Goal: Feedback & Contribution: Contribute content

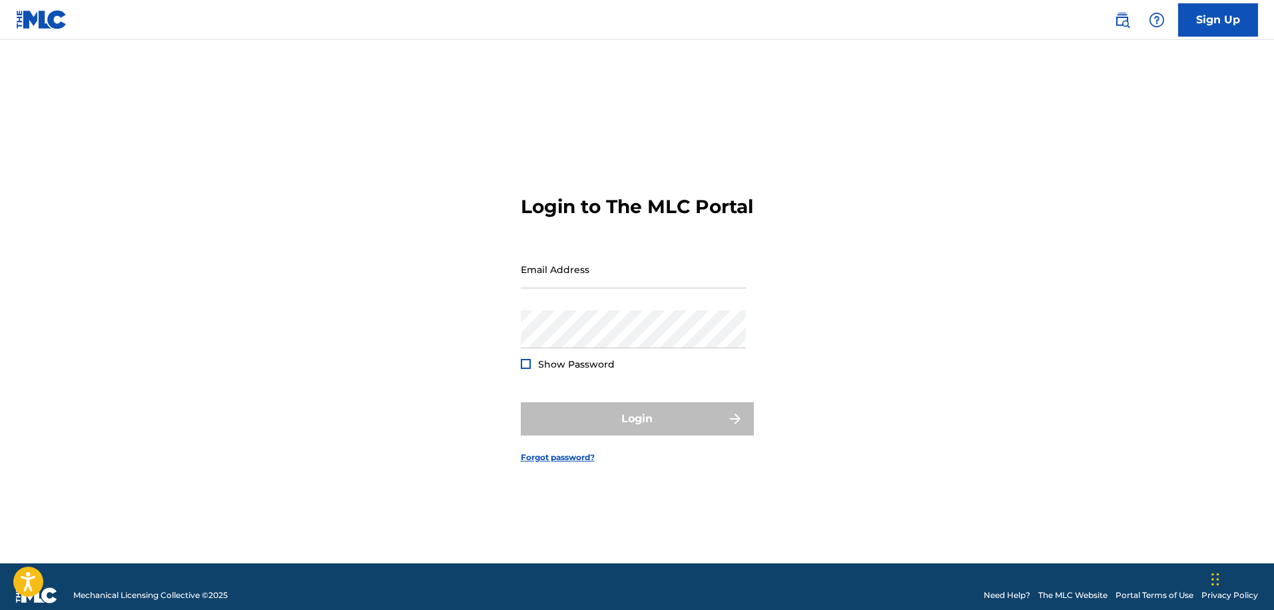
click at [589, 288] on input "Email Address" at bounding box center [633, 269] width 225 height 38
paste input "[EMAIL_ADDRESS][DOMAIN_NAME]"
type input "[EMAIL_ADDRESS][DOMAIN_NAME]"
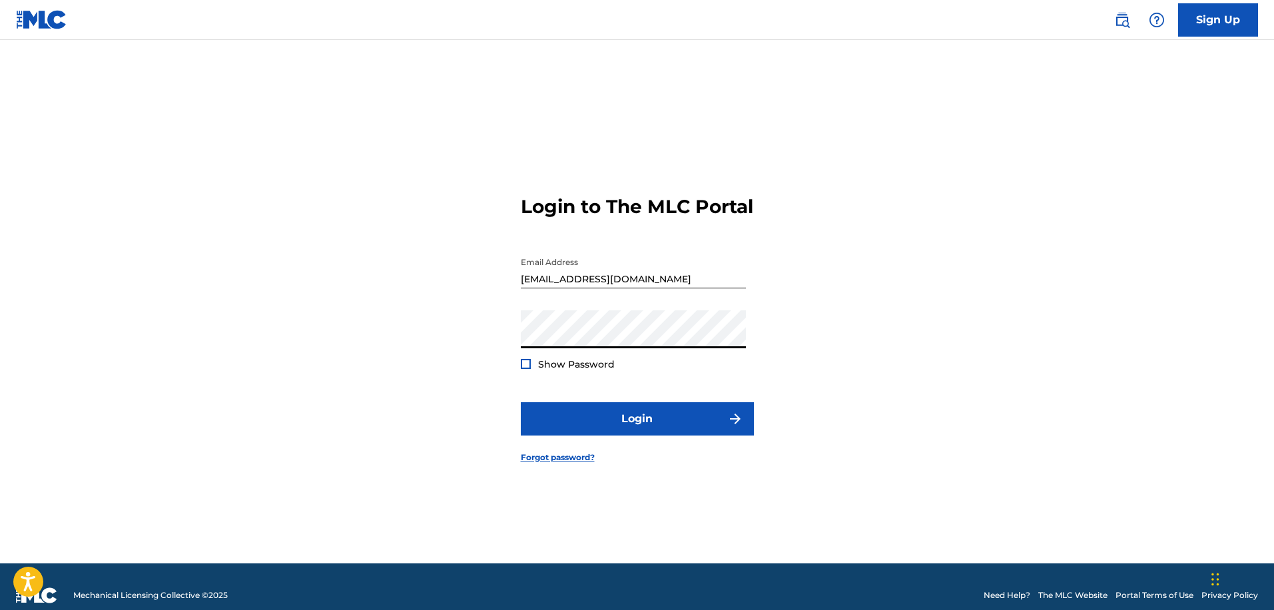
click at [526, 369] on div at bounding box center [526, 364] width 10 height 10
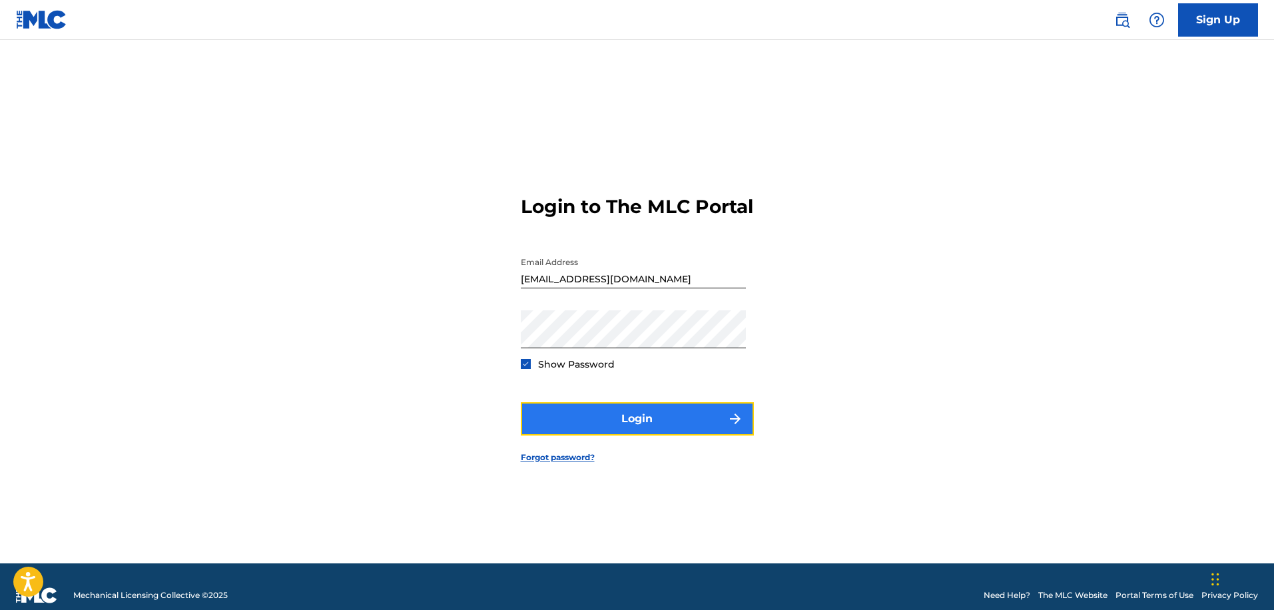
click at [593, 428] on button "Login" at bounding box center [637, 418] width 233 height 33
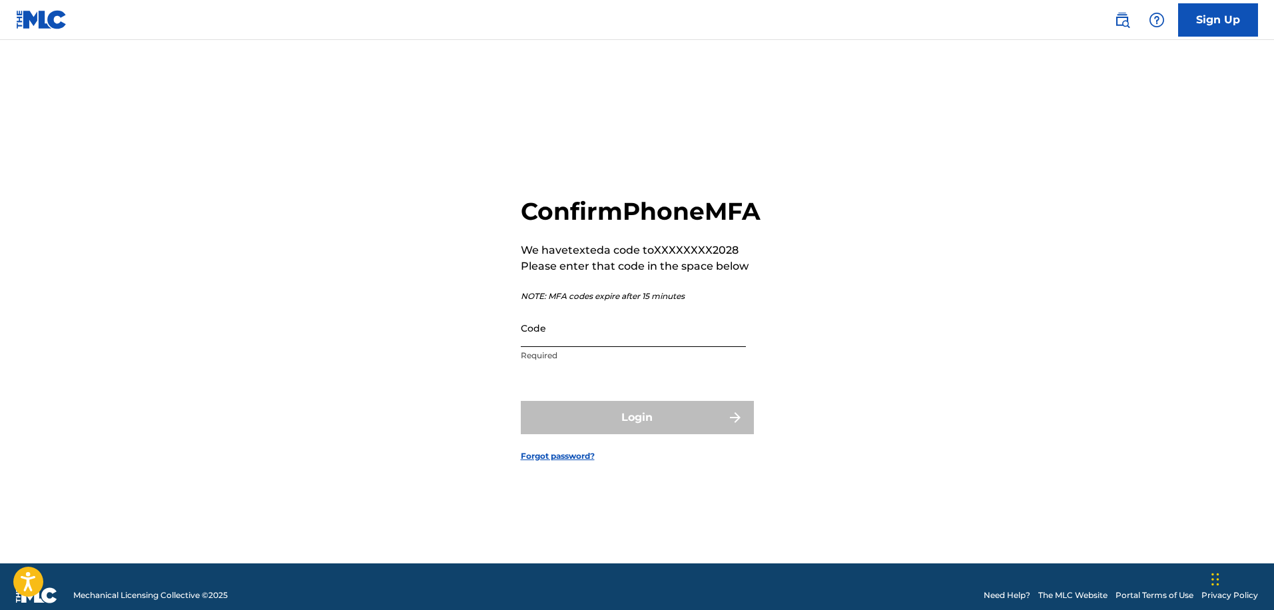
click at [665, 347] on input "Code" at bounding box center [633, 328] width 225 height 38
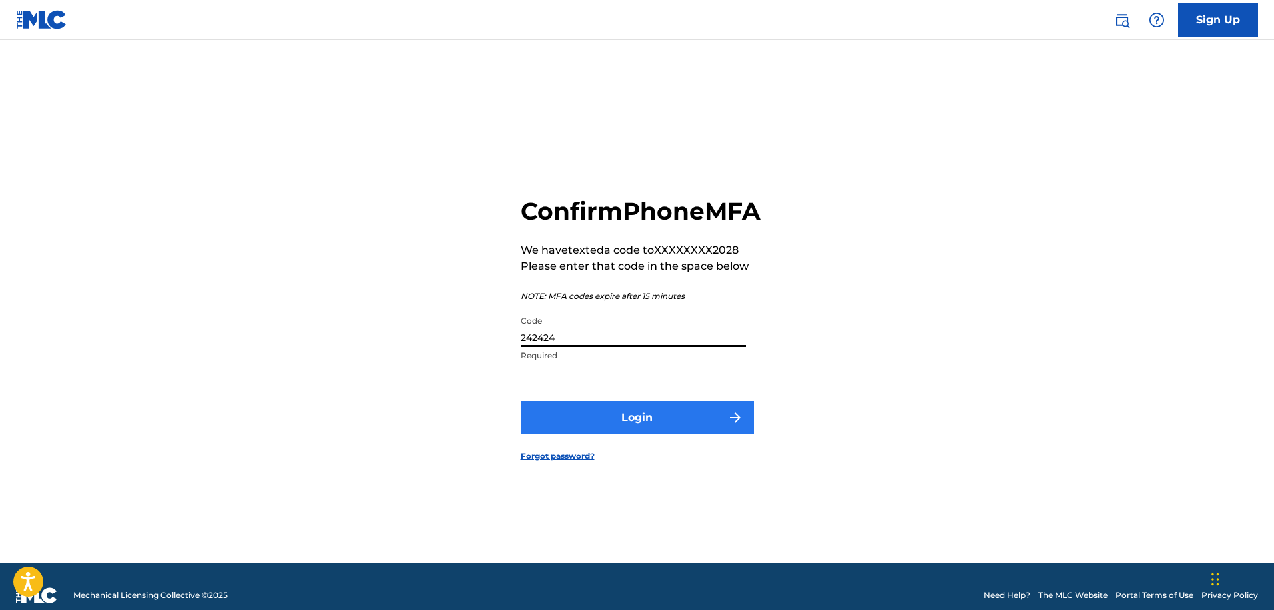
type input "242424"
click at [653, 425] on button "Login" at bounding box center [637, 417] width 233 height 33
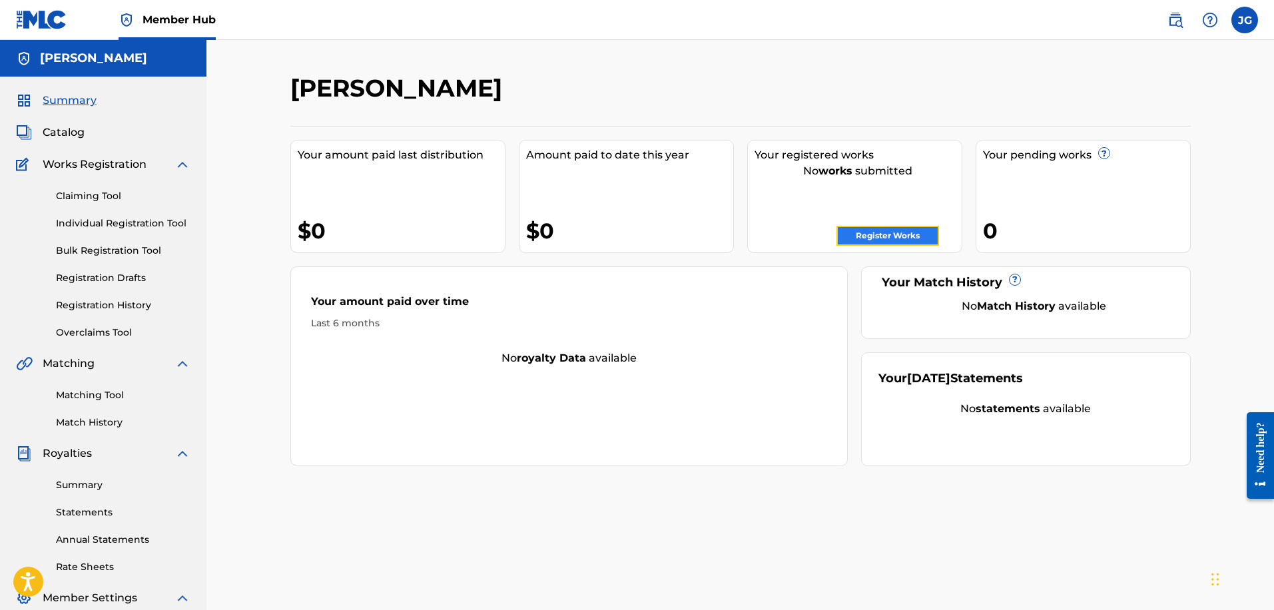
click at [911, 235] on link "Register Works" at bounding box center [888, 236] width 103 height 20
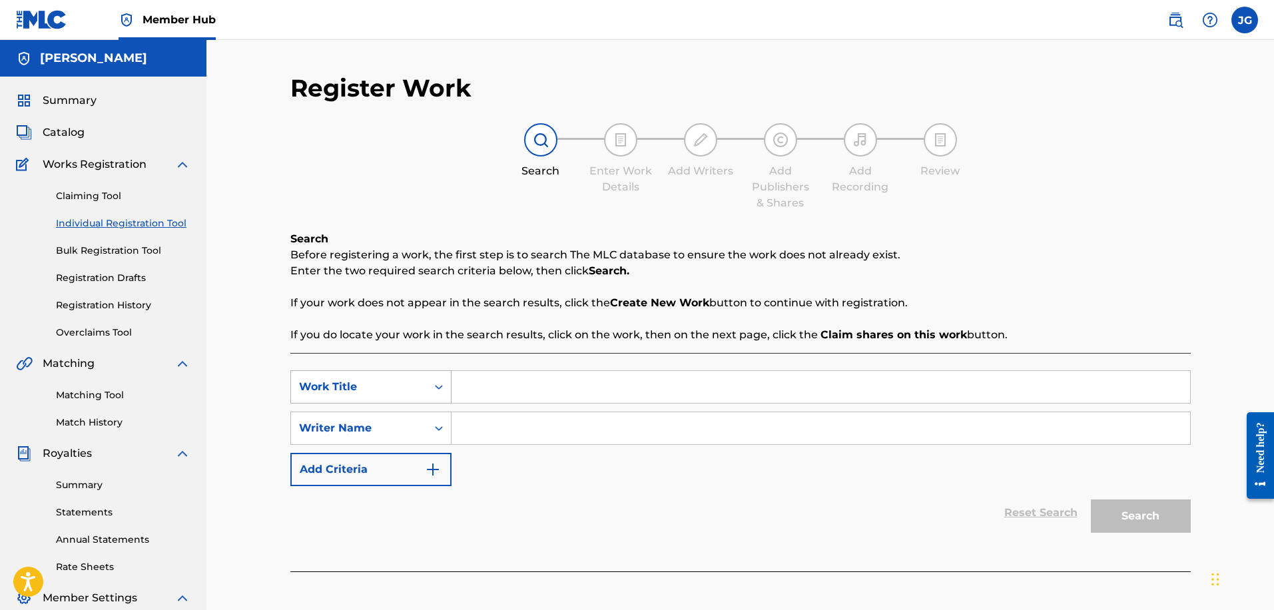
click at [427, 382] on div "Search Form" at bounding box center [439, 387] width 24 height 24
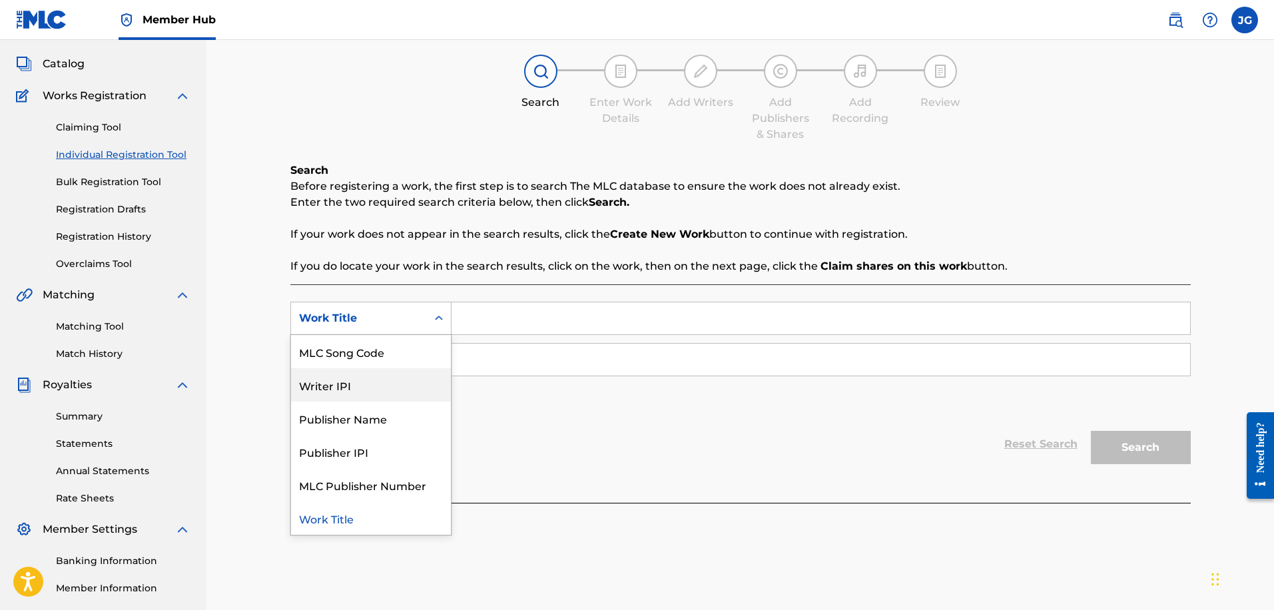
scroll to position [77, 0]
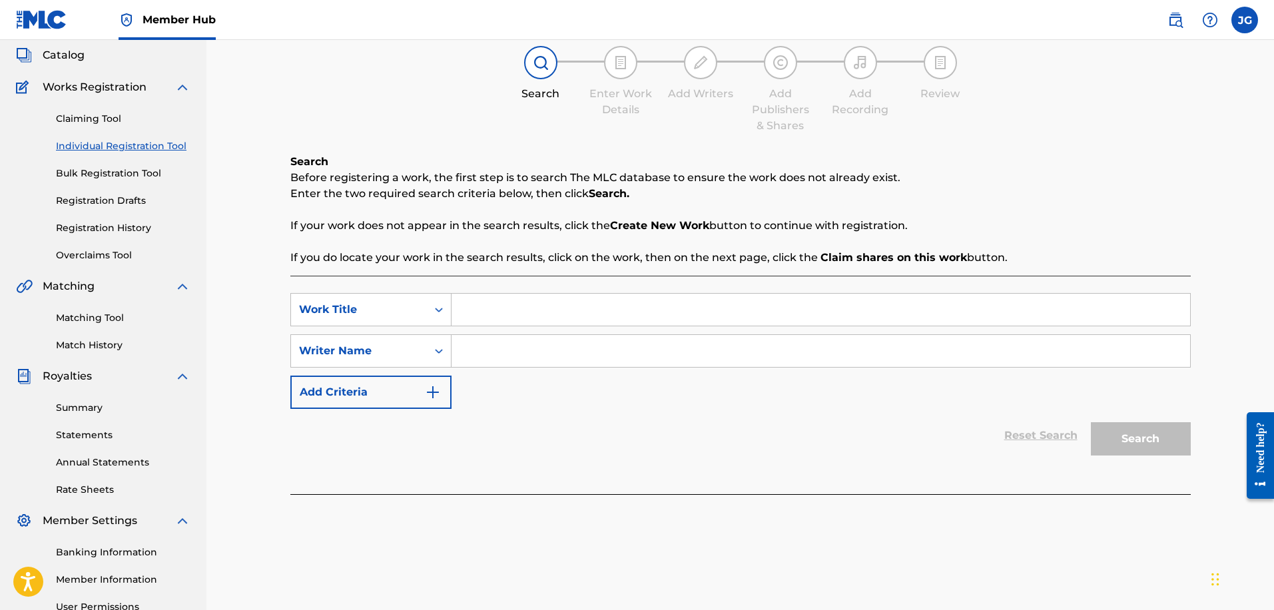
click at [886, 310] on input "Search Form" at bounding box center [821, 310] width 739 height 32
type input "[PERSON_NAME]"
click at [429, 342] on div "Search Form" at bounding box center [439, 351] width 24 height 24
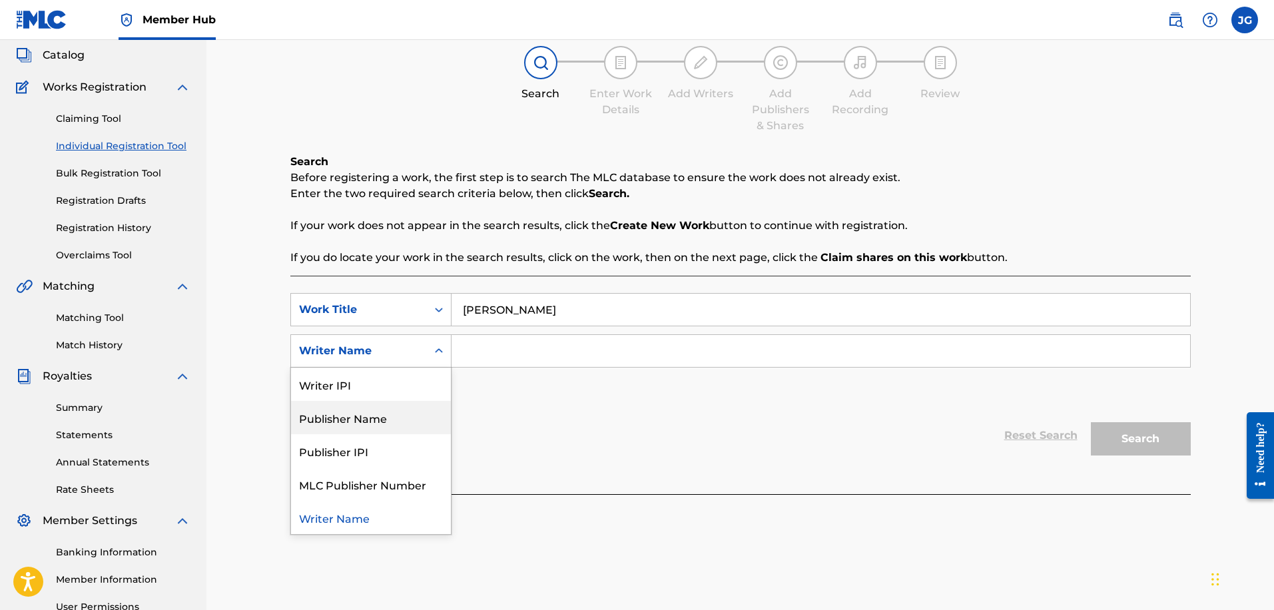
click at [429, 420] on div "Publisher Name" at bounding box center [371, 417] width 160 height 33
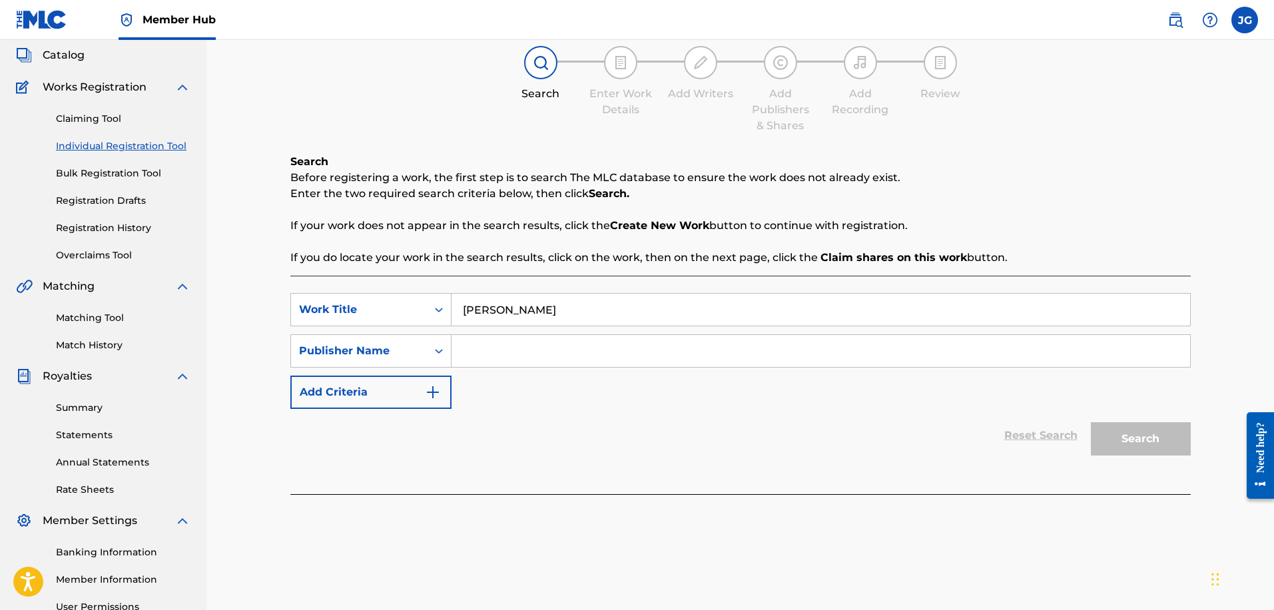
click at [508, 356] on input "Search Form" at bounding box center [821, 351] width 739 height 32
type input "[PERSON_NAME] Publishing"
click at [1091, 422] on button "Search" at bounding box center [1141, 438] width 100 height 33
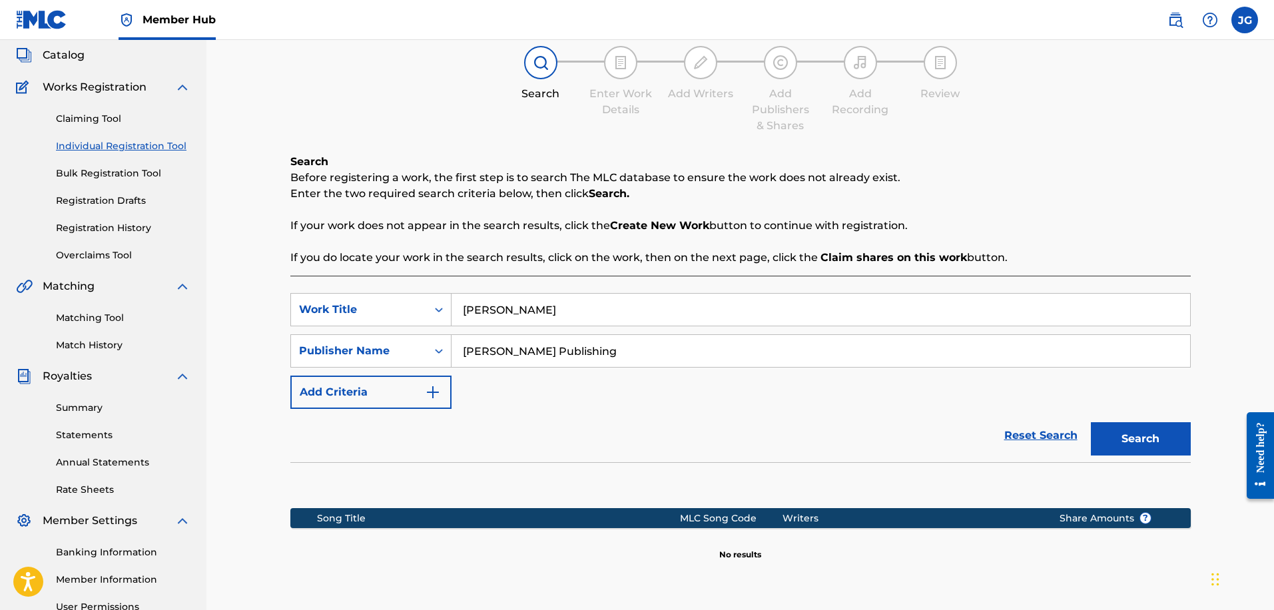
scroll to position [207, 0]
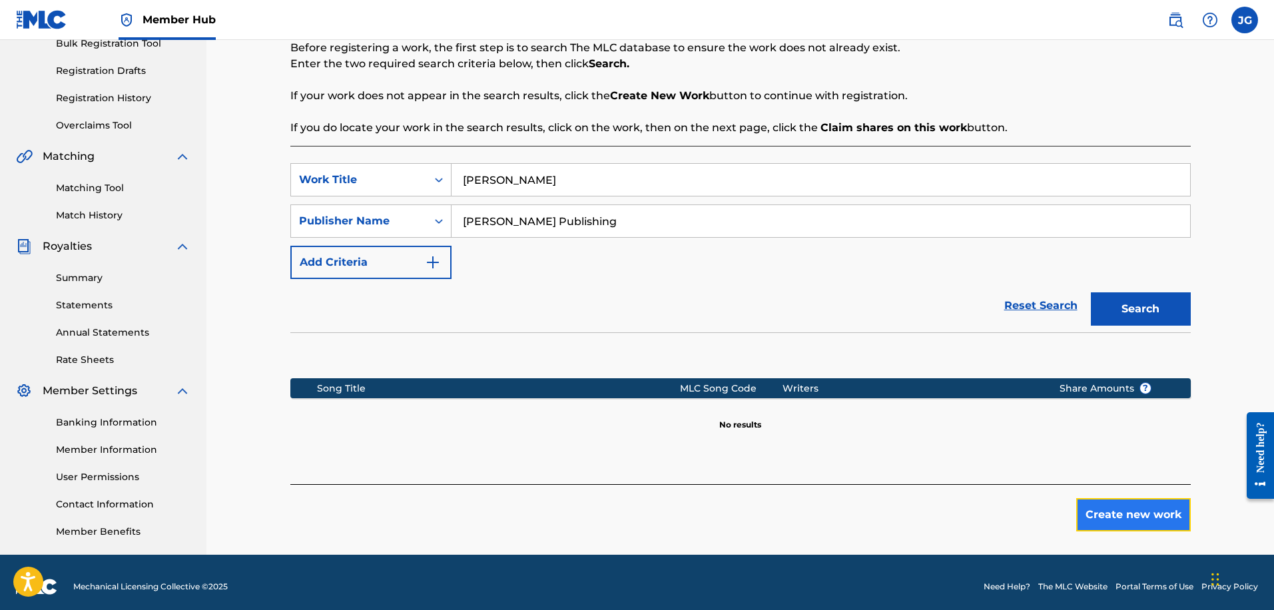
click at [1151, 523] on button "Create new work" at bounding box center [1133, 514] width 115 height 33
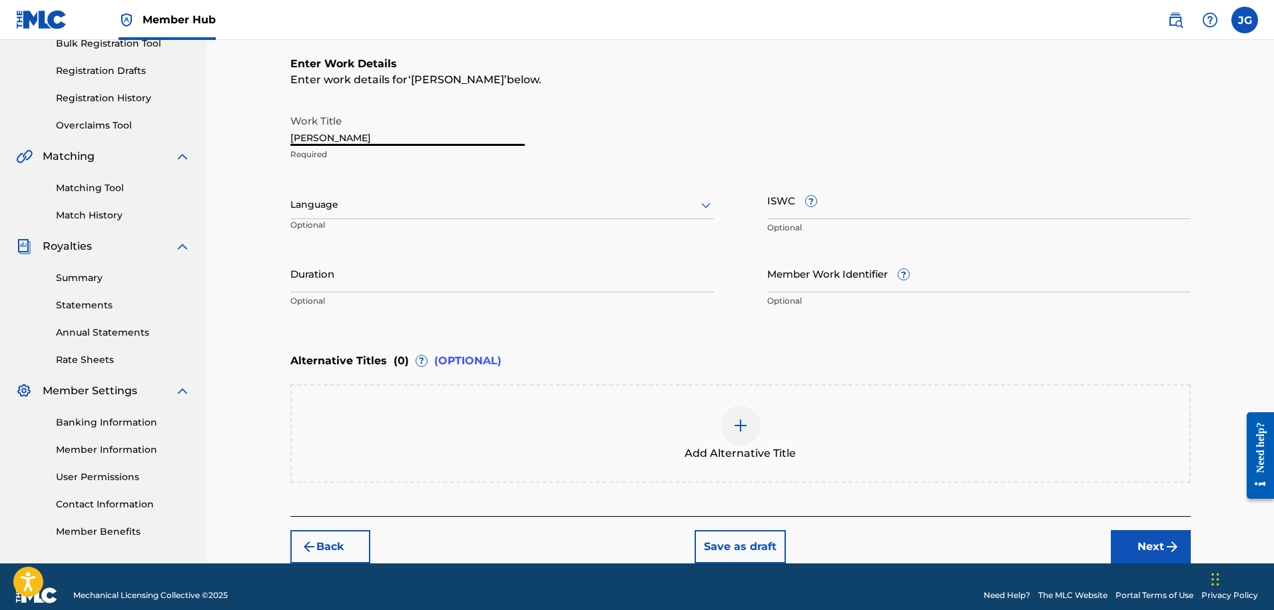
click at [362, 135] on input "[PERSON_NAME]" at bounding box center [407, 127] width 234 height 38
type input "still relevant"
click at [381, 205] on div at bounding box center [502, 204] width 424 height 17
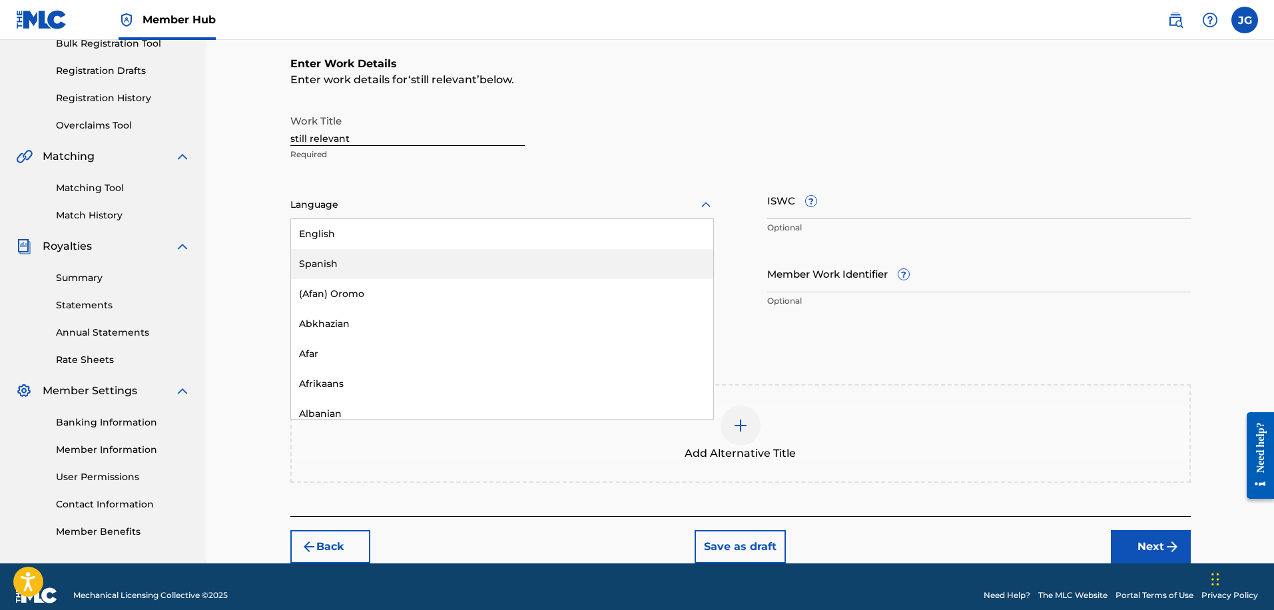
click at [395, 238] on div "English" at bounding box center [502, 234] width 422 height 30
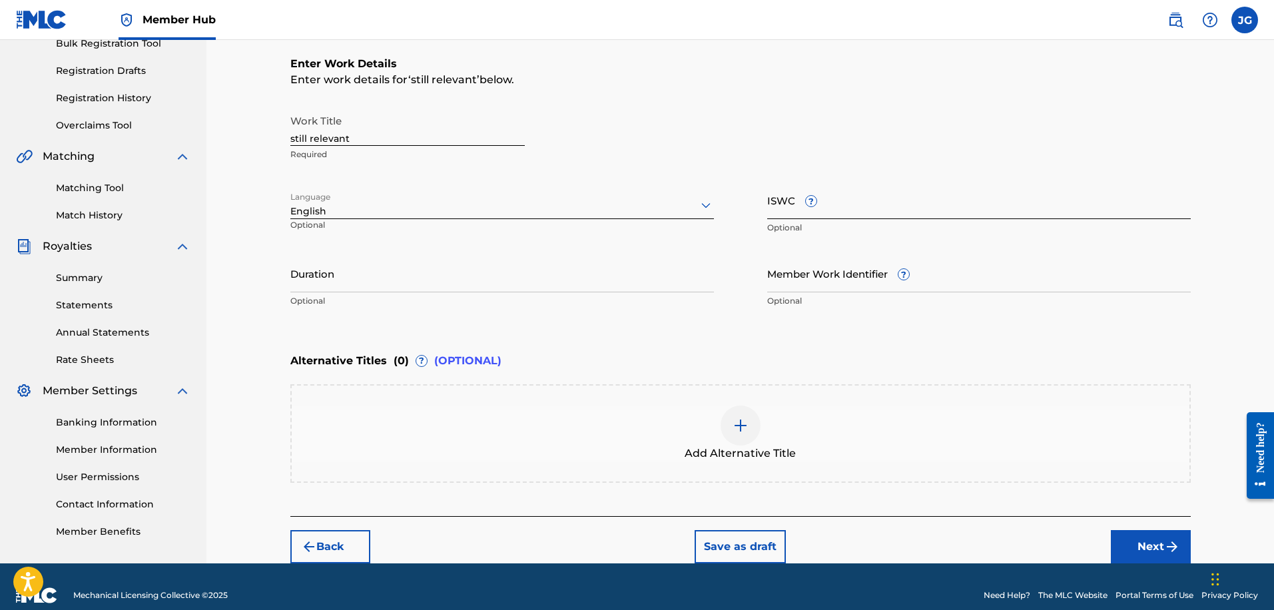
click at [890, 205] on input "ISWC ?" at bounding box center [979, 200] width 424 height 38
click at [795, 125] on div "Work Title still relevant Required" at bounding box center [740, 138] width 901 height 60
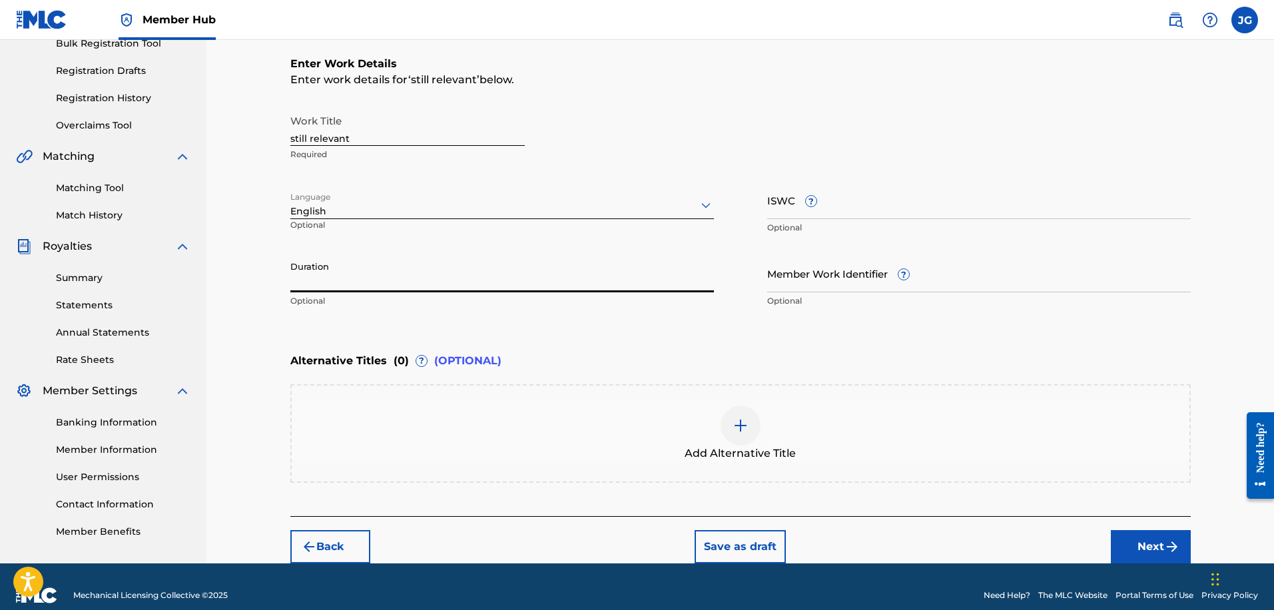
click at [609, 270] on input "Duration" at bounding box center [502, 273] width 424 height 38
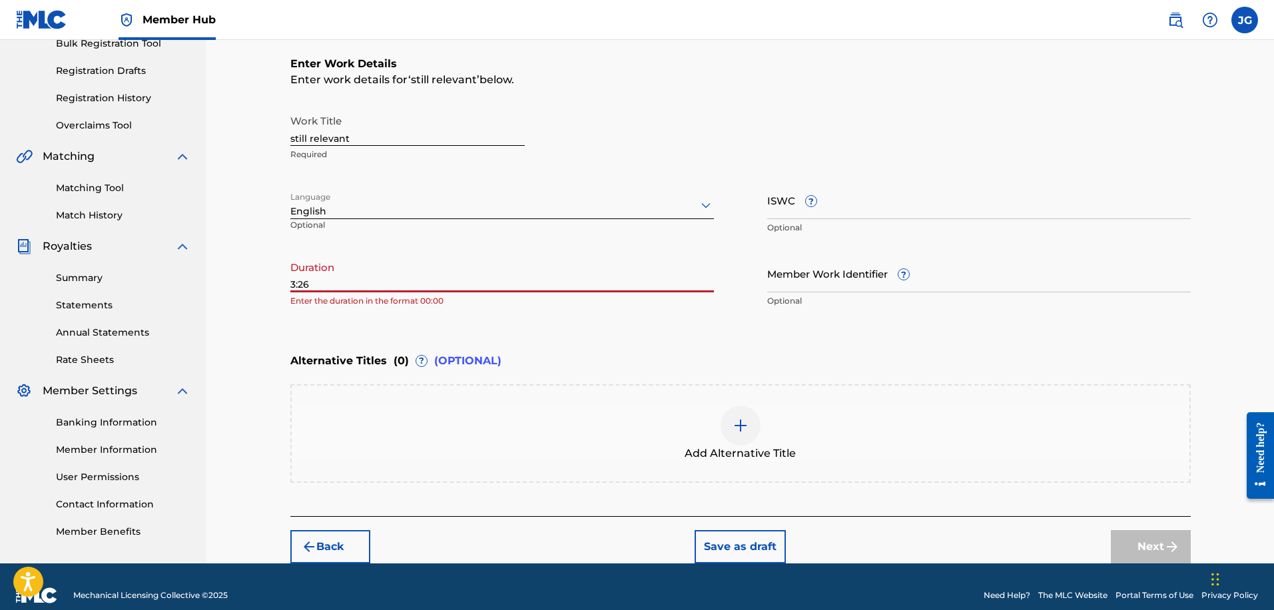
click at [422, 322] on div "Enter Work Details Enter work details for ‘ still relevant ’ below. Work Title …" at bounding box center [740, 185] width 901 height 322
click at [291, 286] on input "3:26" at bounding box center [502, 273] width 424 height 38
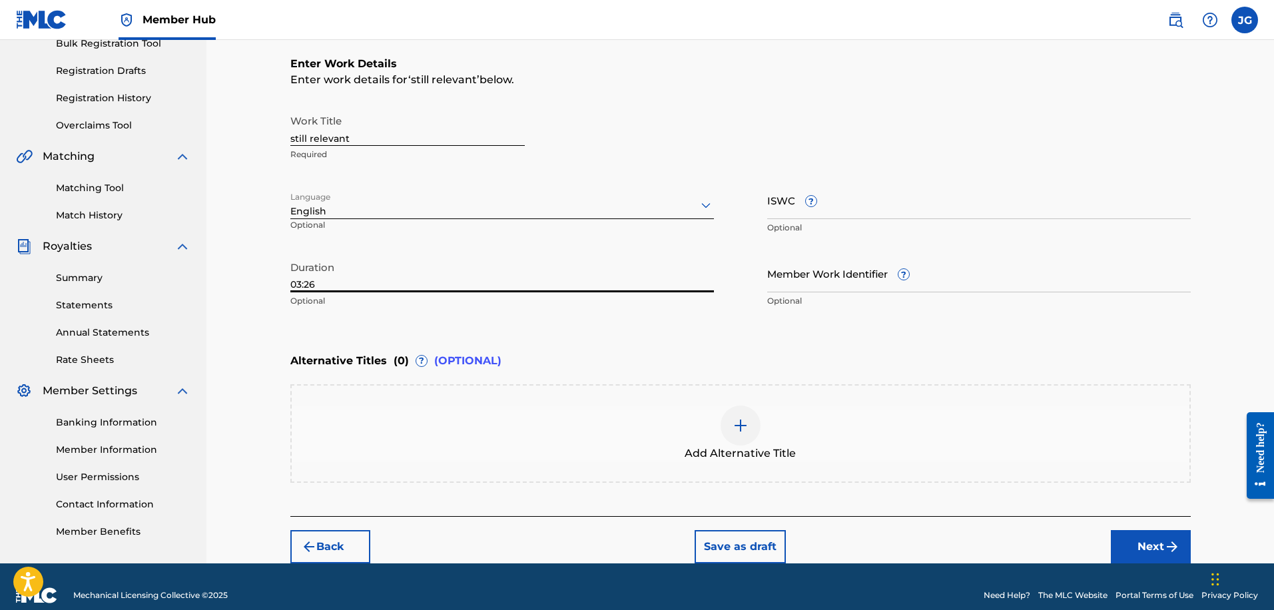
type input "03:26"
click at [373, 320] on div "Enter Work Details Enter work details for ‘ still relevant ’ below. Work Title …" at bounding box center [740, 185] width 901 height 322
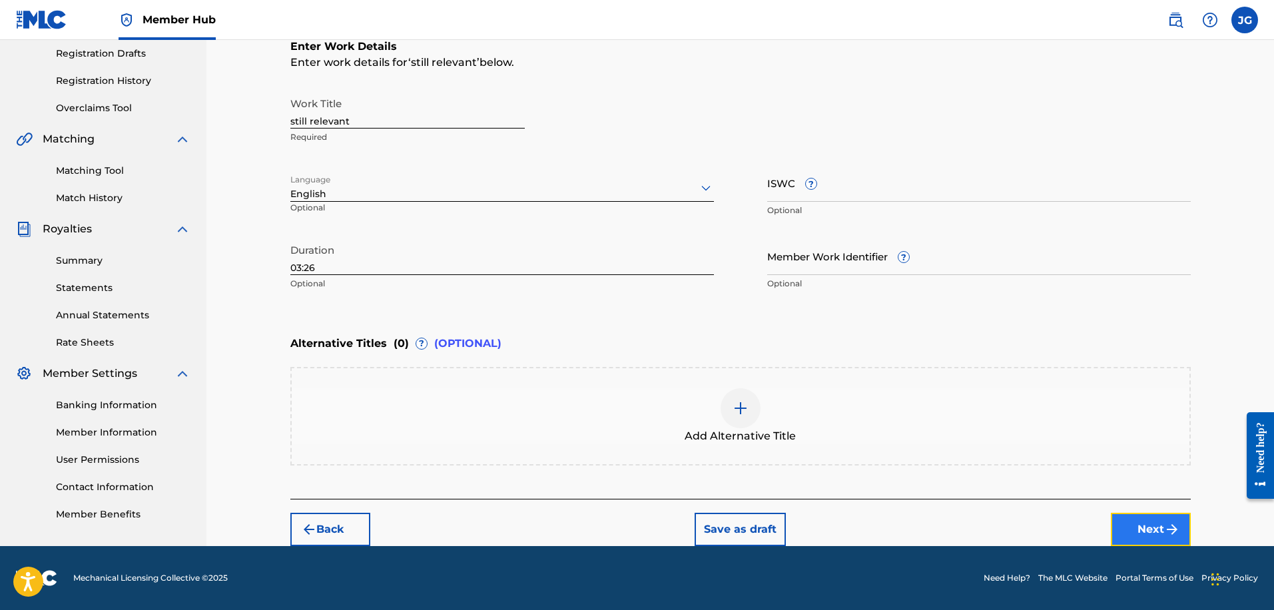
click at [1141, 525] on button "Next" at bounding box center [1151, 529] width 80 height 33
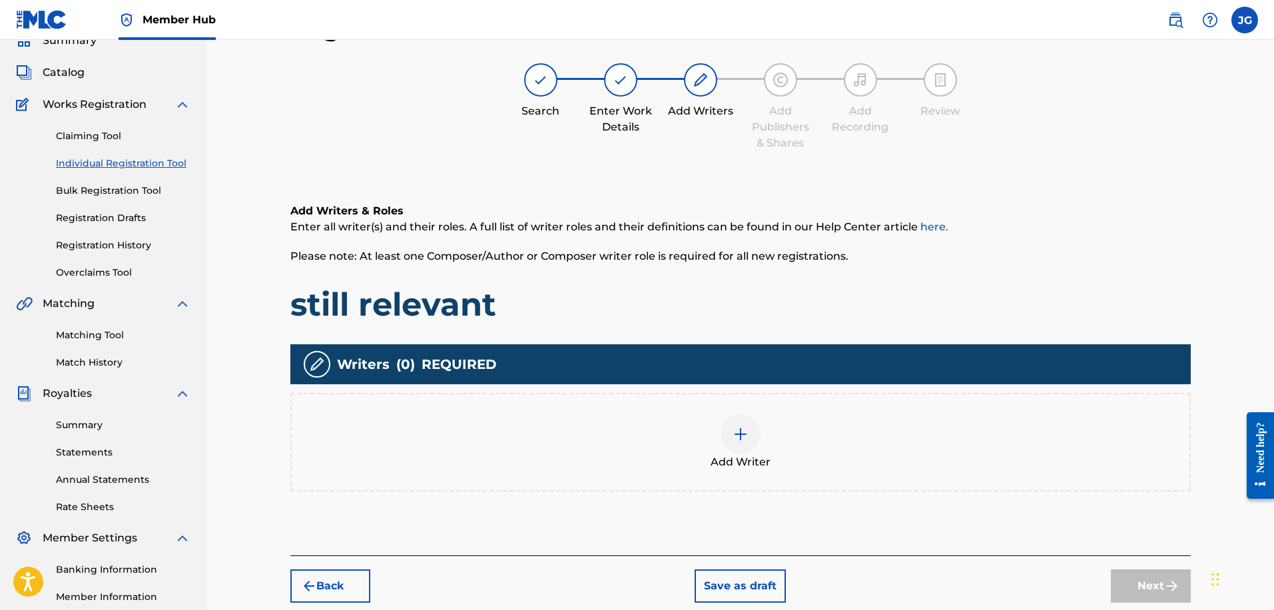
scroll to position [198, 0]
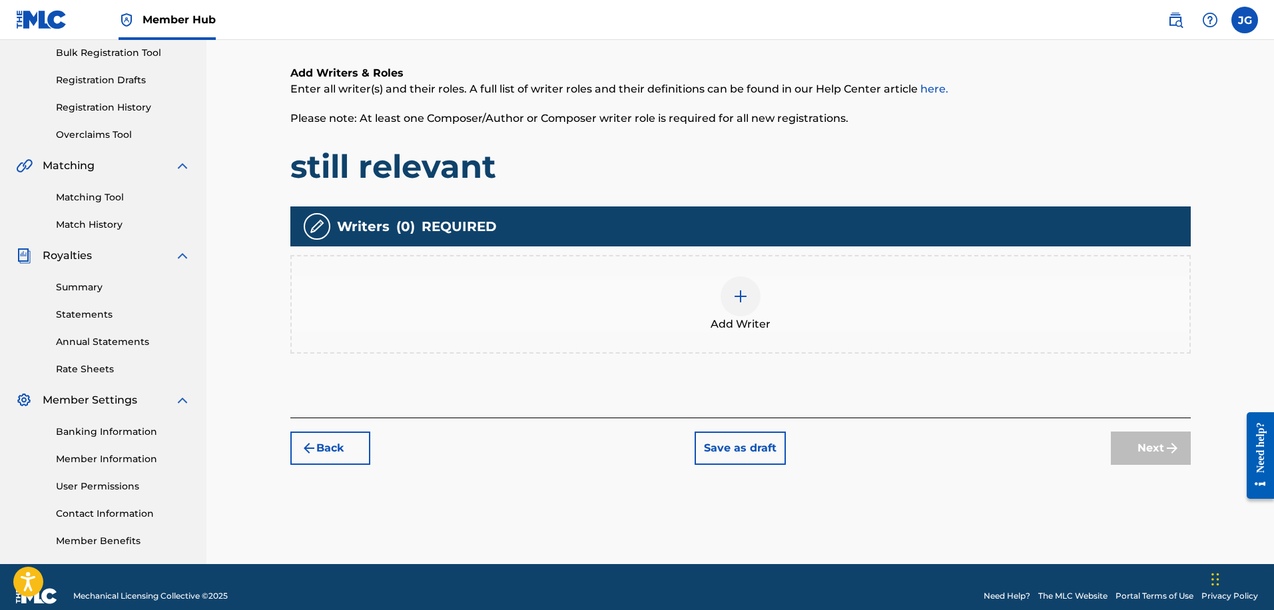
click at [737, 310] on div at bounding box center [741, 296] width 40 height 40
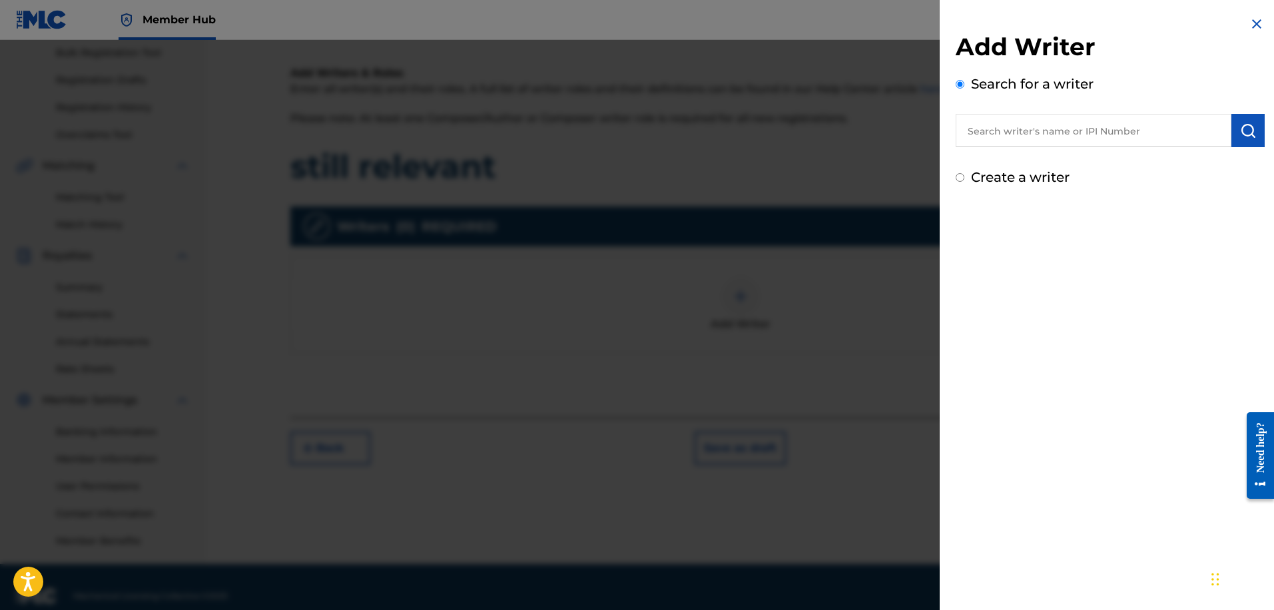
click at [1042, 133] on input "text" at bounding box center [1094, 130] width 276 height 33
click at [1232, 127] on button "submit" at bounding box center [1248, 130] width 33 height 33
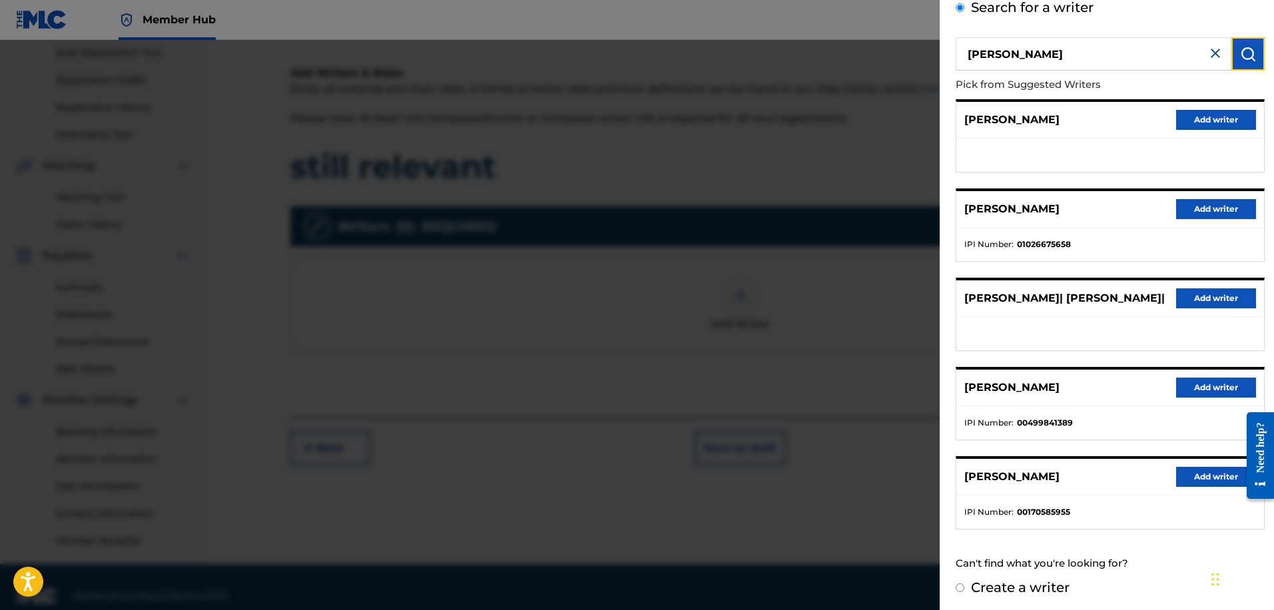
scroll to position [80, 0]
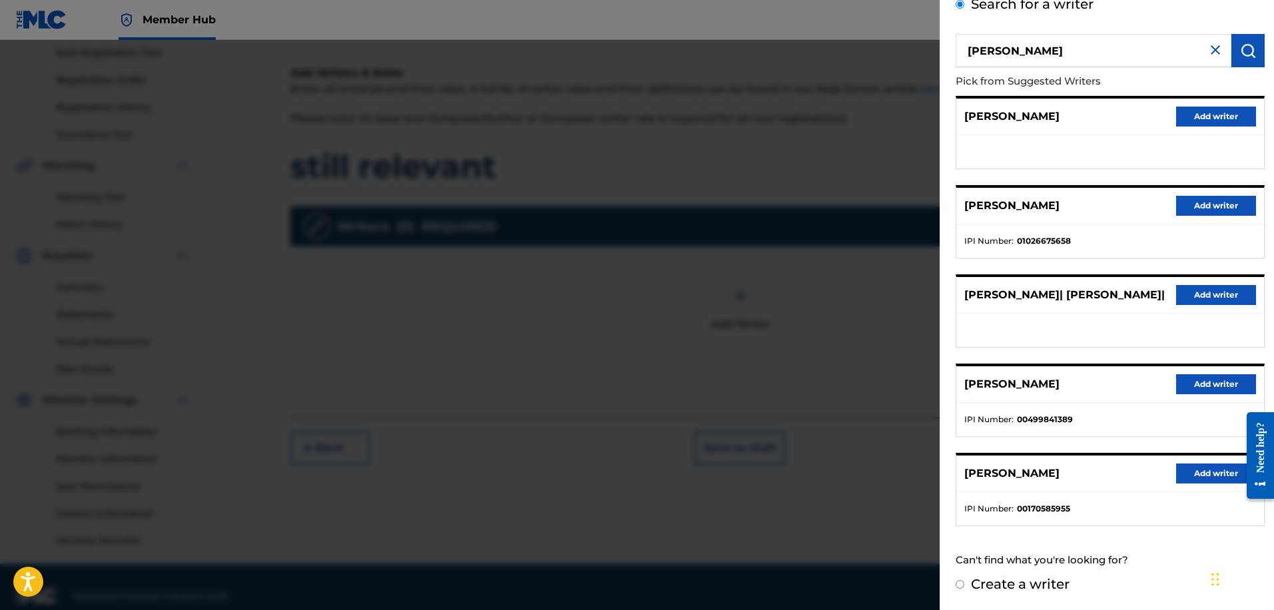
click at [1088, 48] on input "[PERSON_NAME]" at bounding box center [1094, 50] width 276 height 33
type input "[PERSON_NAME] publishing"
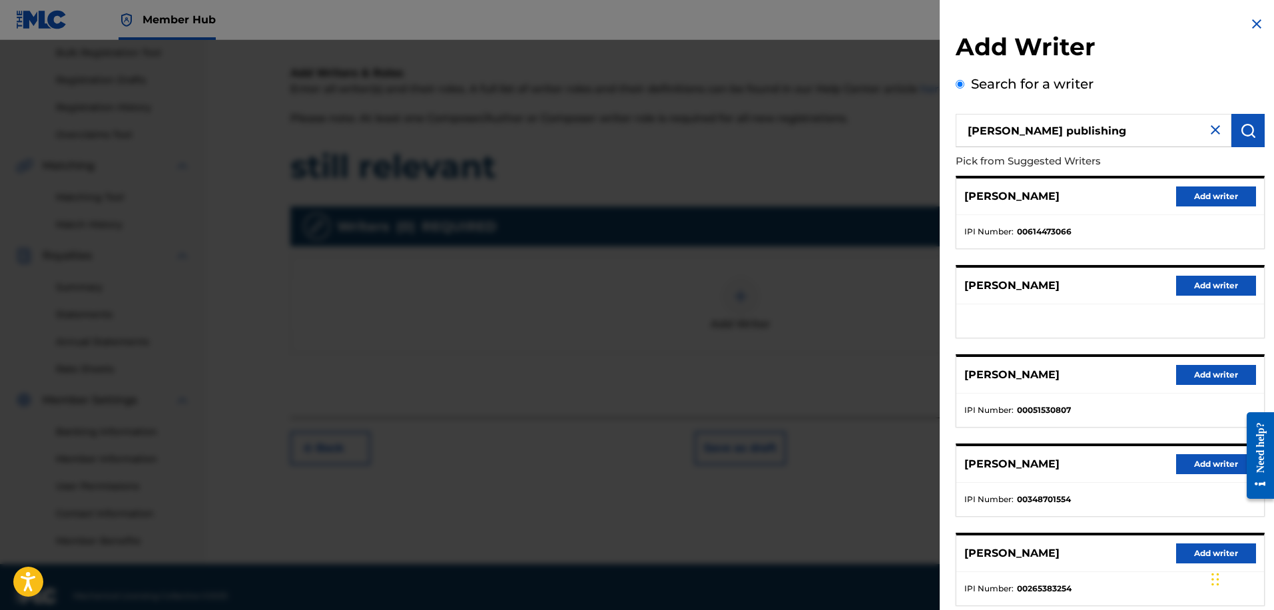
click at [1214, 131] on img at bounding box center [1216, 130] width 16 height 16
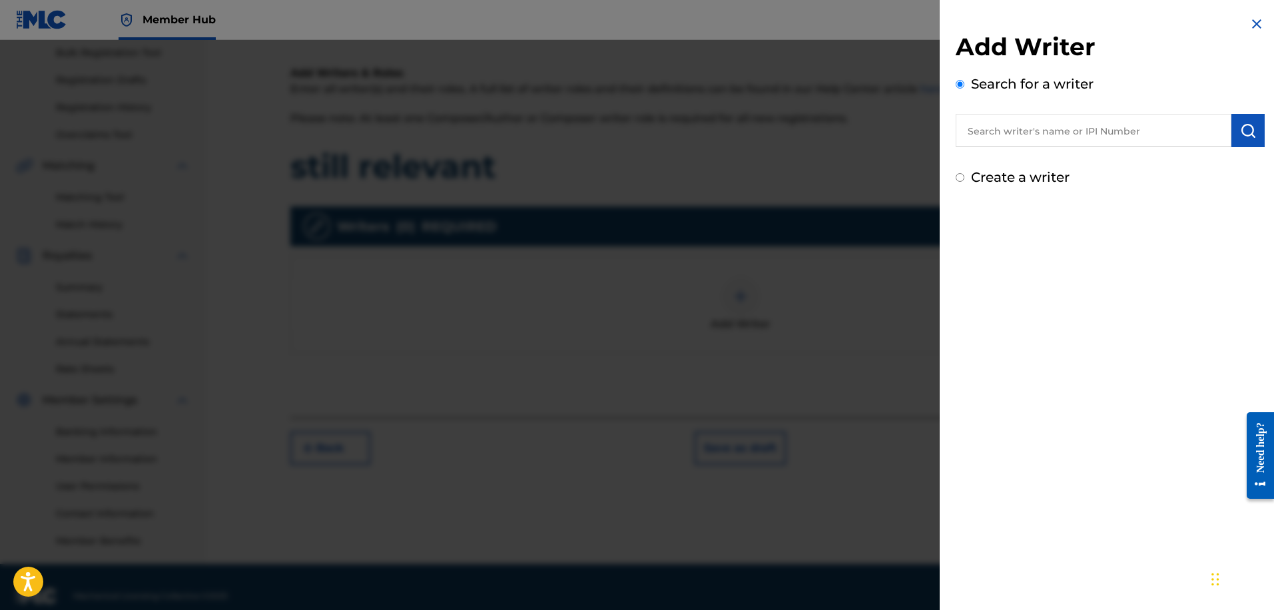
click at [1152, 133] on input "text" at bounding box center [1094, 130] width 276 height 33
paste input "01307116198"
type input "01307116198"
click at [1232, 132] on button "submit" at bounding box center [1248, 130] width 33 height 33
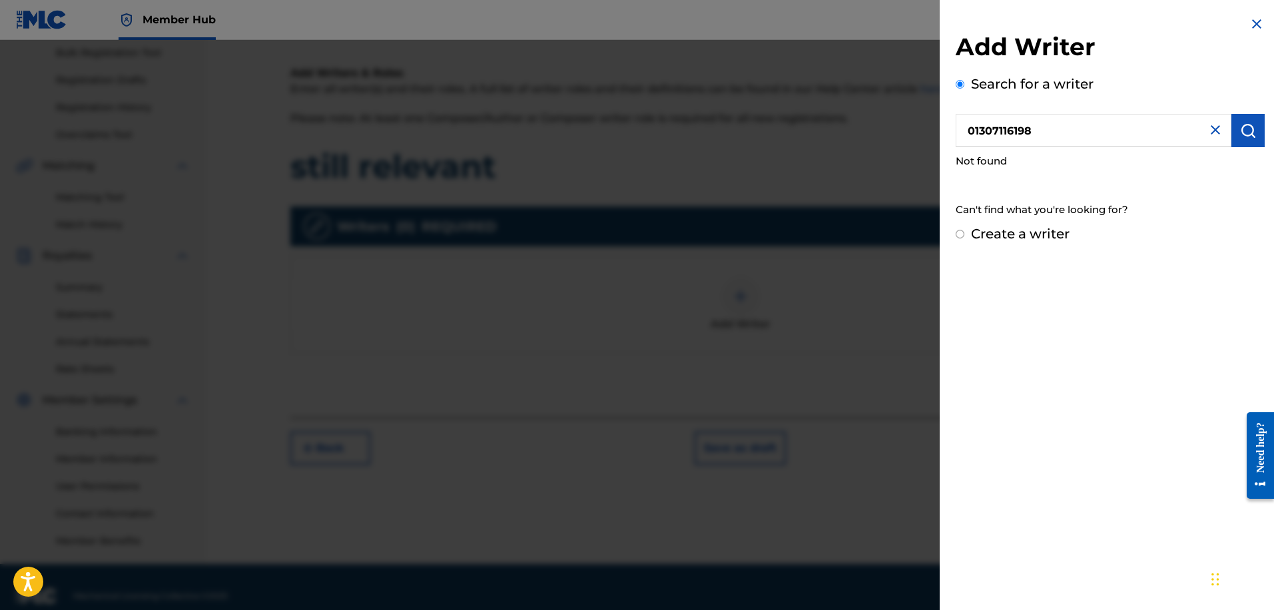
click at [784, 238] on div at bounding box center [637, 345] width 1274 height 610
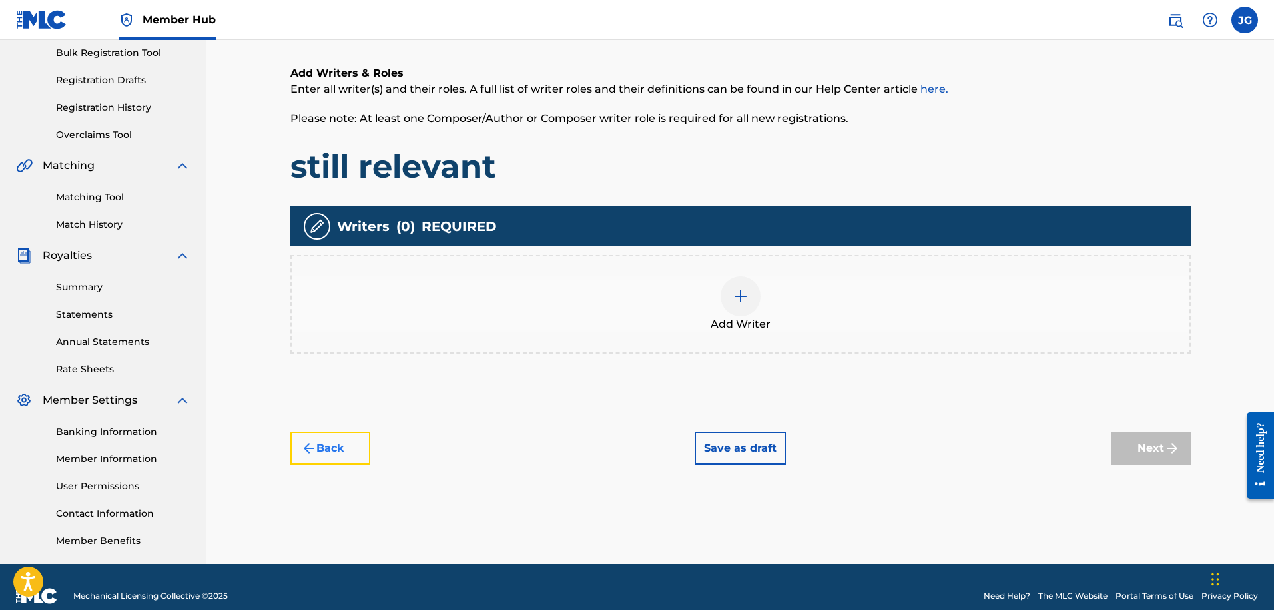
click at [342, 459] on button "Back" at bounding box center [330, 448] width 80 height 33
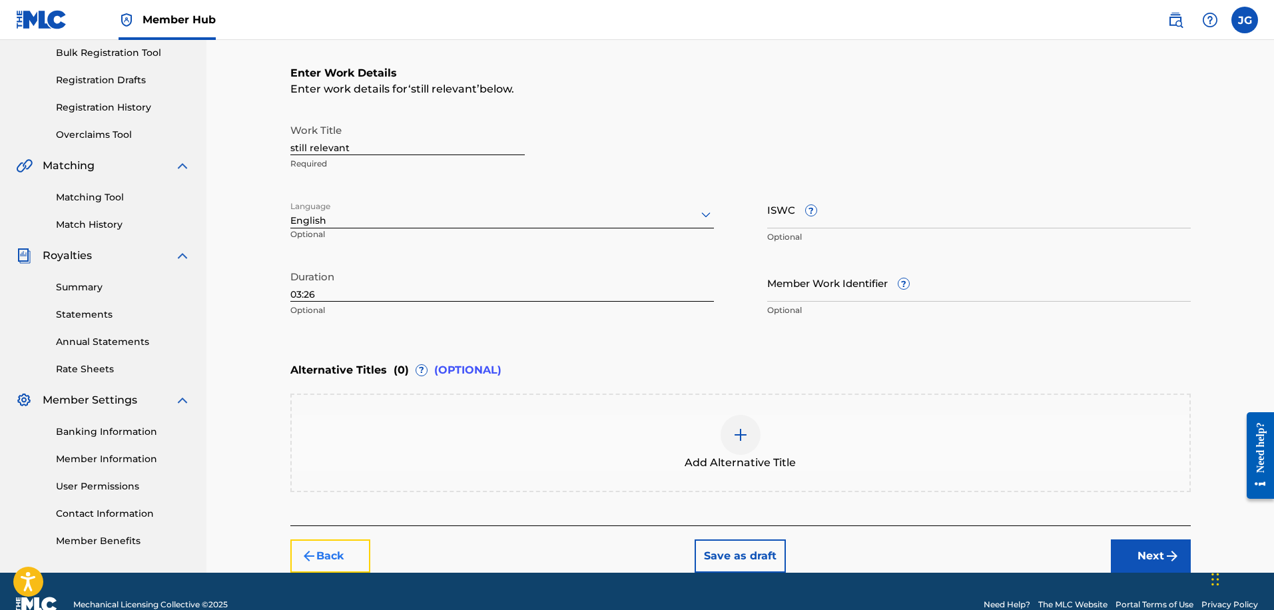
click at [319, 557] on button "Back" at bounding box center [330, 556] width 80 height 33
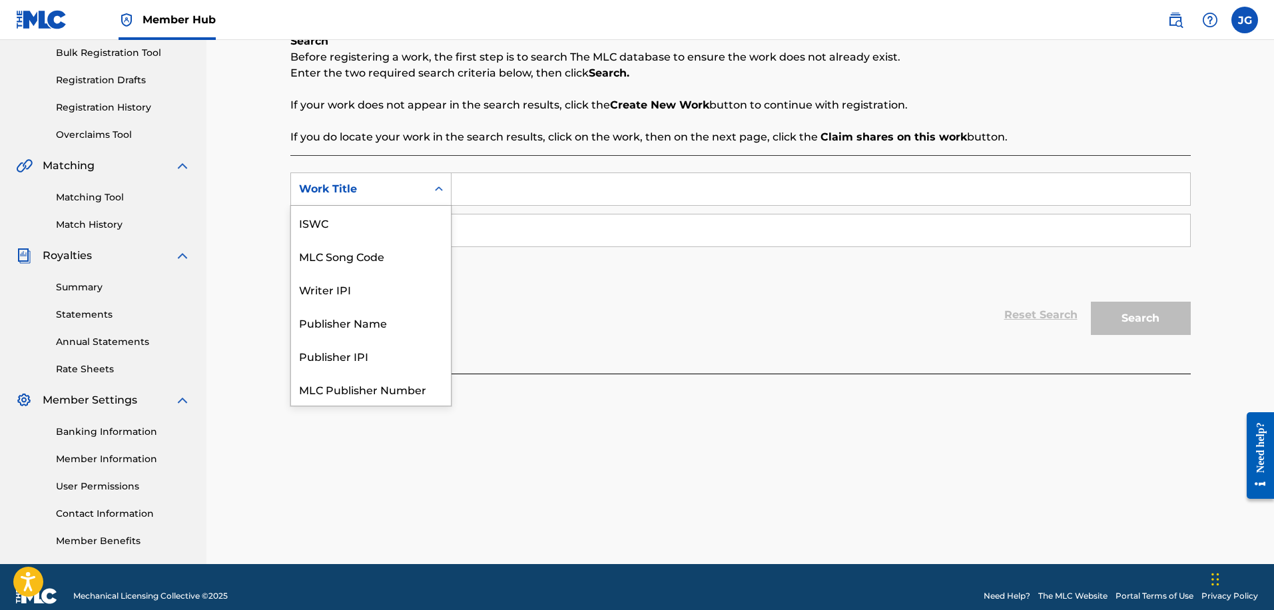
click at [380, 194] on div "Work Title" at bounding box center [359, 189] width 120 height 16
click at [376, 320] on div "Publisher IPI" at bounding box center [371, 322] width 160 height 33
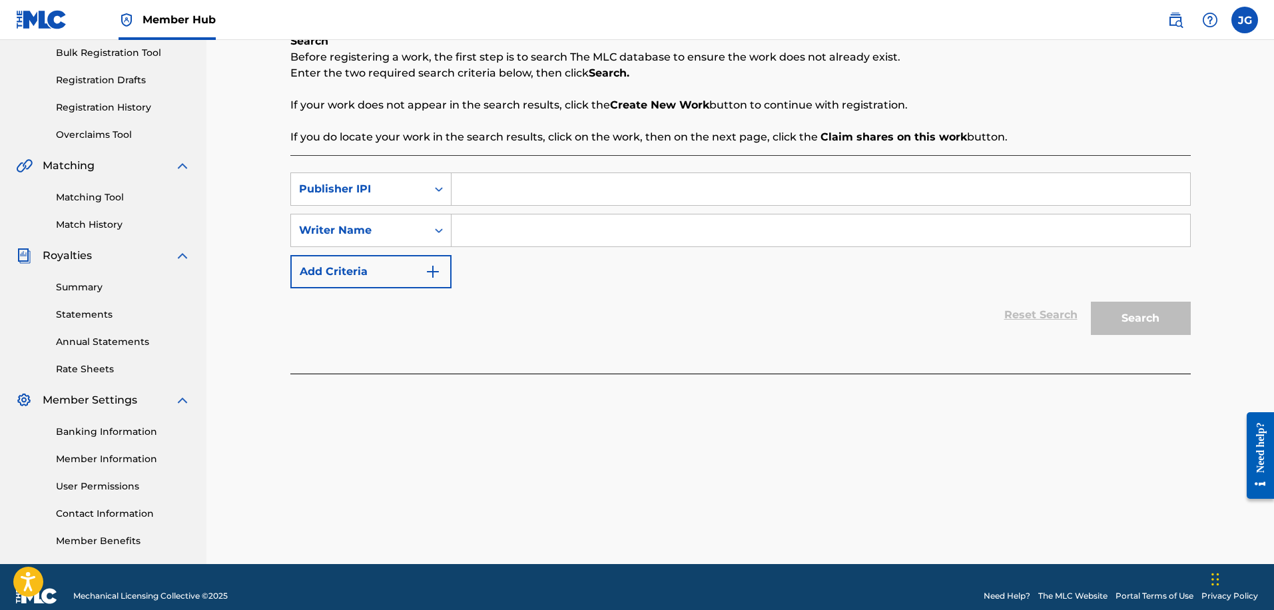
click at [495, 189] on input "Search Form" at bounding box center [821, 189] width 739 height 32
paste input "01307116198"
type input "01307116198"
drag, startPoint x: 878, startPoint y: 274, endPoint x: 827, endPoint y: 267, distance: 51.1
click at [878, 274] on div "SearchWithCriteriac51c262c-1705-4ecd-ac09-23617f50110d Publisher IPI 0130711619…" at bounding box center [740, 231] width 901 height 116
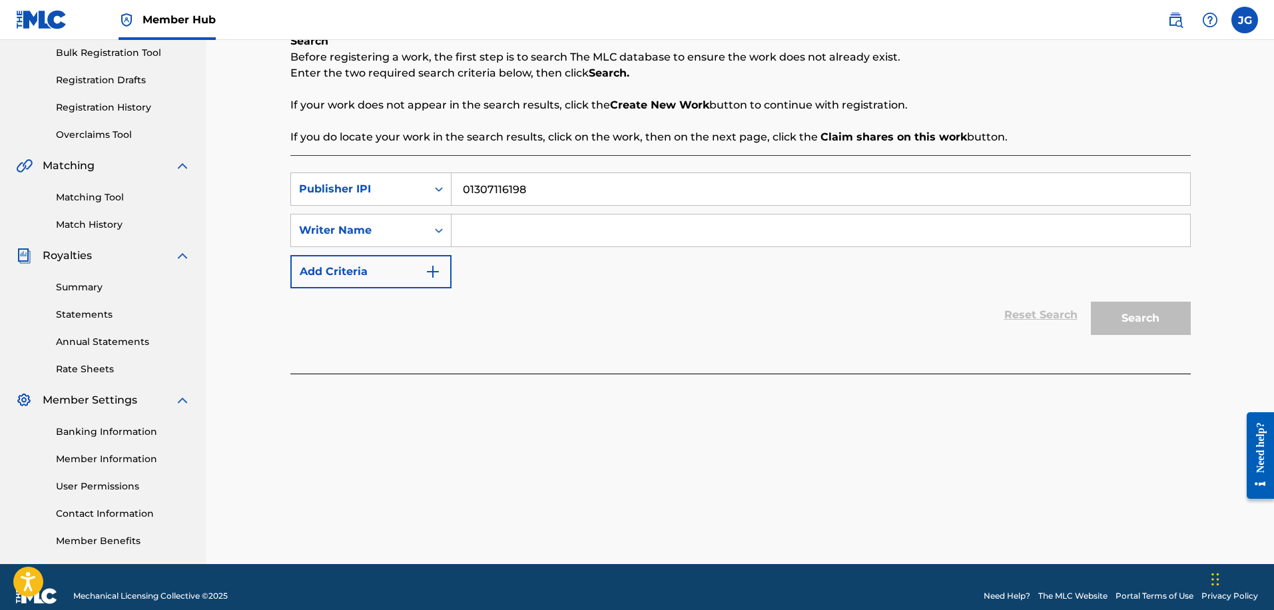
drag, startPoint x: 573, startPoint y: 226, endPoint x: 503, endPoint y: 226, distance: 70.6
click at [573, 226] on input "Search Form" at bounding box center [821, 230] width 739 height 32
click at [377, 225] on div "Writer Name" at bounding box center [359, 230] width 120 height 16
click at [382, 232] on div "Writer Name" at bounding box center [359, 230] width 120 height 16
click at [515, 228] on input "Search Form" at bounding box center [821, 230] width 739 height 32
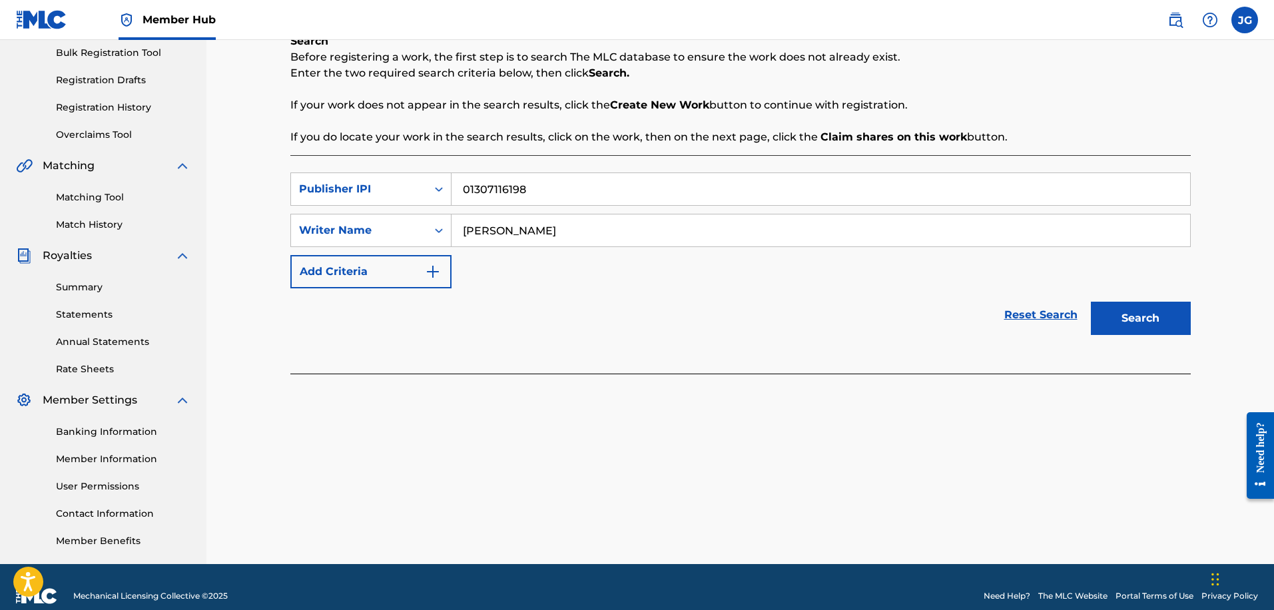
type input "[PERSON_NAME]"
click at [1091, 302] on button "Search" at bounding box center [1141, 318] width 100 height 33
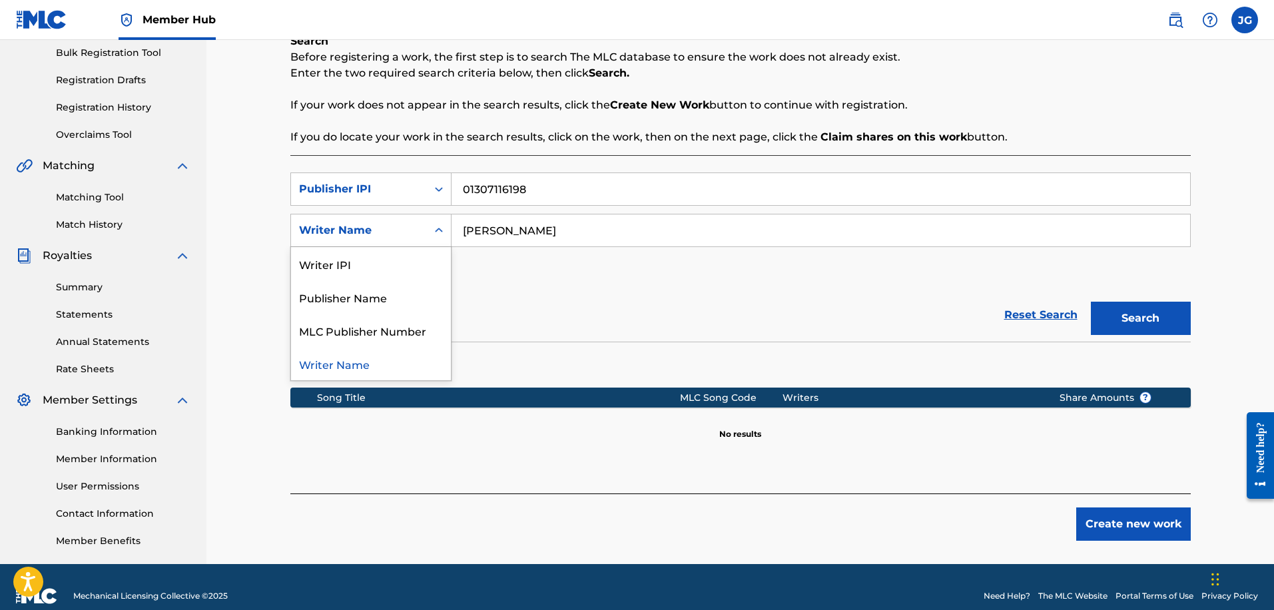
click at [397, 232] on div "Writer Name" at bounding box center [359, 230] width 120 height 16
click at [400, 306] on div "Publisher Name" at bounding box center [371, 296] width 160 height 33
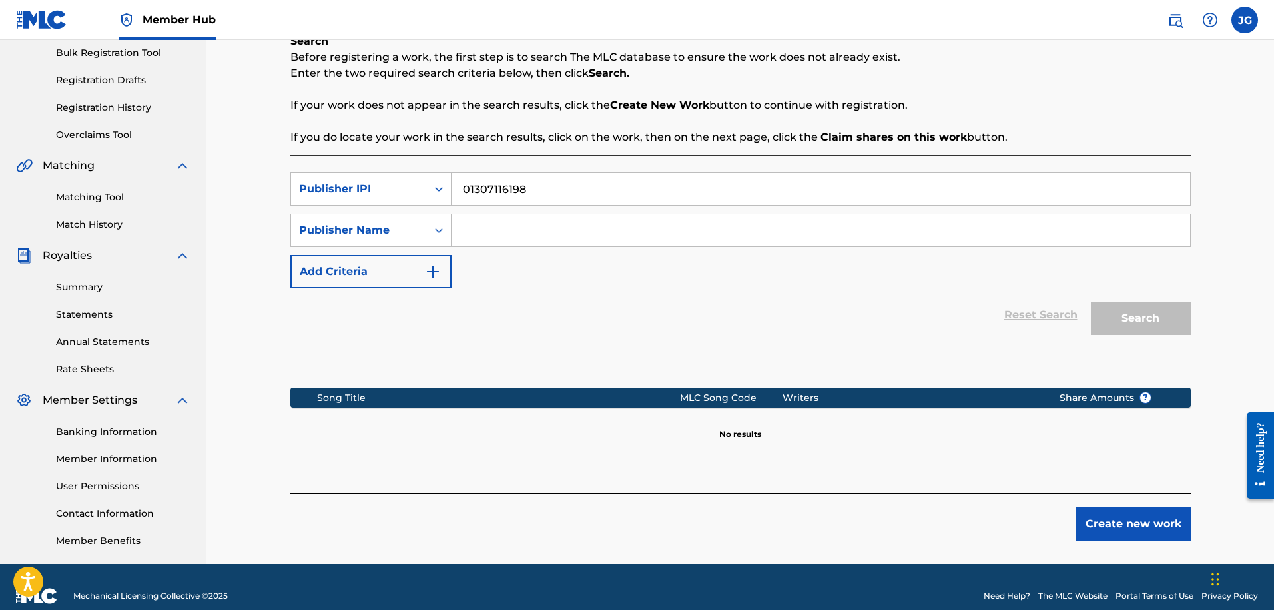
click at [547, 239] on input "Search Form" at bounding box center [821, 230] width 739 height 32
type input "[PERSON_NAME] Publishing"
click at [1091, 302] on button "Search" at bounding box center [1141, 318] width 100 height 33
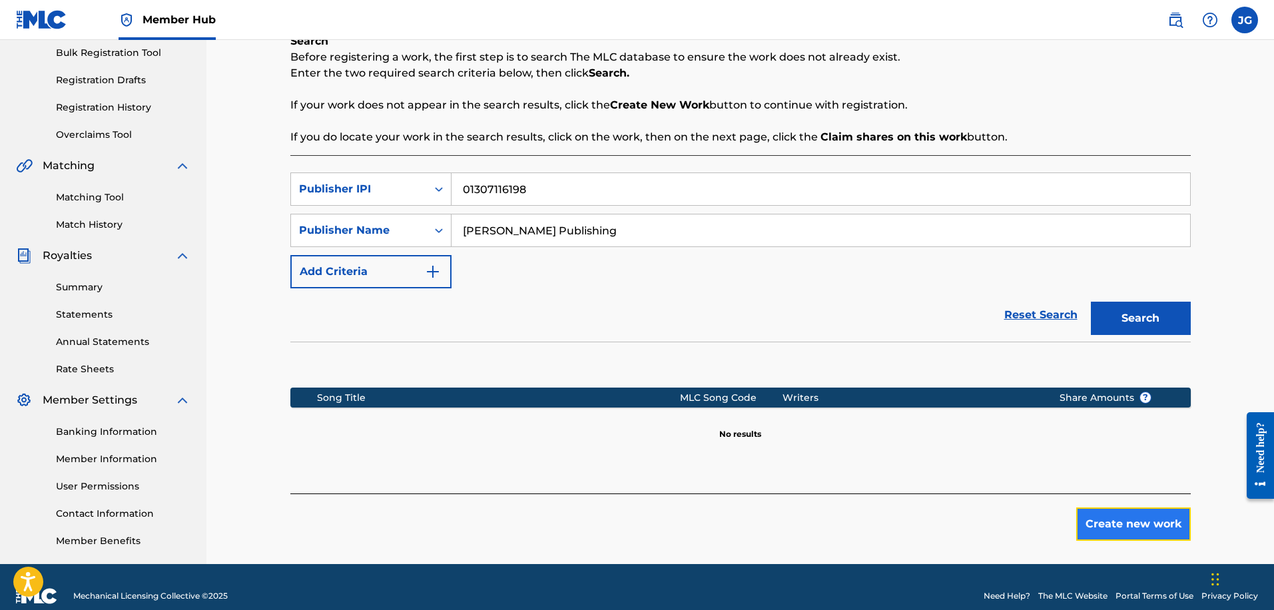
click at [1125, 527] on button "Create new work" at bounding box center [1133, 524] width 115 height 33
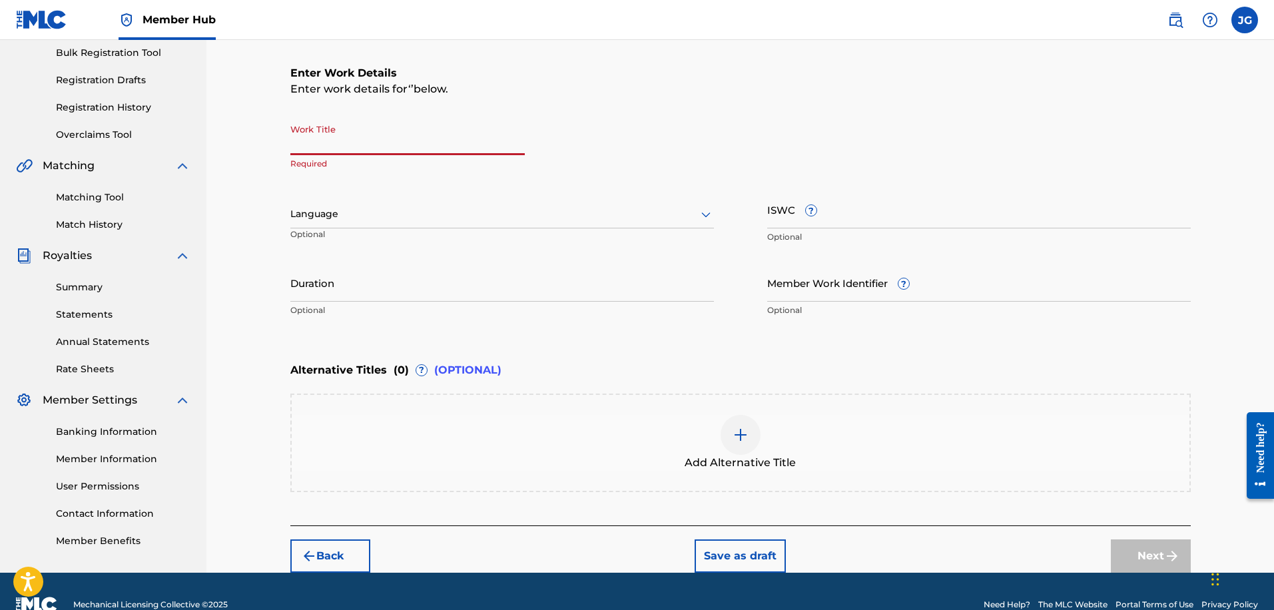
click at [422, 149] on input "Work Title" at bounding box center [407, 136] width 234 height 38
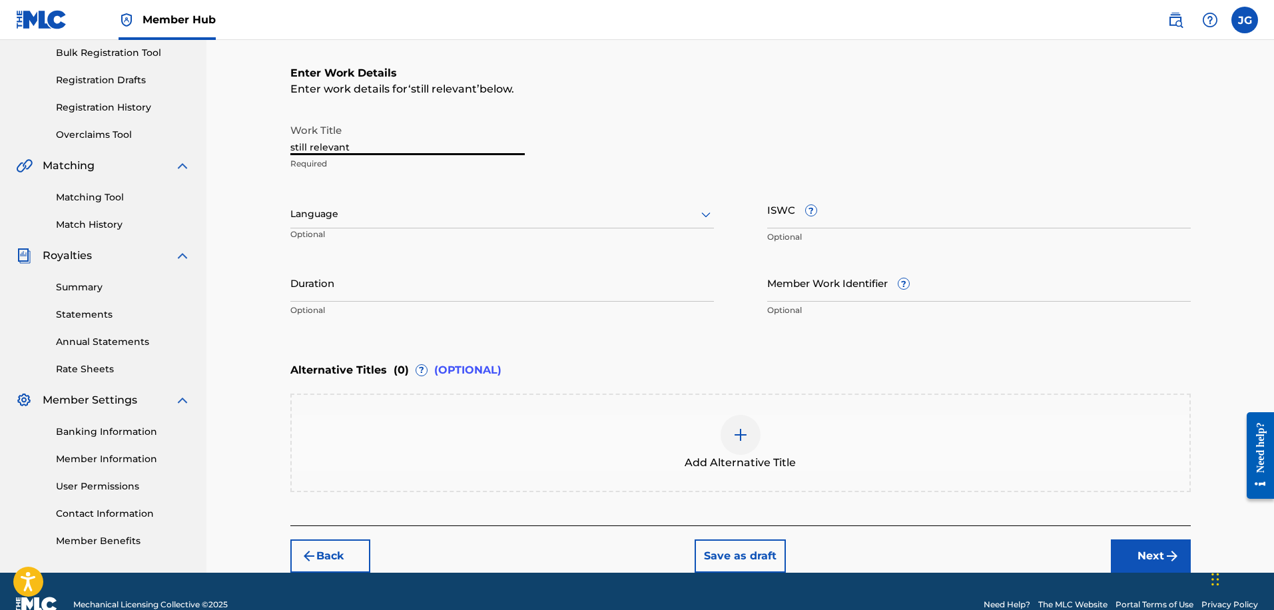
type input "still relevant"
click at [397, 198] on div "Language Optional" at bounding box center [502, 220] width 424 height 60
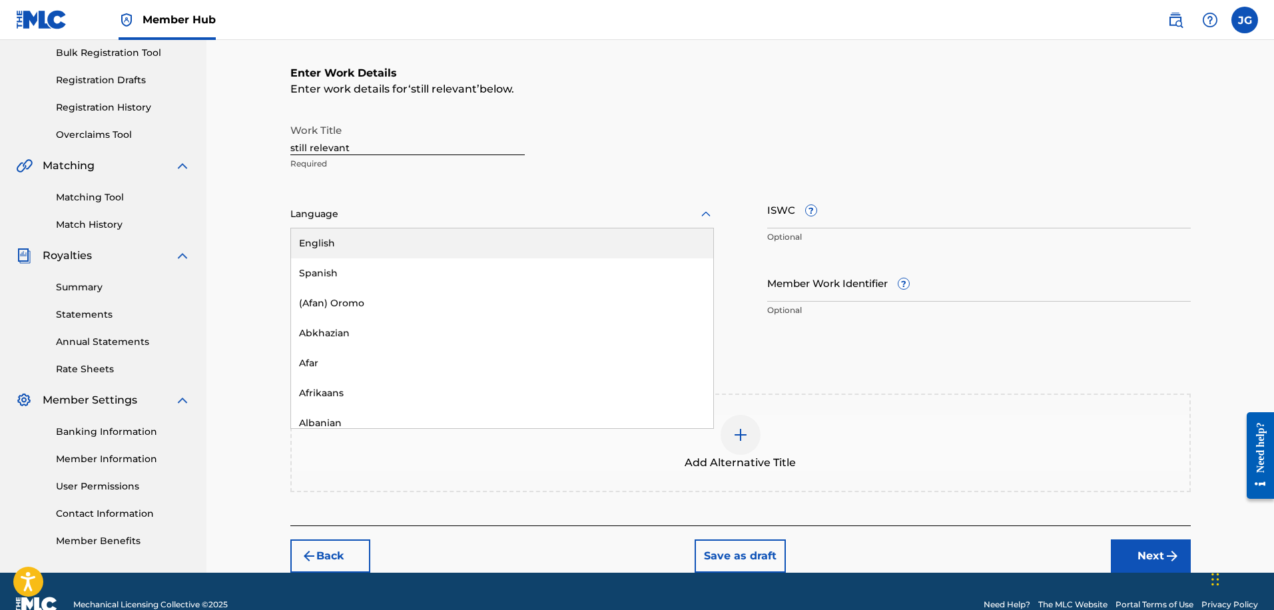
click at [392, 219] on div at bounding box center [502, 214] width 424 height 17
click at [362, 251] on div "English" at bounding box center [502, 243] width 422 height 30
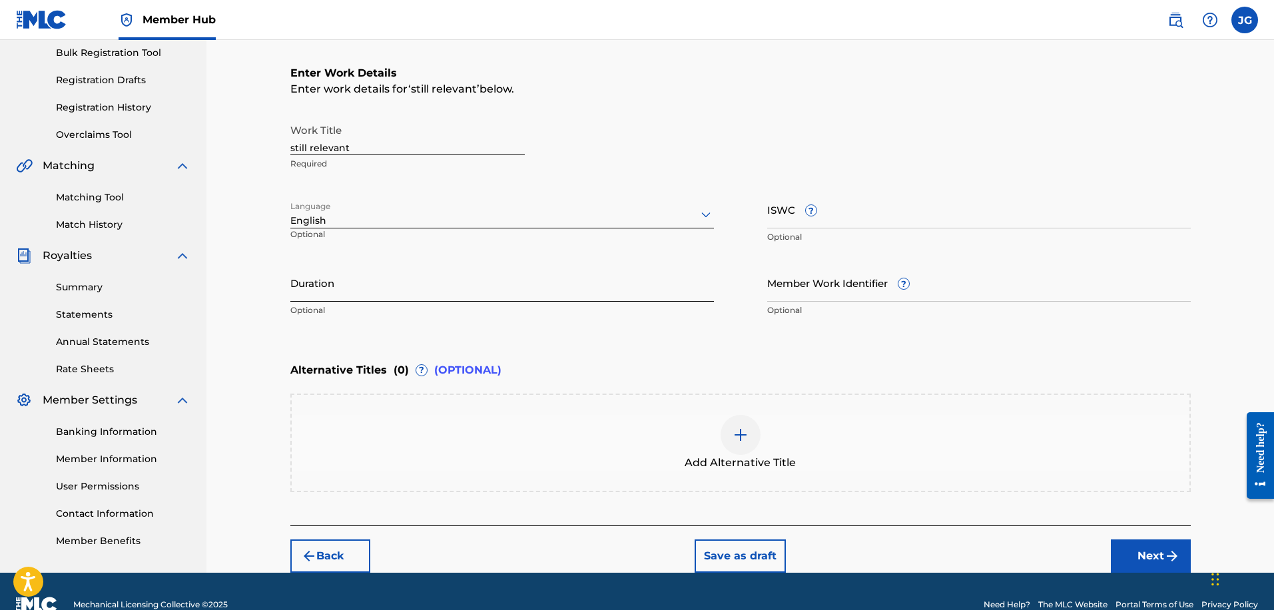
click at [418, 298] on input "Duration" at bounding box center [502, 283] width 424 height 38
type input "03:26"
click at [539, 330] on div "Enter Work Details Enter work details for ‘ still relevant ’ below. Work Title …" at bounding box center [740, 194] width 901 height 322
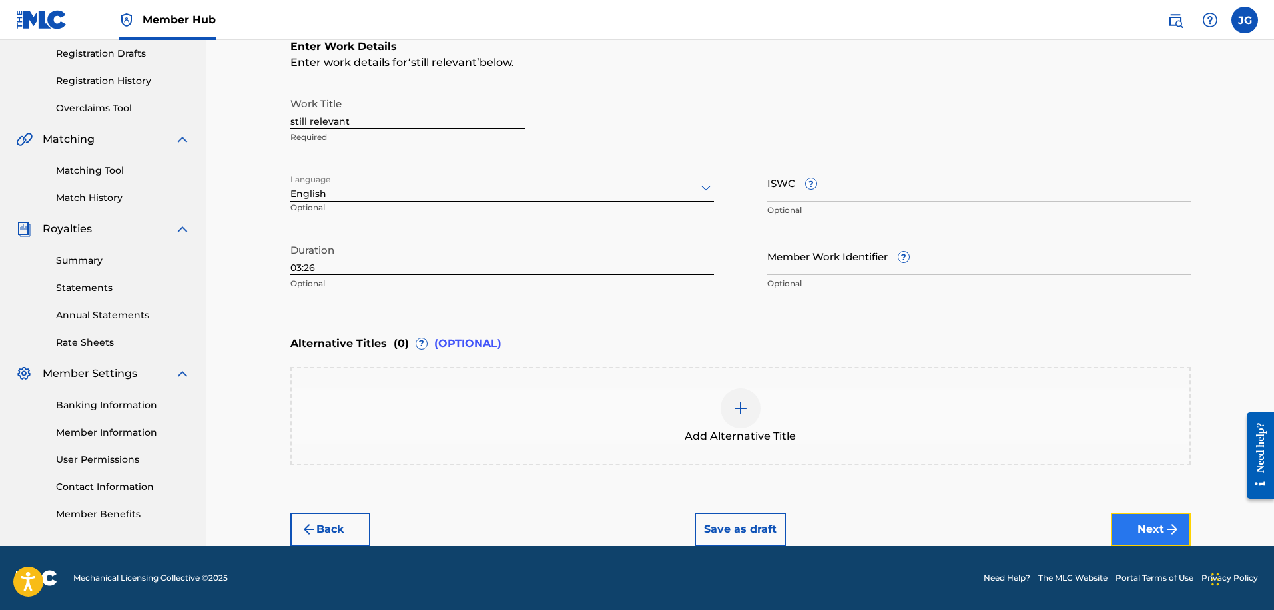
click at [1125, 518] on button "Next" at bounding box center [1151, 529] width 80 height 33
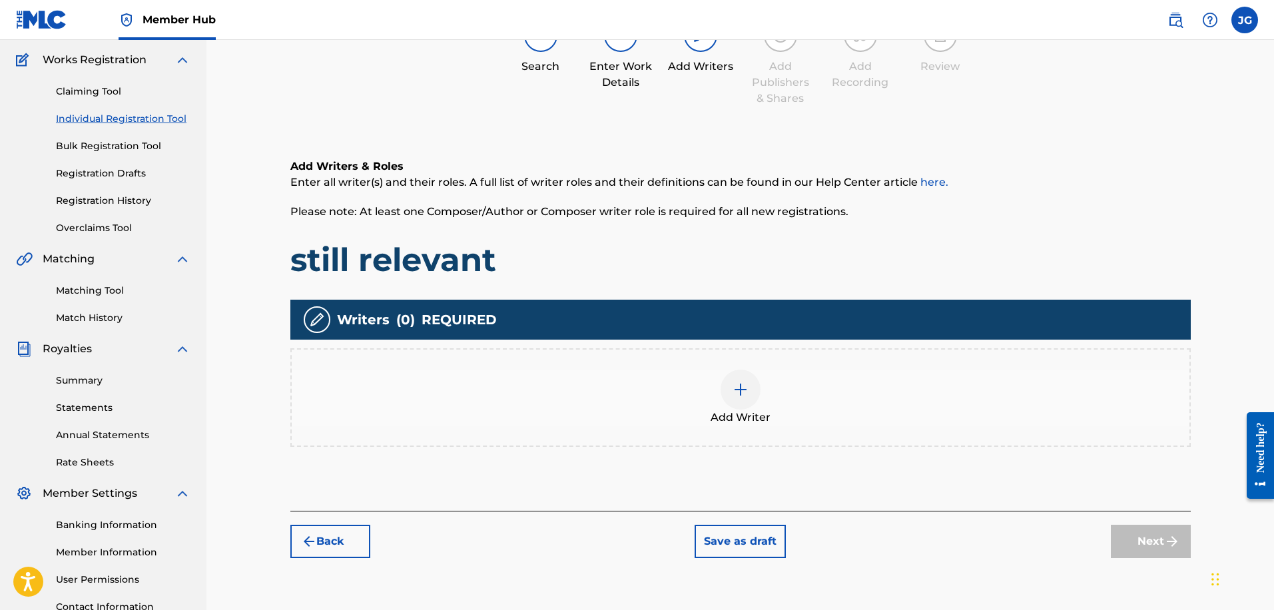
scroll to position [60, 0]
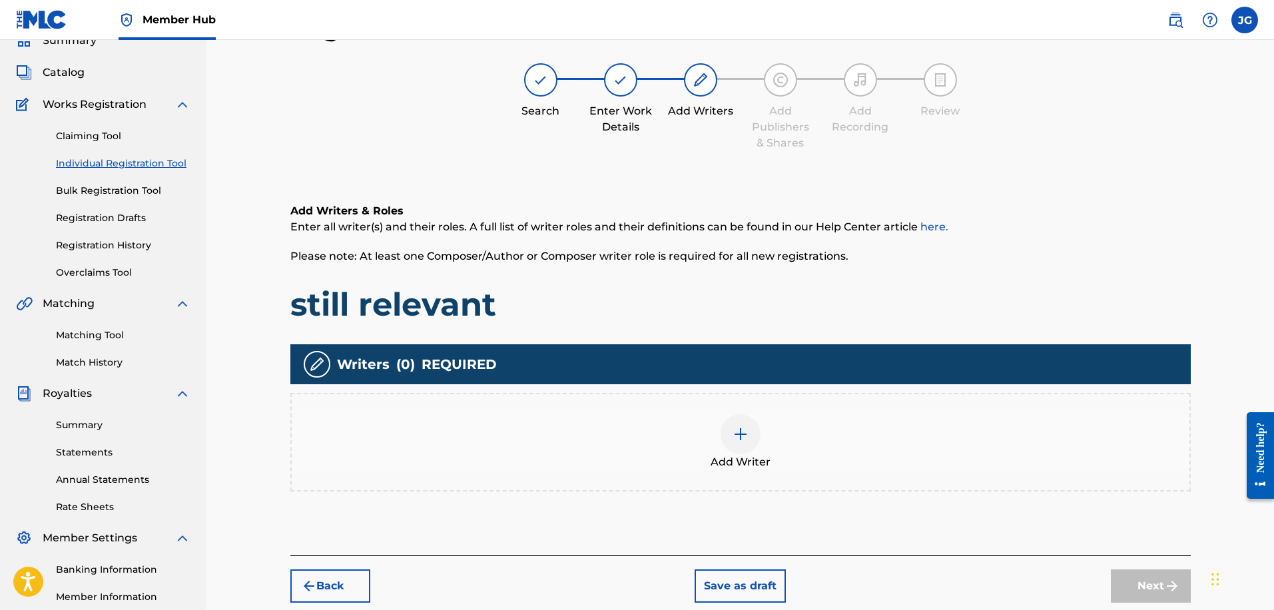
click at [751, 439] on div at bounding box center [741, 434] width 40 height 40
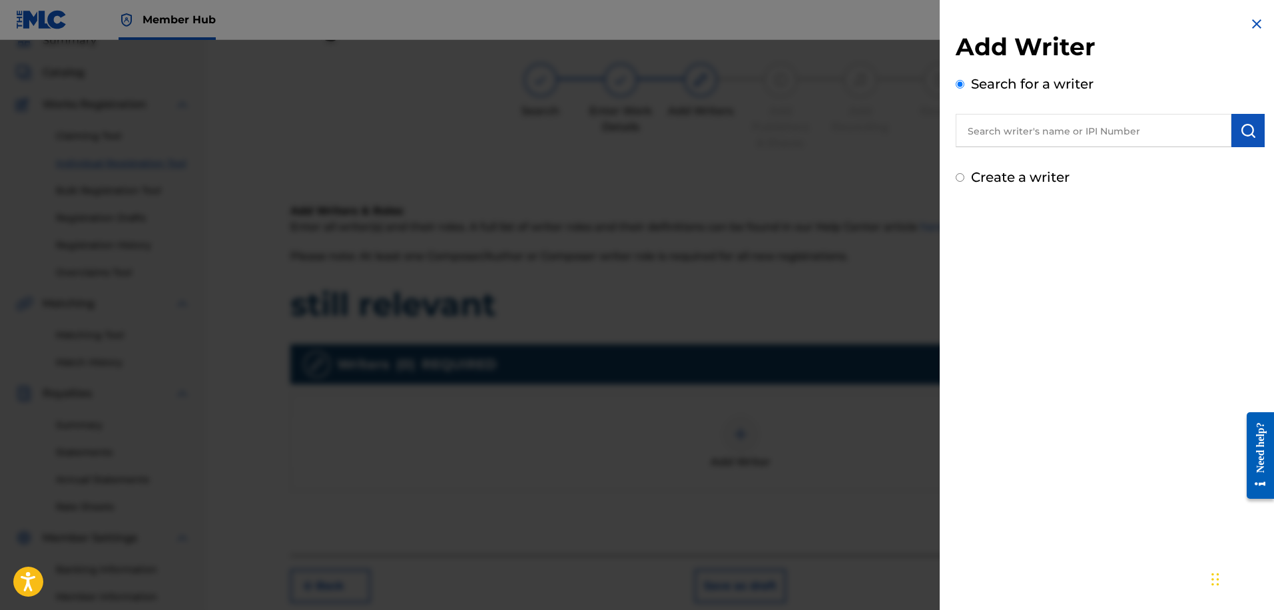
click at [961, 179] on input "Create a writer" at bounding box center [960, 177] width 9 height 9
radio input "false"
radio input "true"
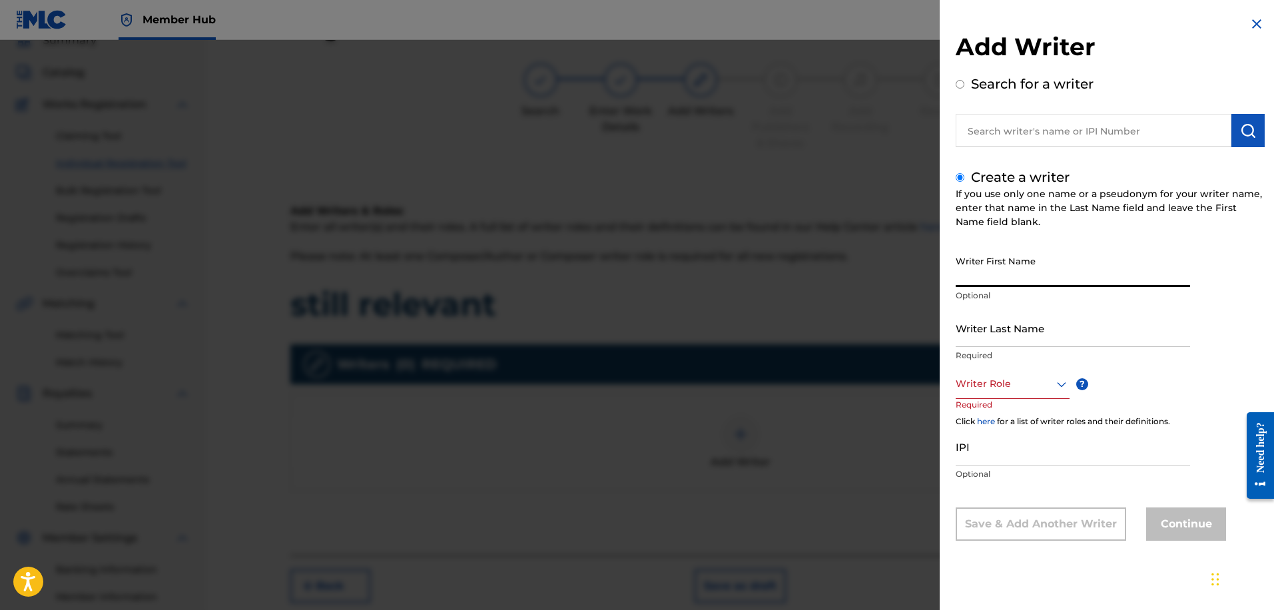
click at [1050, 272] on input "Writer First Name" at bounding box center [1073, 268] width 234 height 38
type input "[PERSON_NAME]"
click at [1024, 142] on input "text" at bounding box center [1094, 130] width 276 height 33
radio input "true"
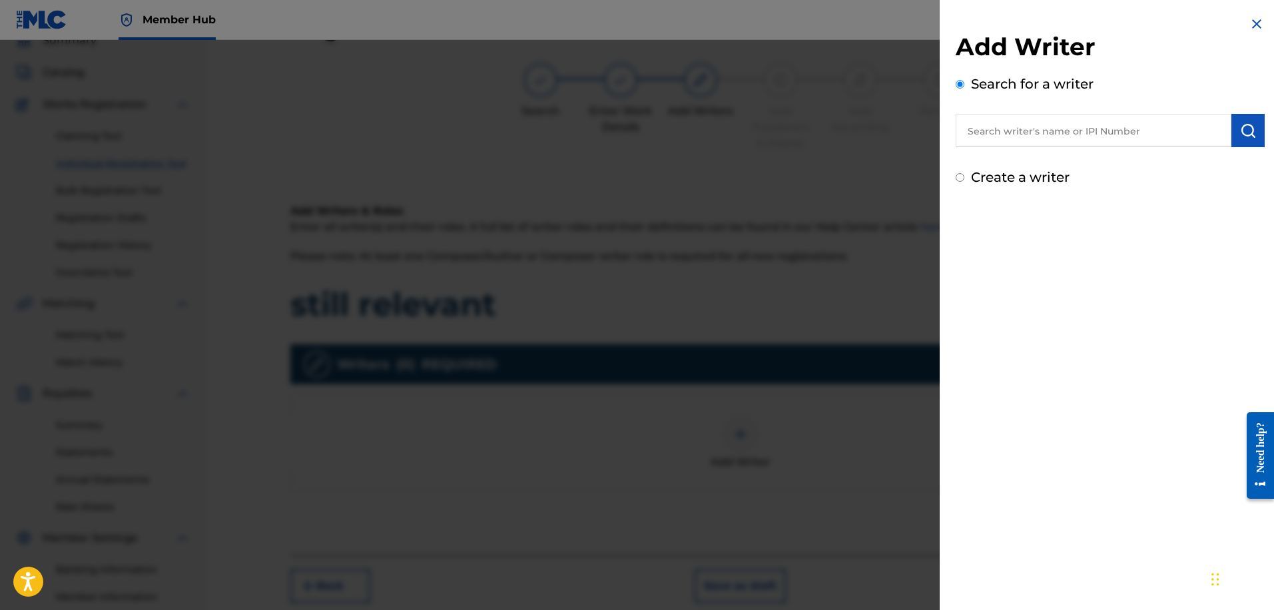
paste input "00753664909"
type input "00753664909"
click at [1256, 131] on button "submit" at bounding box center [1248, 130] width 33 height 33
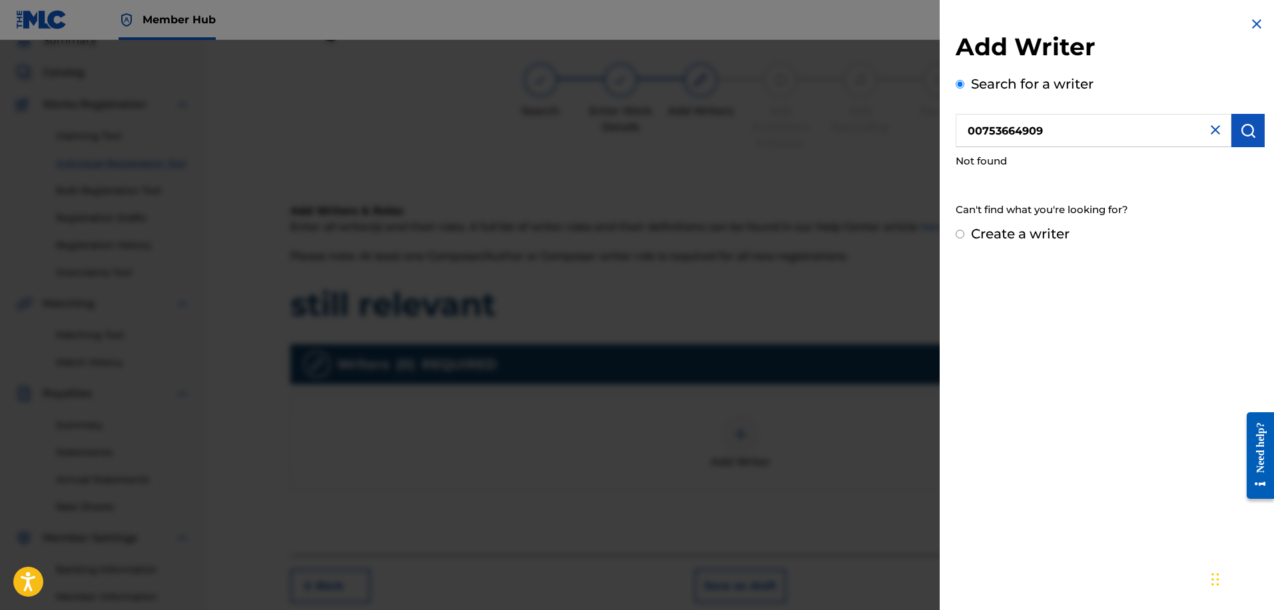
click at [958, 232] on input "Create a writer" at bounding box center [960, 234] width 9 height 9
radio input "false"
radio input "true"
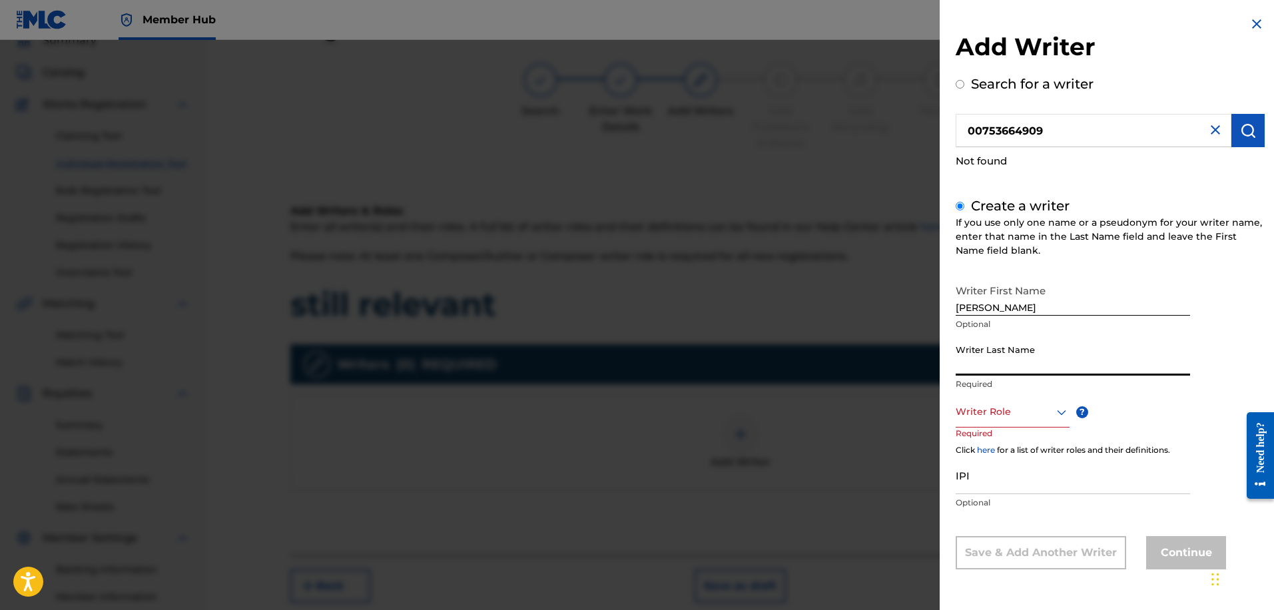
click at [1009, 358] on input "Writer Last Name" at bounding box center [1073, 357] width 234 height 38
type input "[PERSON_NAME]"
click at [986, 478] on input "IPI" at bounding box center [1073, 475] width 234 height 38
paste input "00753664909"
type input "00753664909"
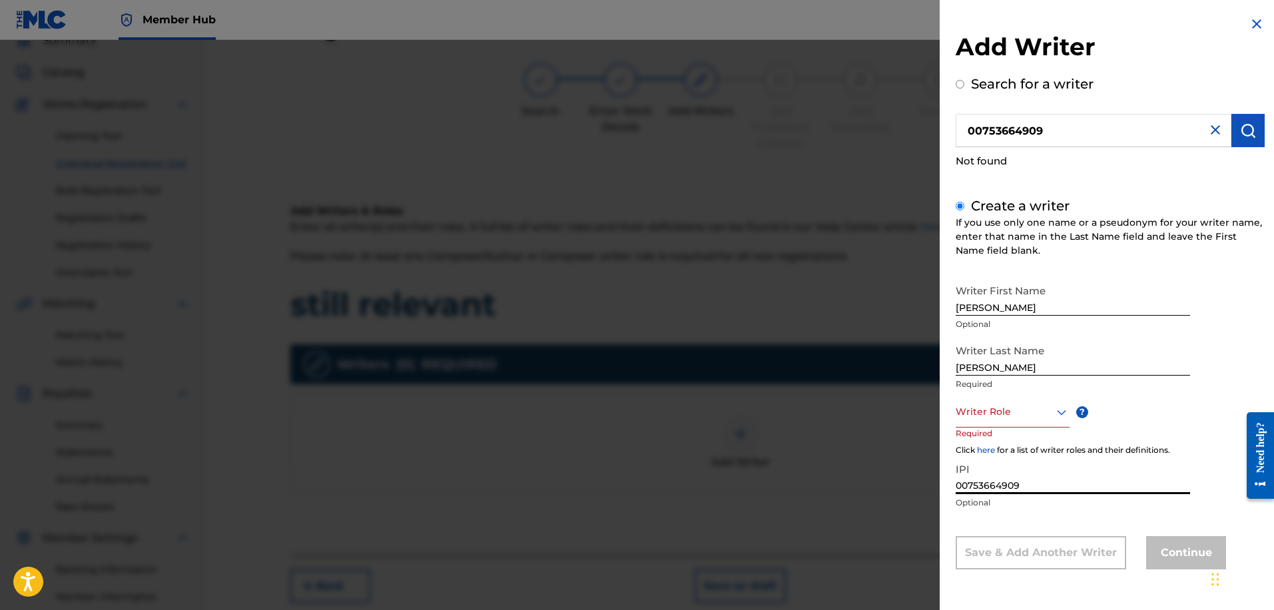
click at [1013, 413] on div at bounding box center [1013, 412] width 114 height 17
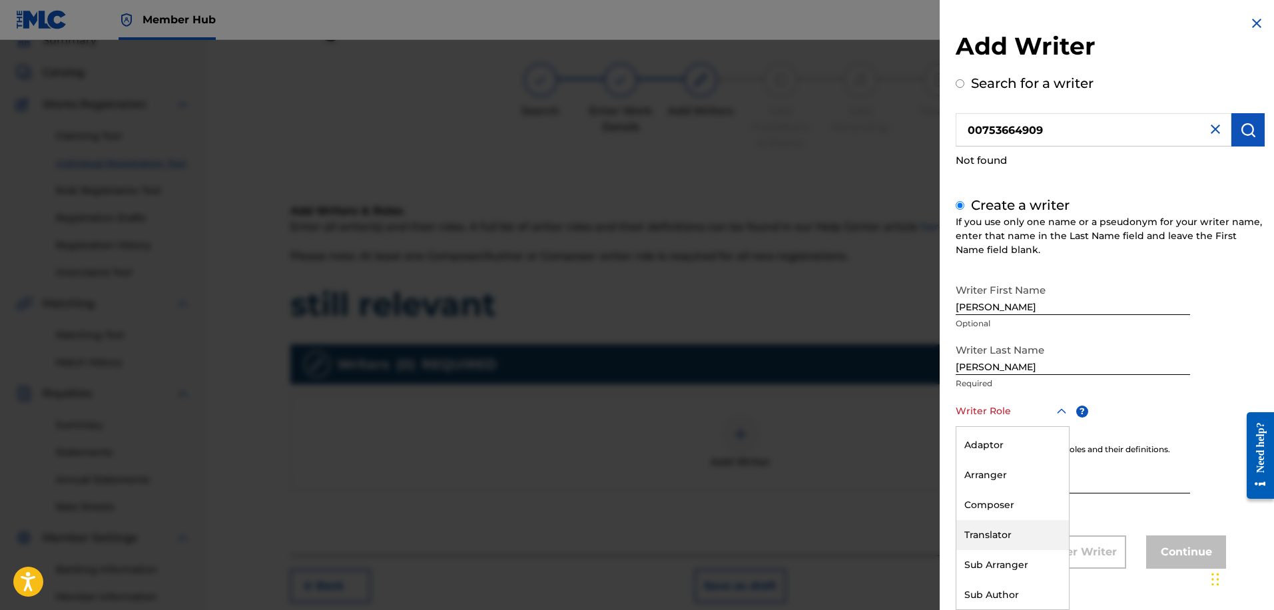
scroll to position [0, 0]
click at [1015, 439] on div "Composer/Author" at bounding box center [1012, 442] width 113 height 30
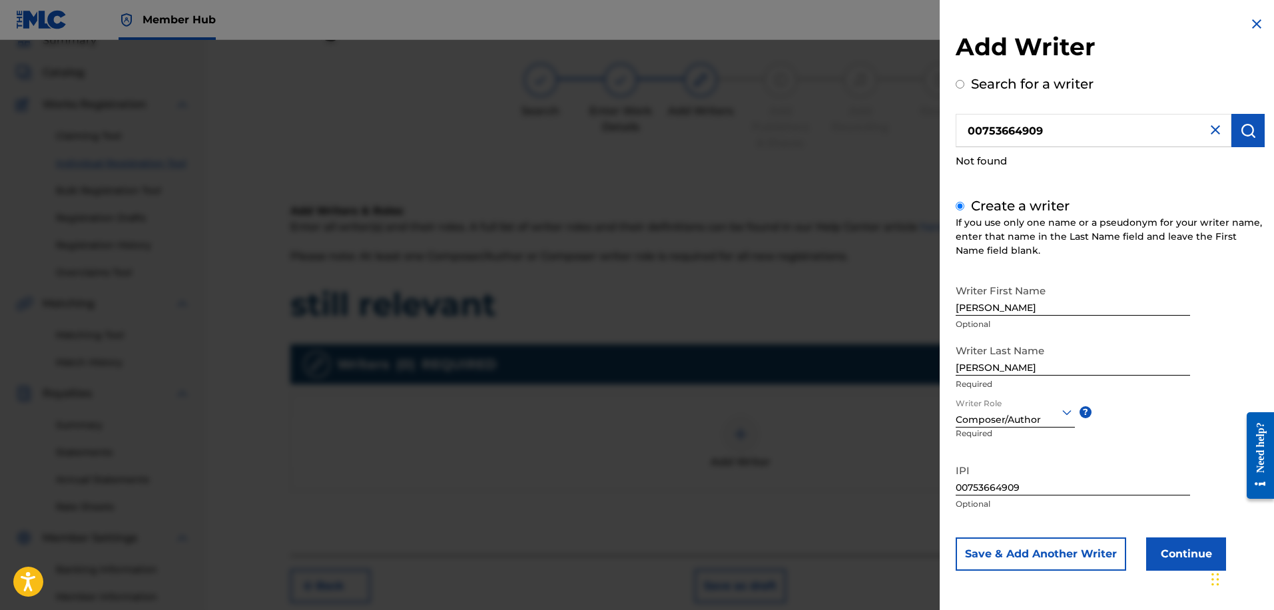
click at [1174, 421] on div "Writer First Name [PERSON_NAME] Optional Writer Last Name [PERSON_NAME] Require…" at bounding box center [1110, 424] width 309 height 293
click at [1191, 553] on button "Continue" at bounding box center [1186, 554] width 80 height 33
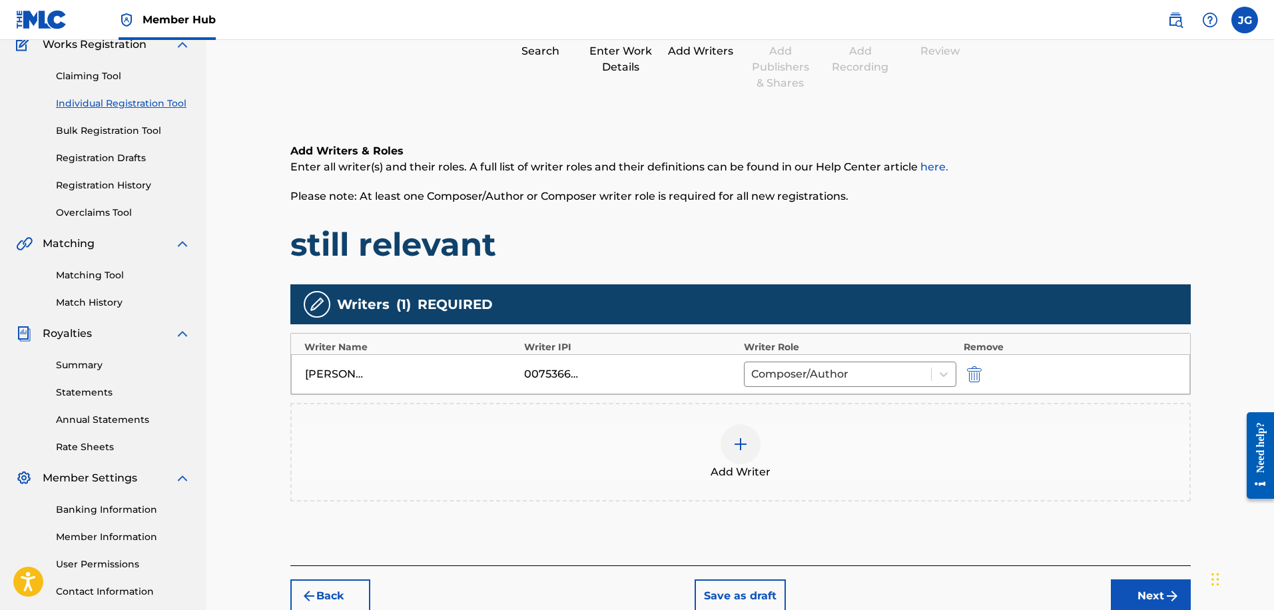
scroll to position [142, 0]
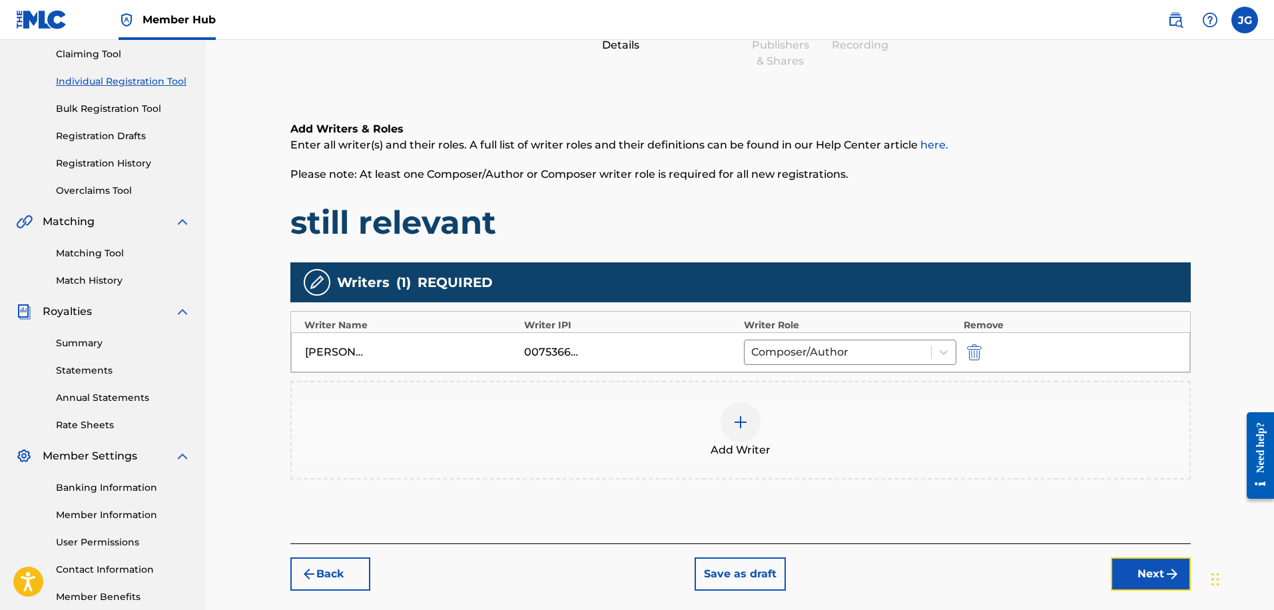
click at [1130, 584] on button "Next" at bounding box center [1151, 573] width 80 height 33
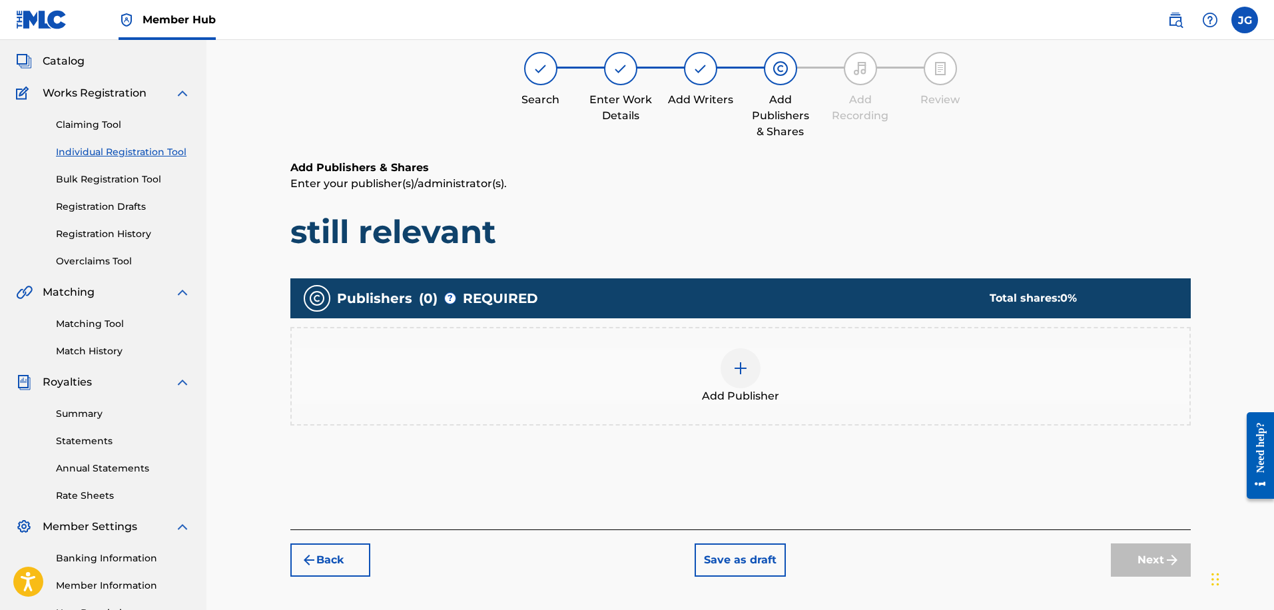
scroll to position [60, 0]
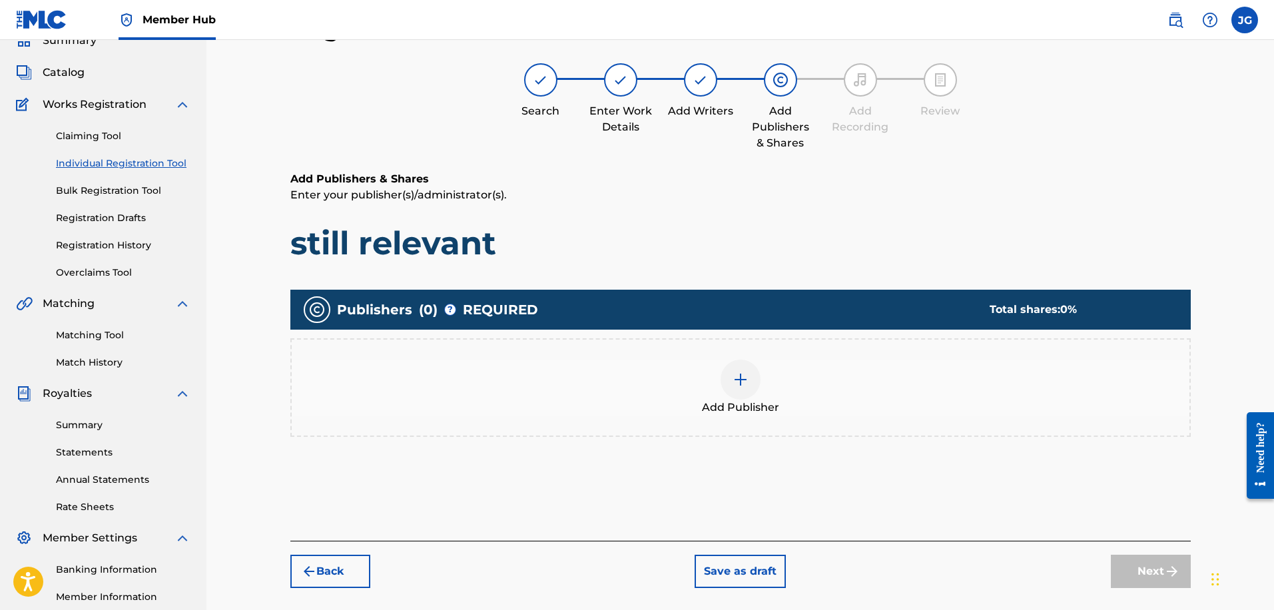
click at [682, 392] on div "Add Publisher" at bounding box center [741, 388] width 898 height 56
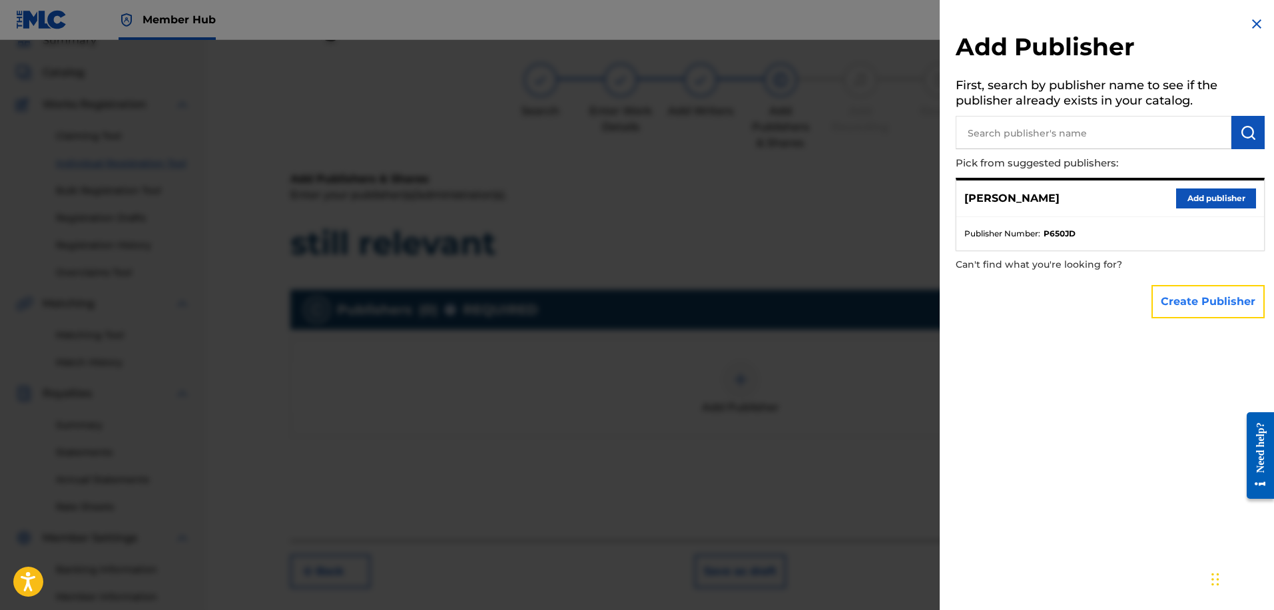
click at [1196, 308] on button "Create Publisher" at bounding box center [1208, 301] width 113 height 33
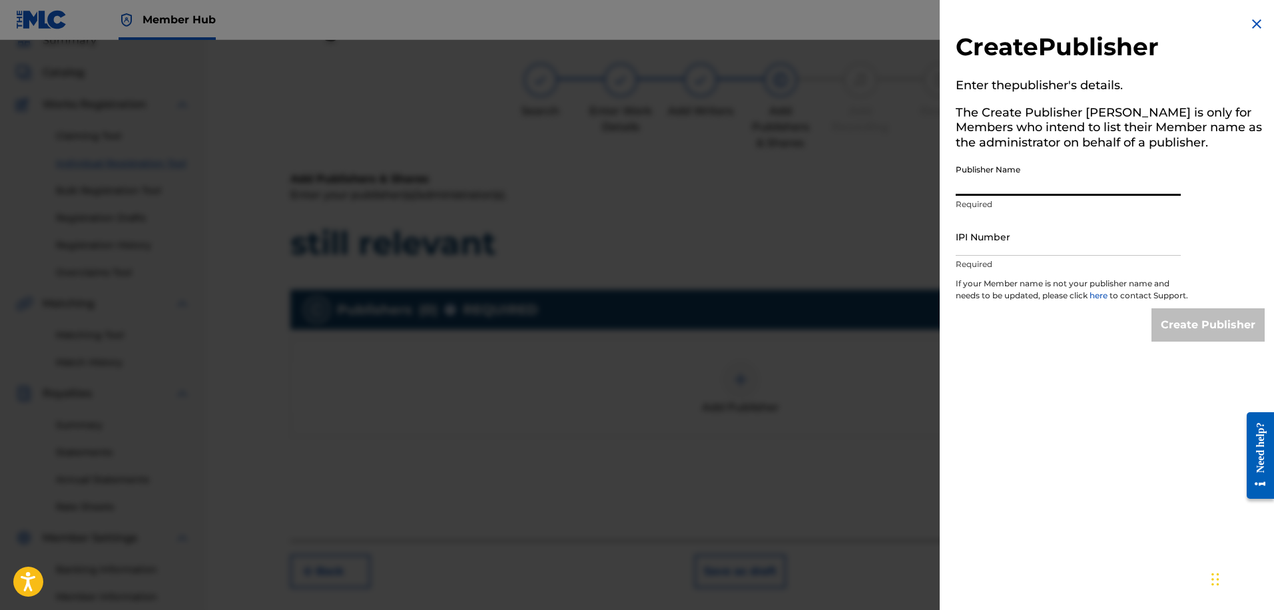
click at [1026, 185] on input "Publisher Name" at bounding box center [1068, 177] width 225 height 38
type input "[PERSON_NAME] Publishing"
click at [1040, 236] on input "IPI Number" at bounding box center [1068, 237] width 225 height 38
paste input "01307116198"
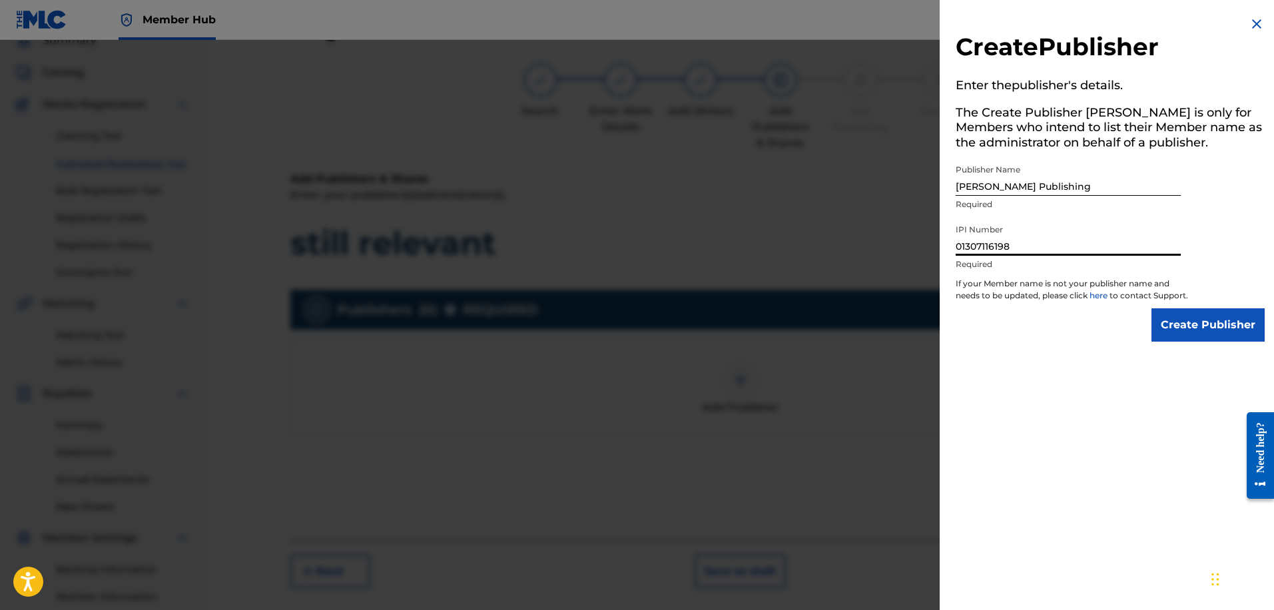
type input "01307116198"
click at [1173, 330] on input "Create Publisher" at bounding box center [1208, 324] width 113 height 33
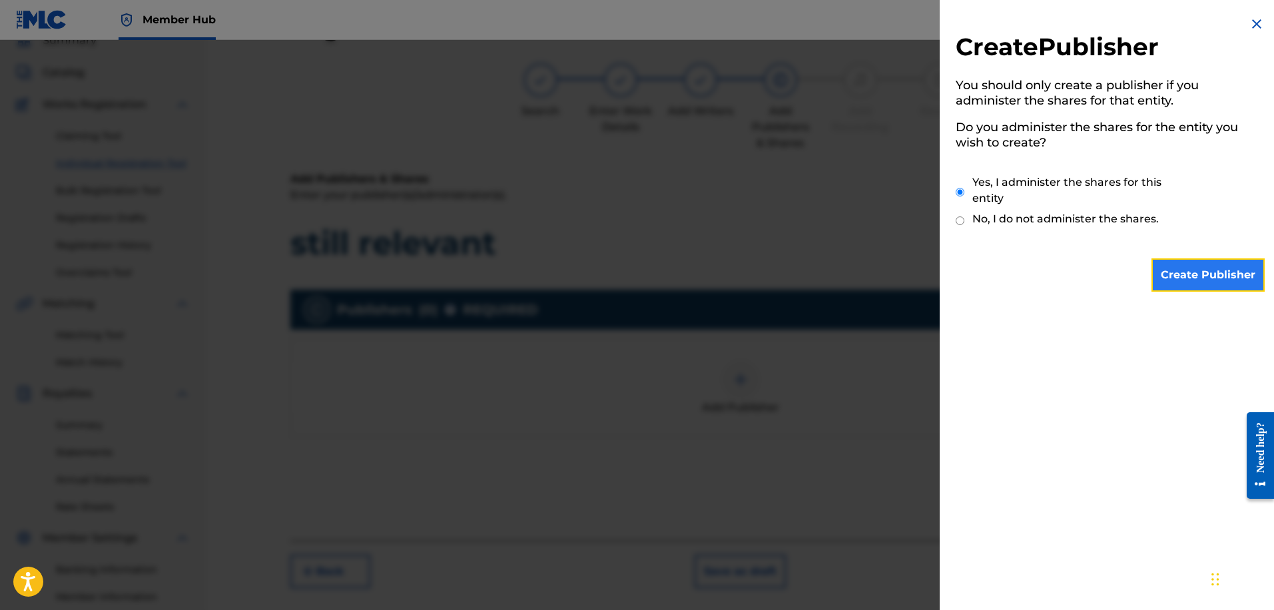
click at [1168, 275] on input "Create Publisher" at bounding box center [1208, 274] width 113 height 33
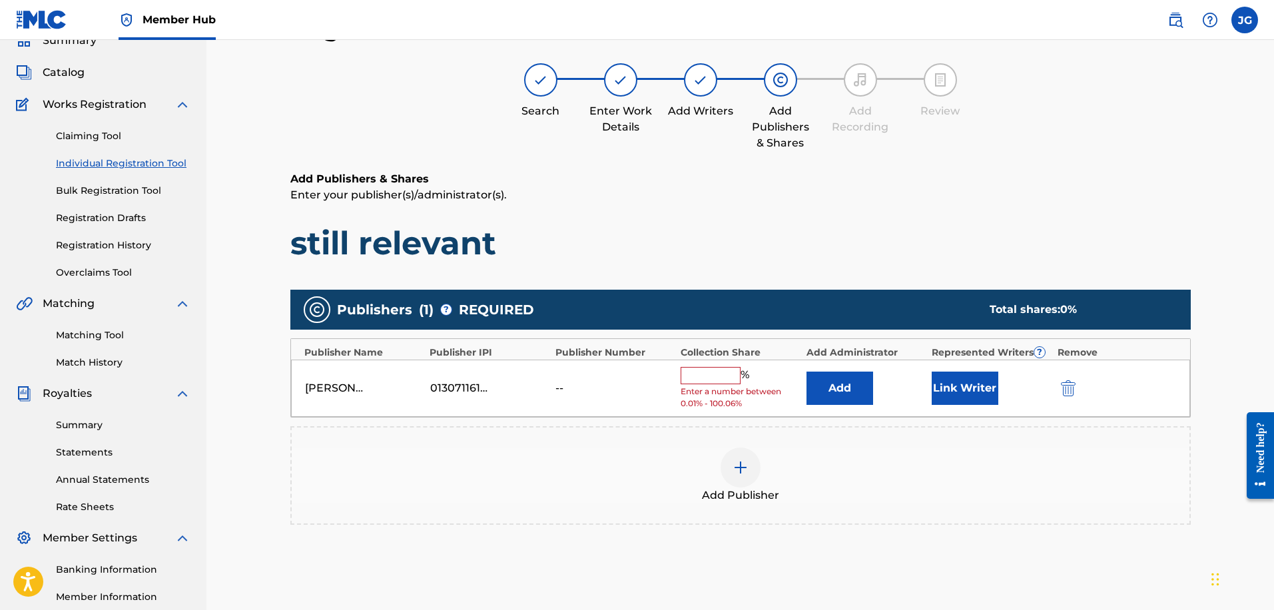
click at [719, 369] on input "text" at bounding box center [711, 375] width 60 height 17
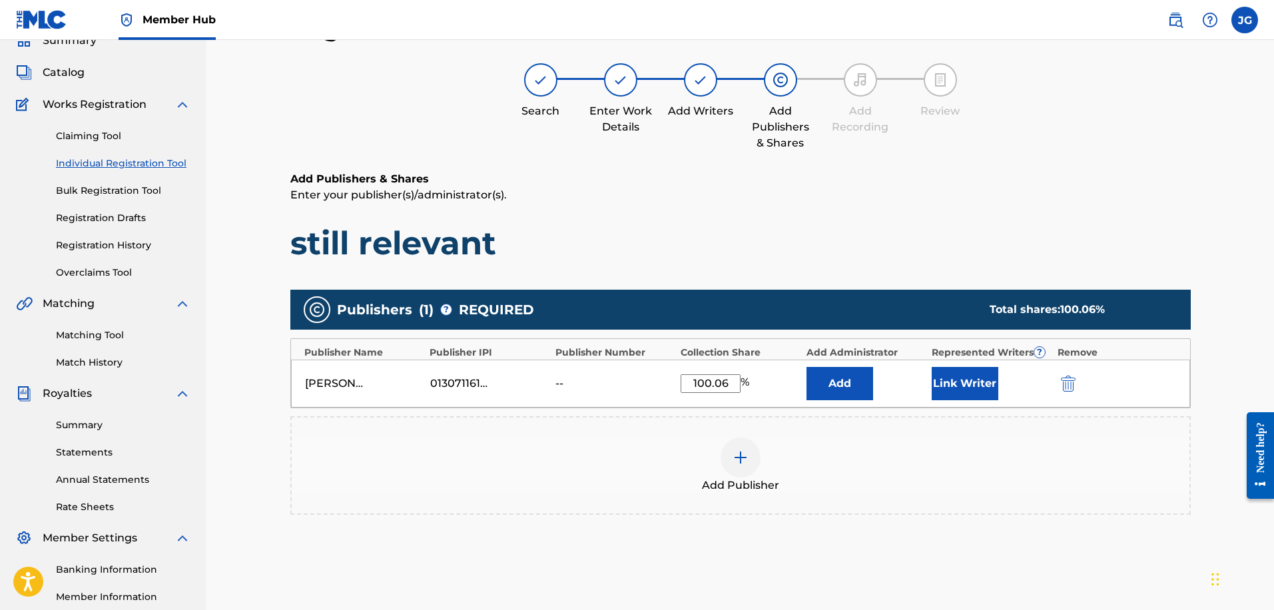
type input "100.06"
click at [868, 446] on div "Add Publisher" at bounding box center [741, 466] width 898 height 56
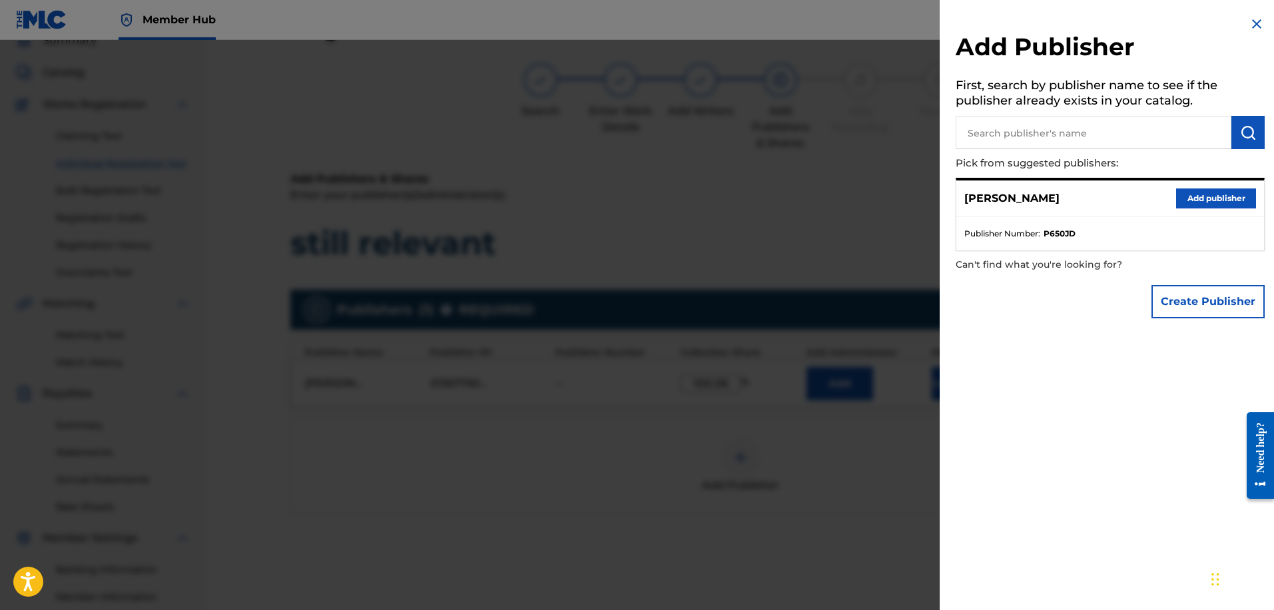
click at [886, 440] on div at bounding box center [637, 345] width 1274 height 610
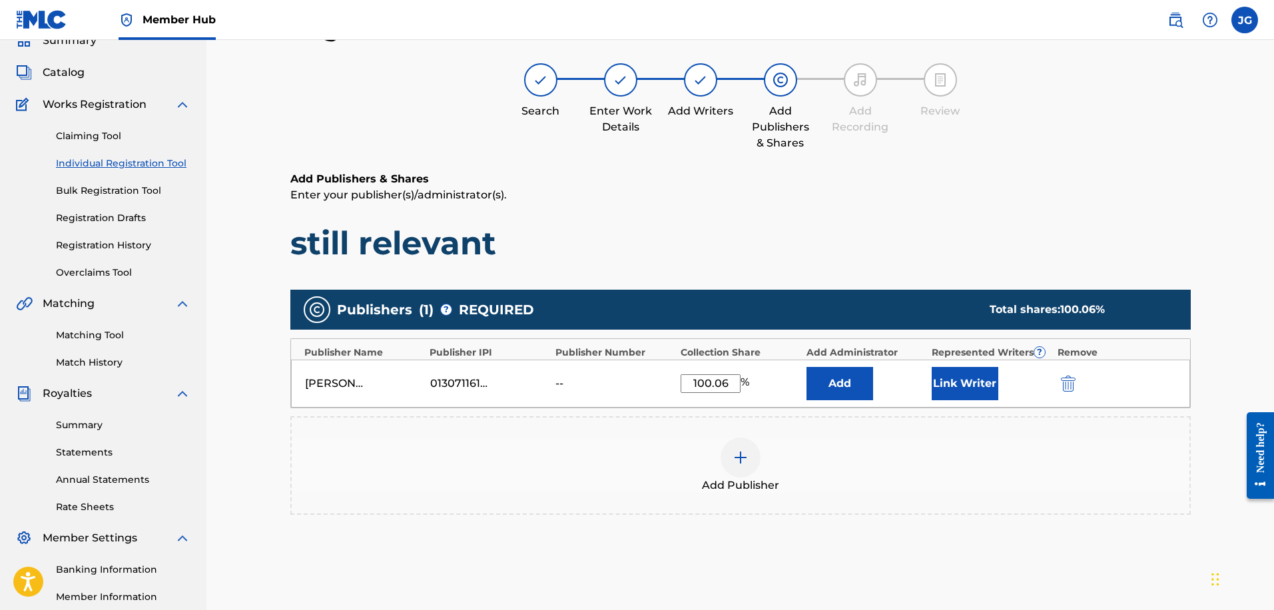
click at [883, 208] on div "Add Publishers & Shares Enter your publisher(s)/administrator(s). still relevant" at bounding box center [740, 217] width 901 height 92
click at [982, 383] on button "Link Writer" at bounding box center [965, 383] width 67 height 33
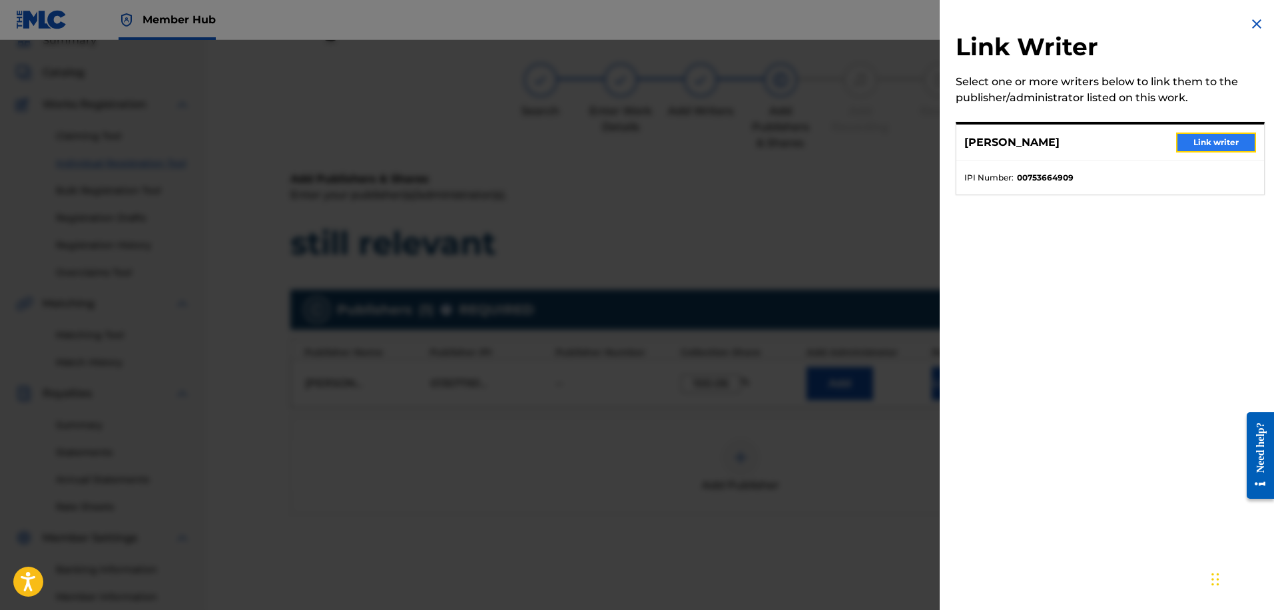
click at [1182, 145] on button "Link writer" at bounding box center [1216, 143] width 80 height 20
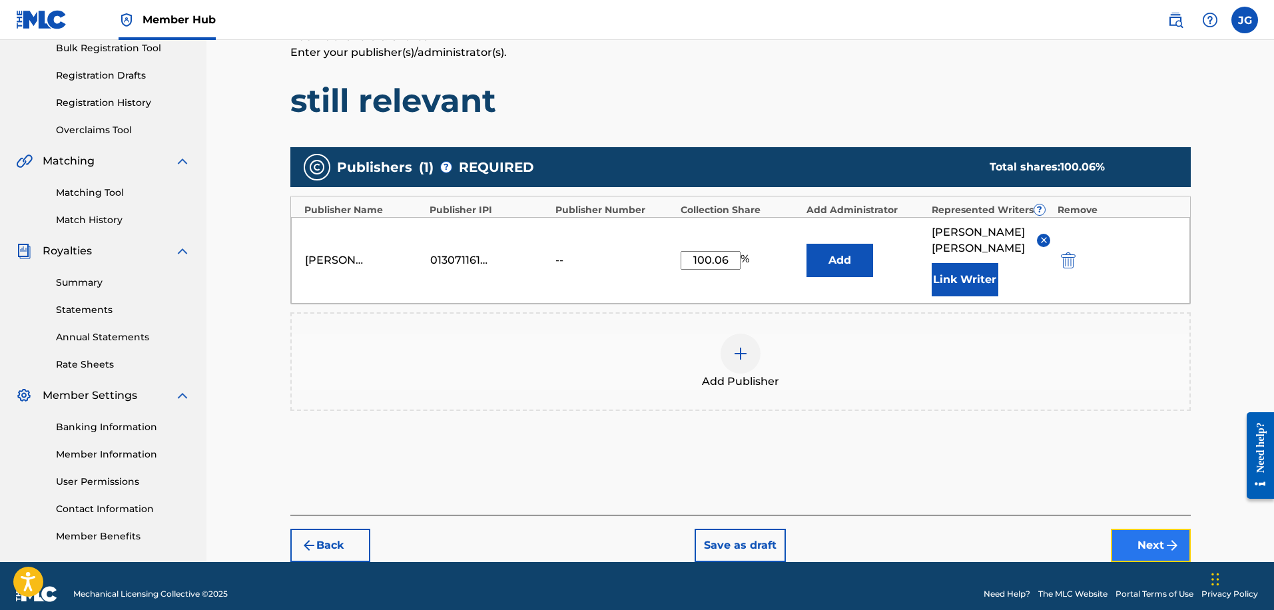
click at [1136, 529] on button "Next" at bounding box center [1151, 545] width 80 height 33
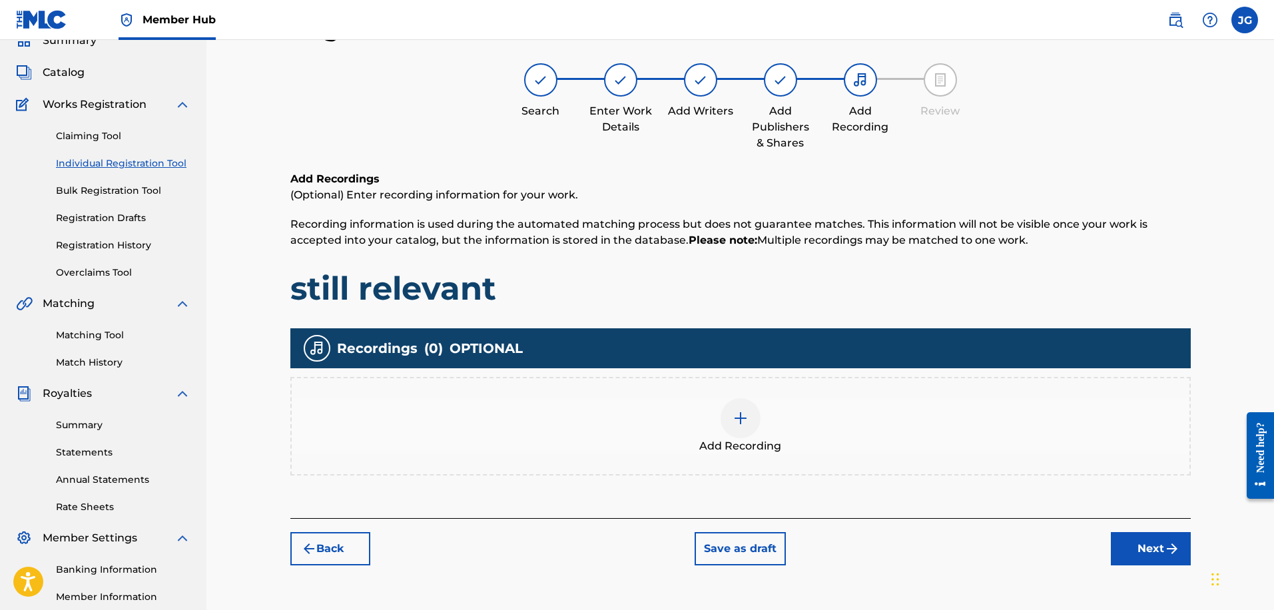
click at [732, 436] on div at bounding box center [741, 418] width 40 height 40
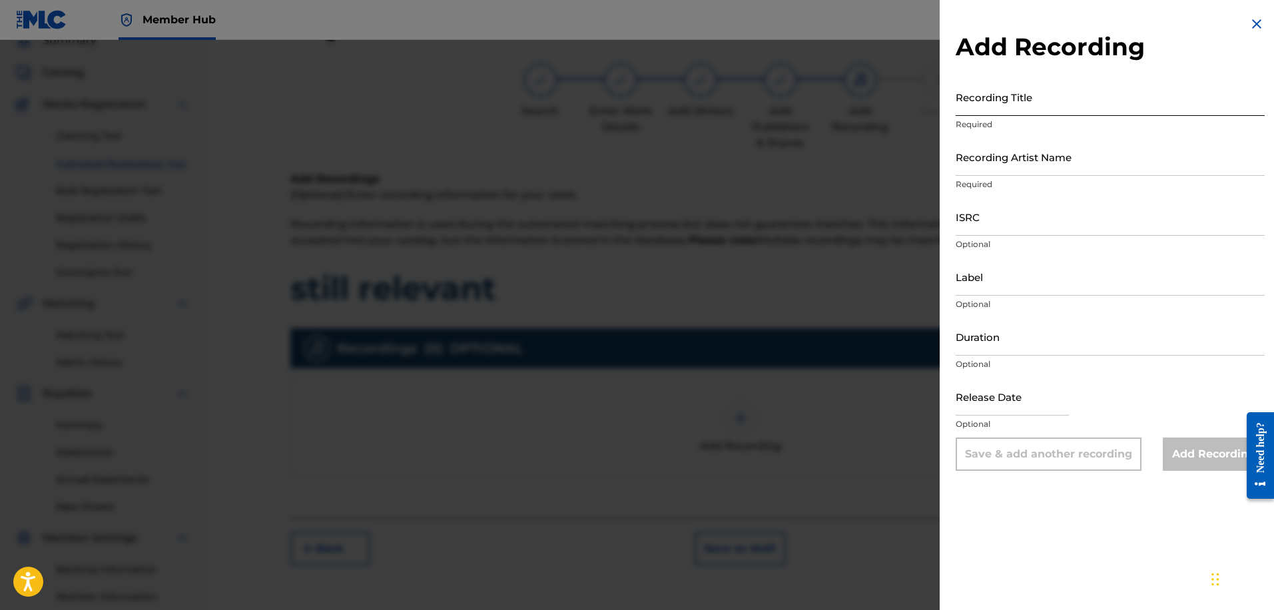
click at [1024, 105] on input "Recording Title" at bounding box center [1110, 97] width 309 height 38
type input "still relevant"
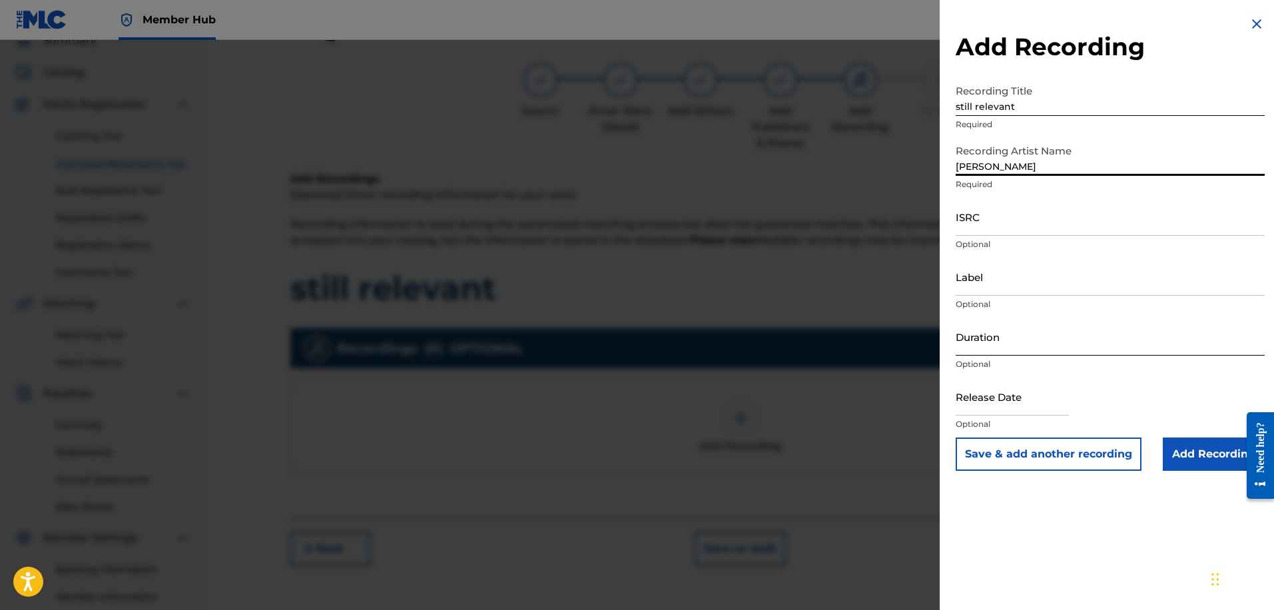
type input "[PERSON_NAME]"
click at [1044, 334] on input "Duration" at bounding box center [1110, 337] width 309 height 38
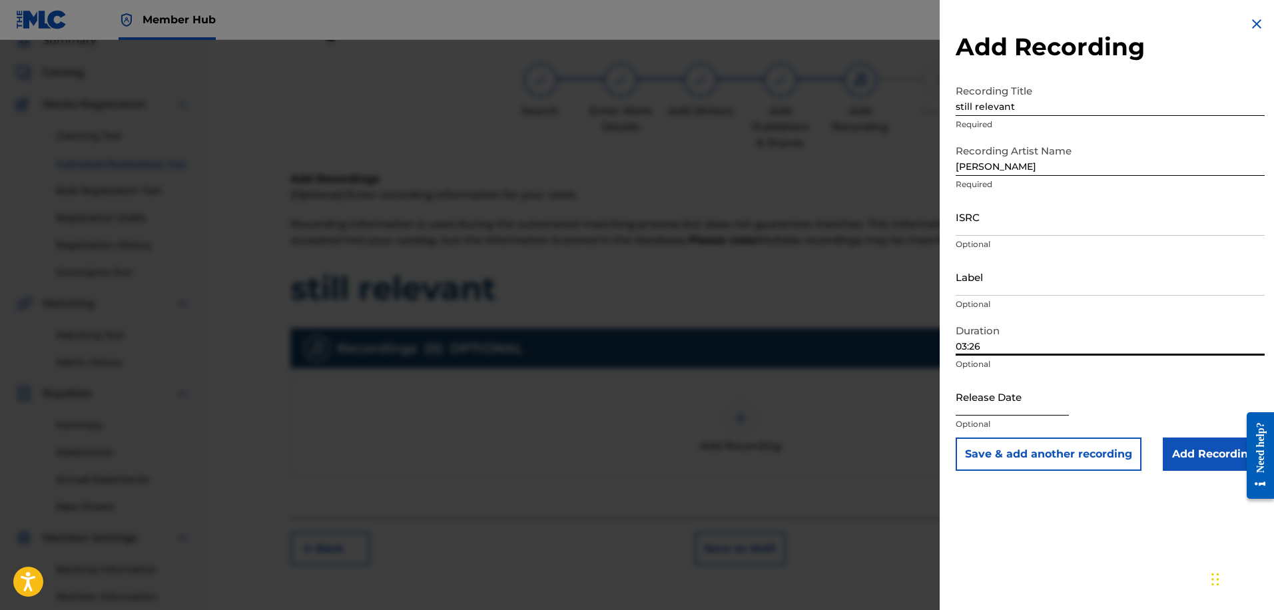
type input "03:26"
click at [1036, 403] on input "text" at bounding box center [1012, 397] width 113 height 38
select select "8"
select select "2025"
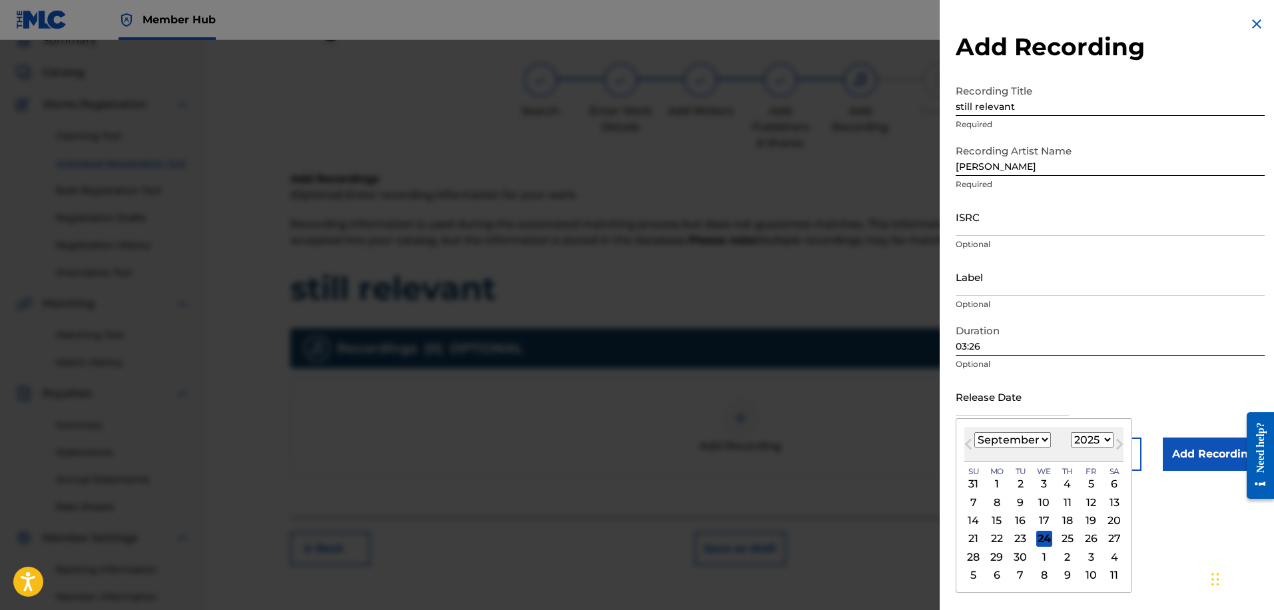
click at [1020, 561] on div "30" at bounding box center [1020, 557] width 16 height 16
type input "[DATE]"
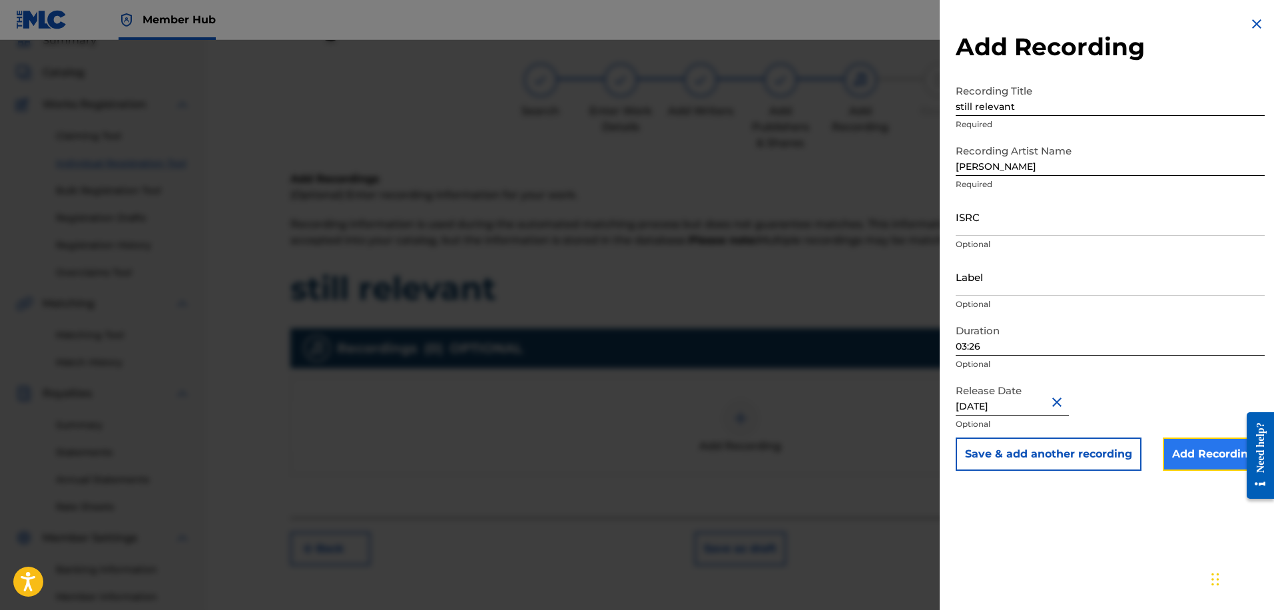
click at [1191, 458] on input "Add Recording" at bounding box center [1214, 454] width 102 height 33
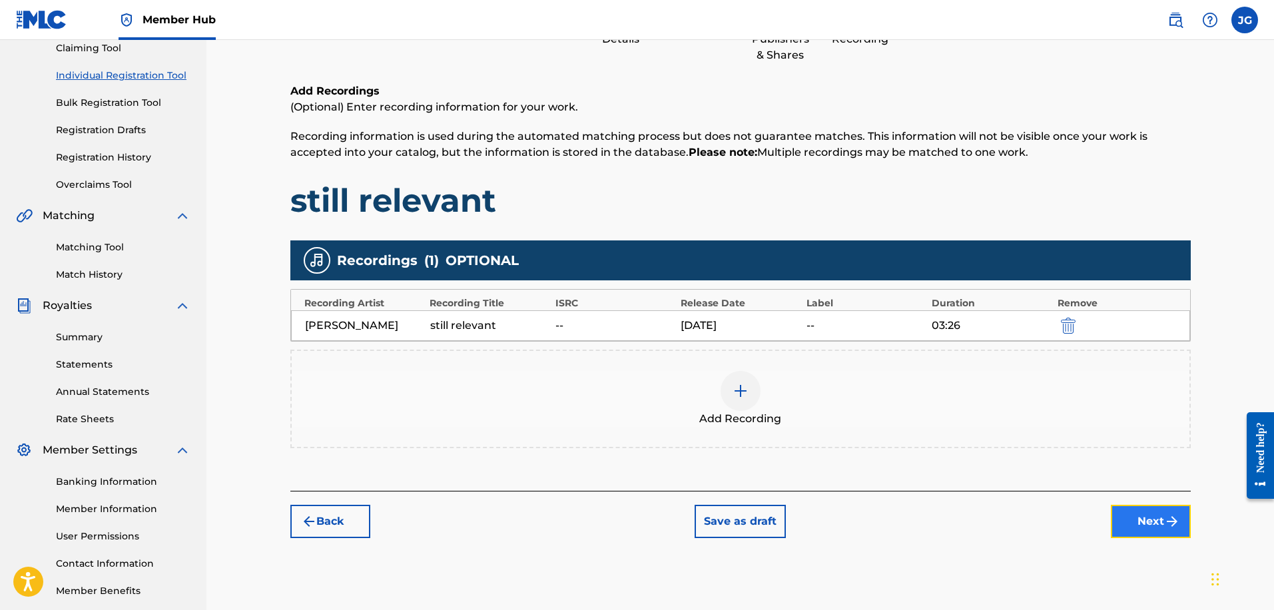
click at [1175, 527] on img "submit" at bounding box center [1172, 522] width 16 height 16
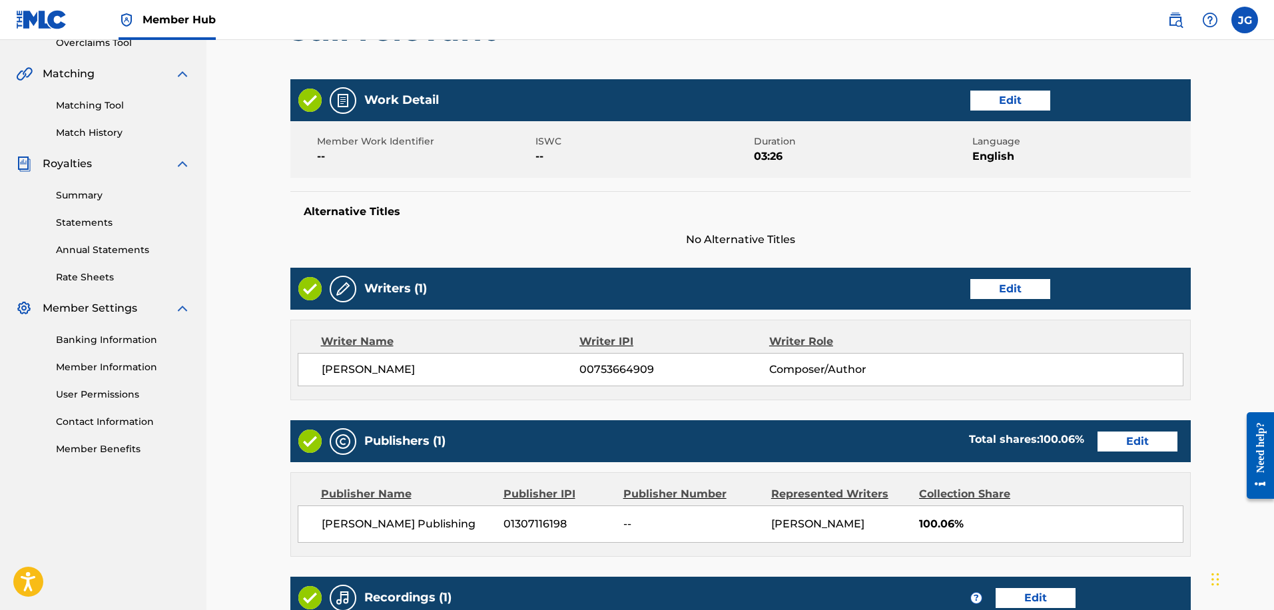
scroll to position [516, 0]
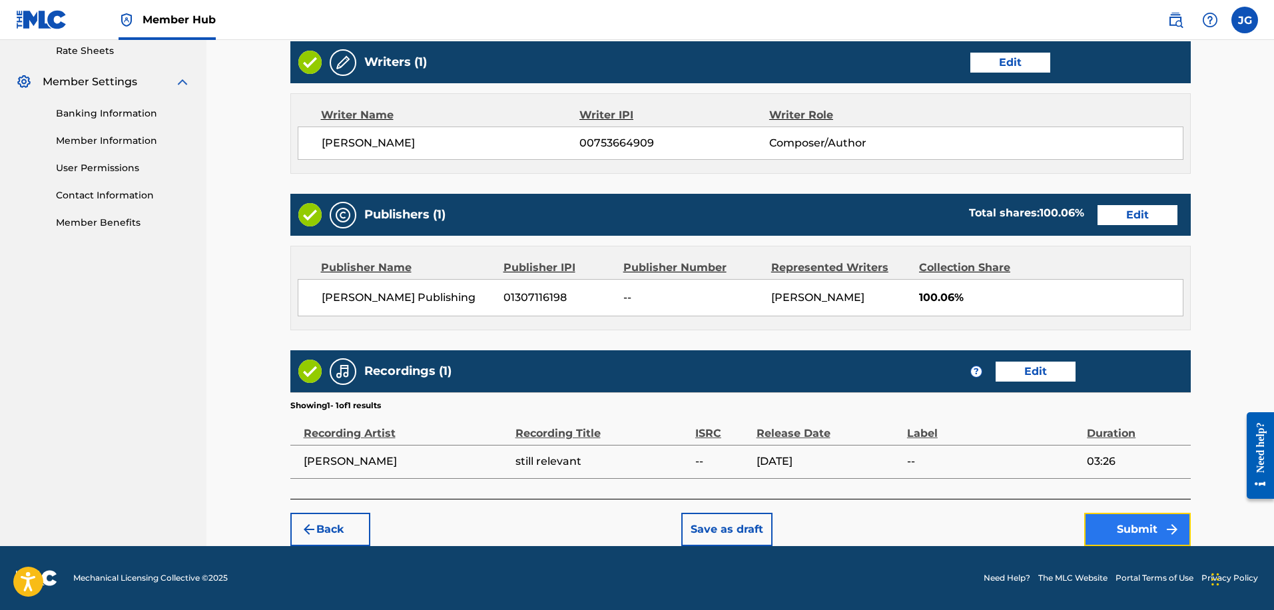
click at [1133, 534] on button "Submit" at bounding box center [1137, 529] width 107 height 33
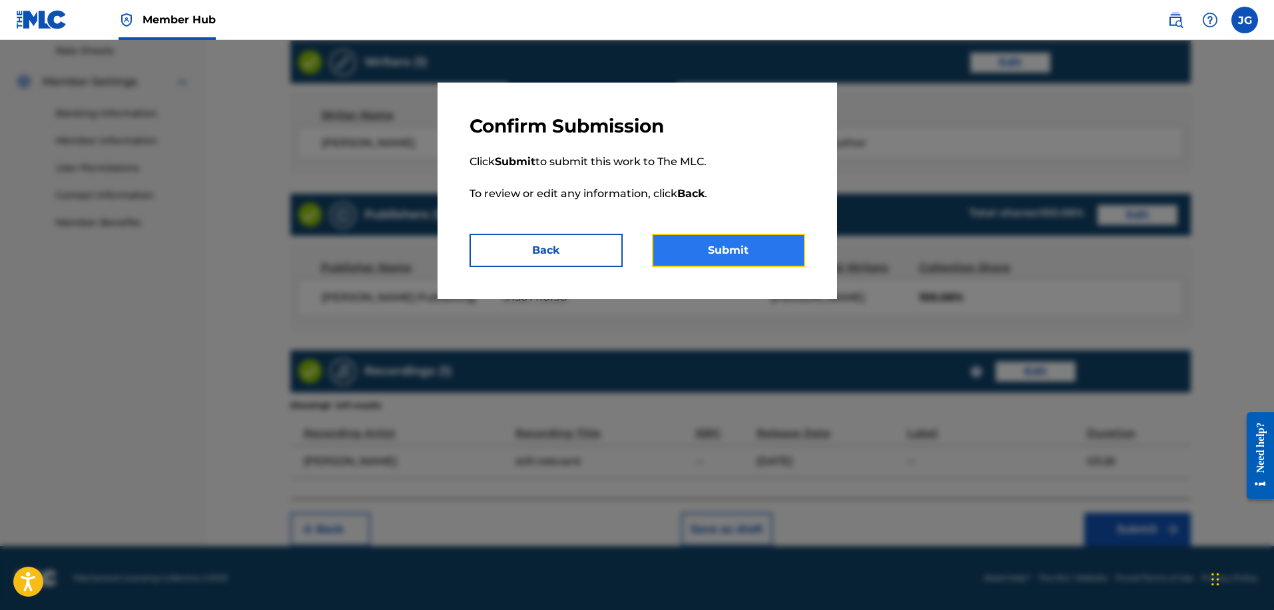
click at [703, 248] on button "Submit" at bounding box center [728, 250] width 153 height 33
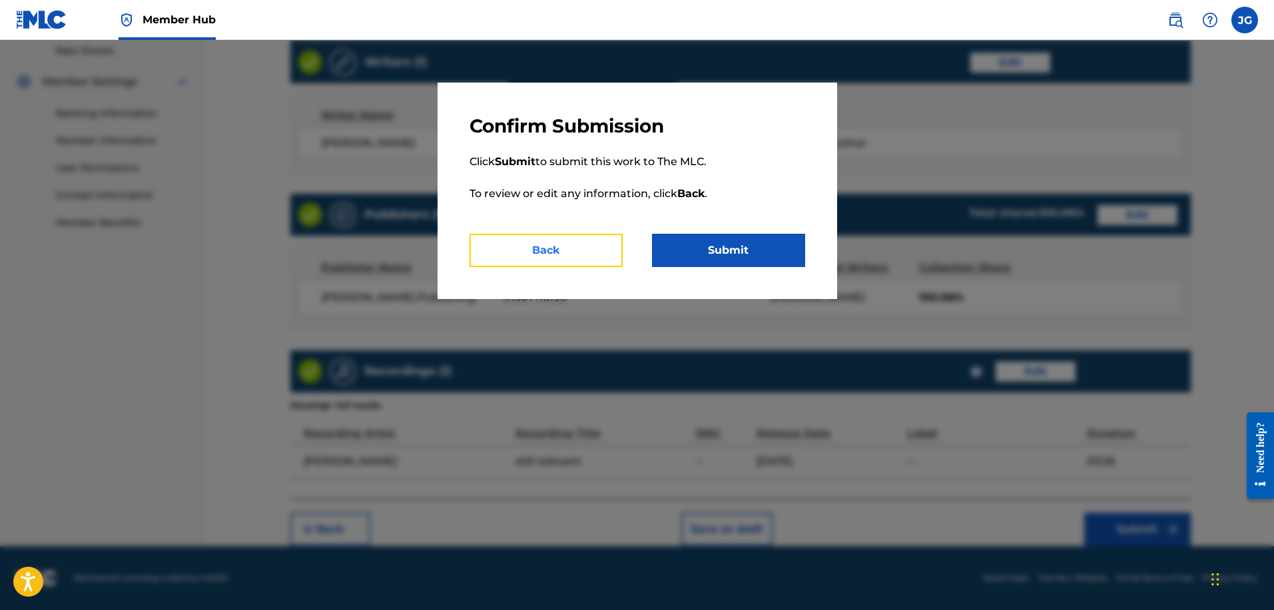
click at [588, 249] on button "Back" at bounding box center [546, 250] width 153 height 33
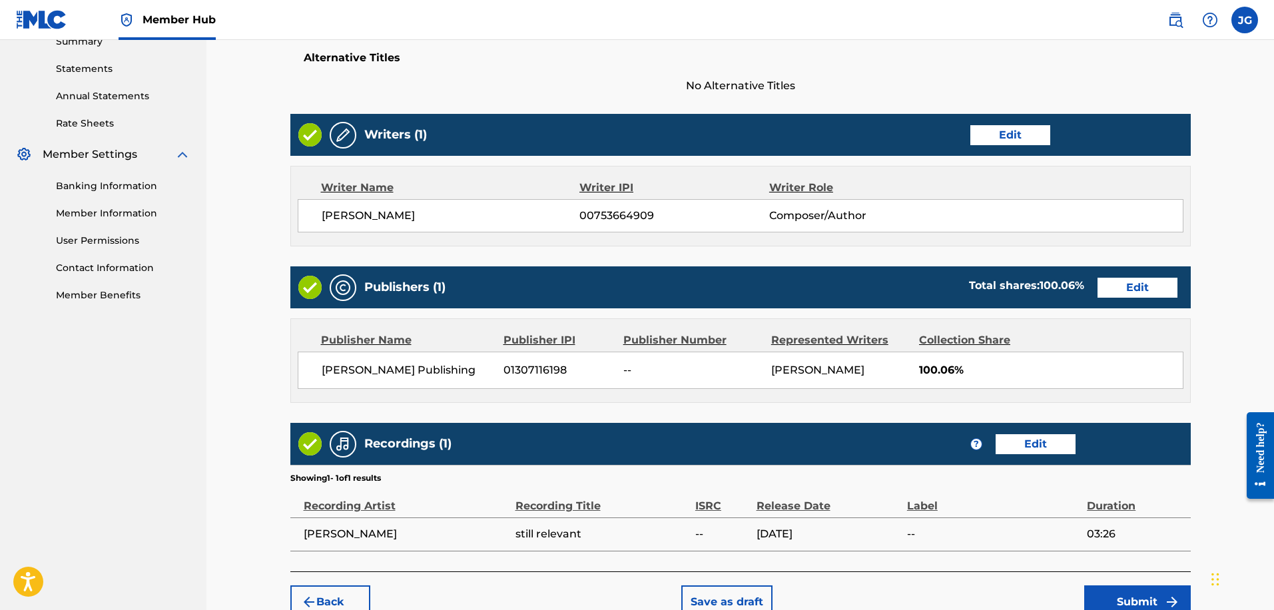
scroll to position [426, 0]
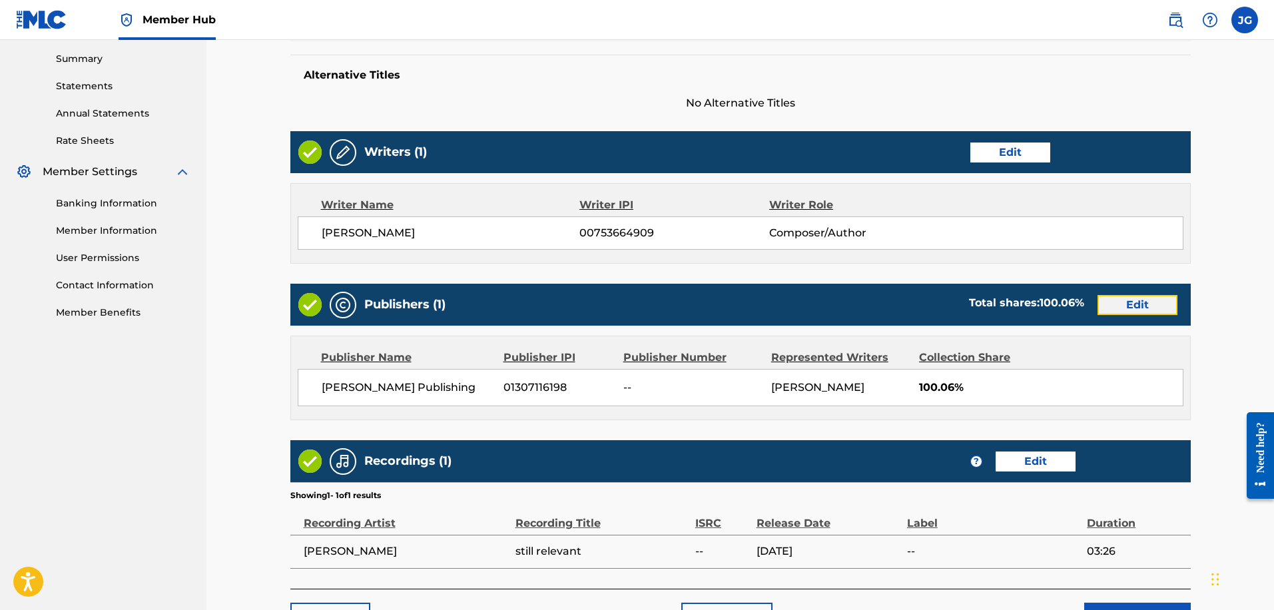
click at [1114, 306] on button "Edit" at bounding box center [1138, 305] width 80 height 20
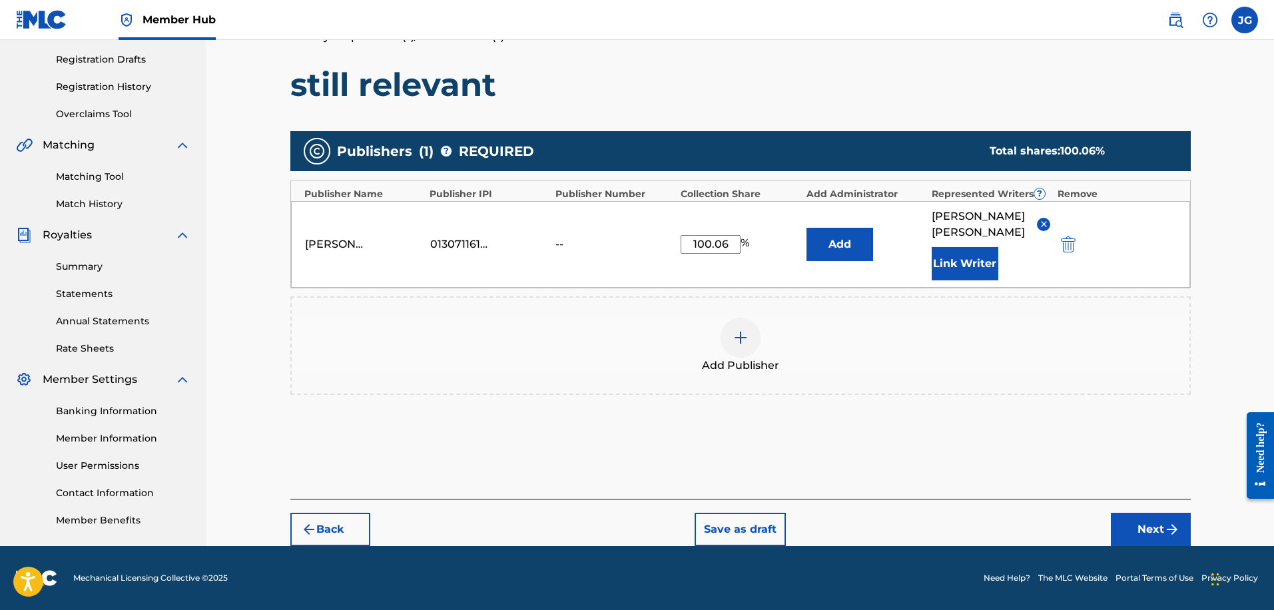
scroll to position [216, 0]
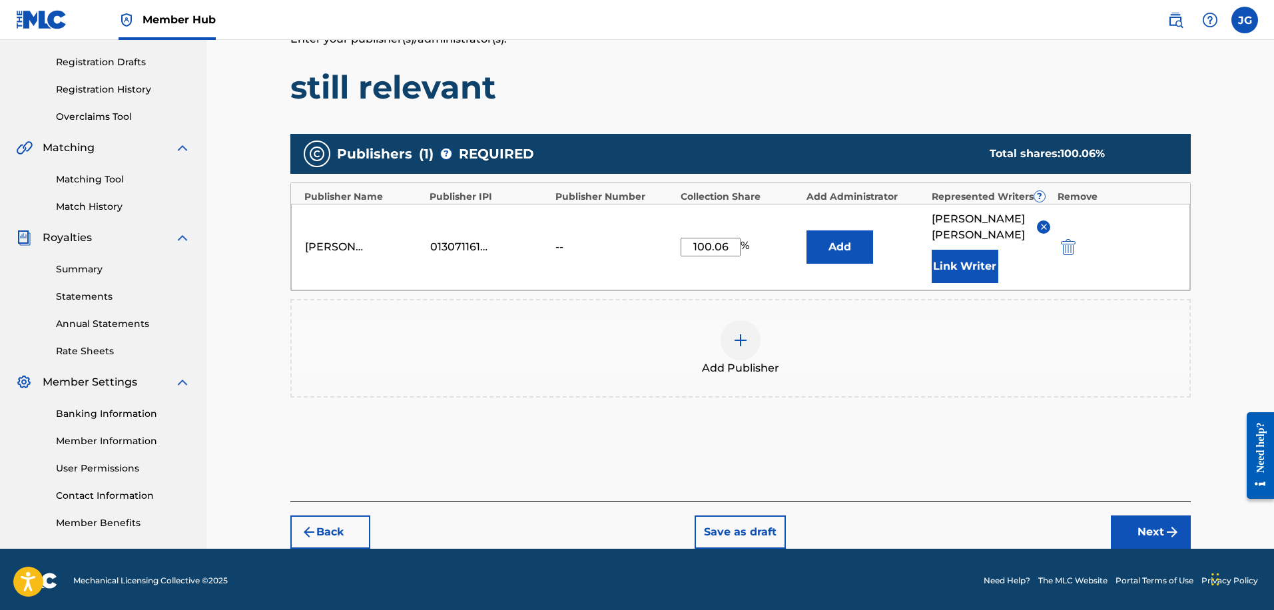
click at [723, 238] on input "100.06" at bounding box center [711, 247] width 60 height 19
click at [731, 240] on input "100.06" at bounding box center [711, 247] width 60 height 19
type input "100"
click at [1010, 320] on div "Add Publisher" at bounding box center [741, 348] width 898 height 56
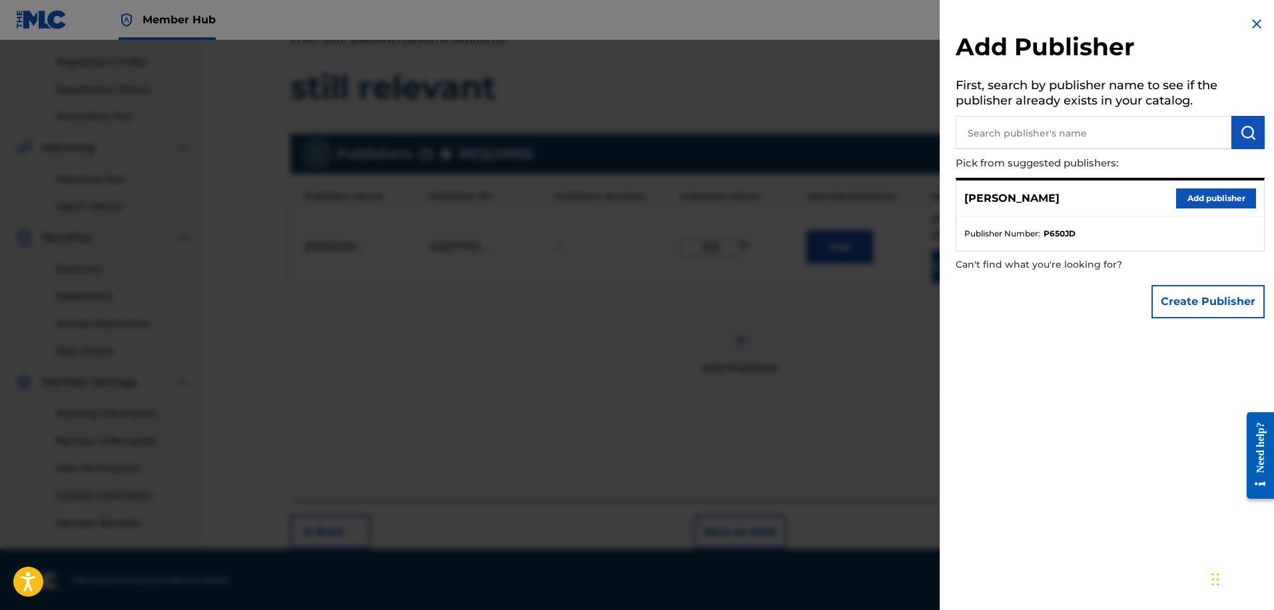
click at [791, 329] on div at bounding box center [637, 345] width 1274 height 610
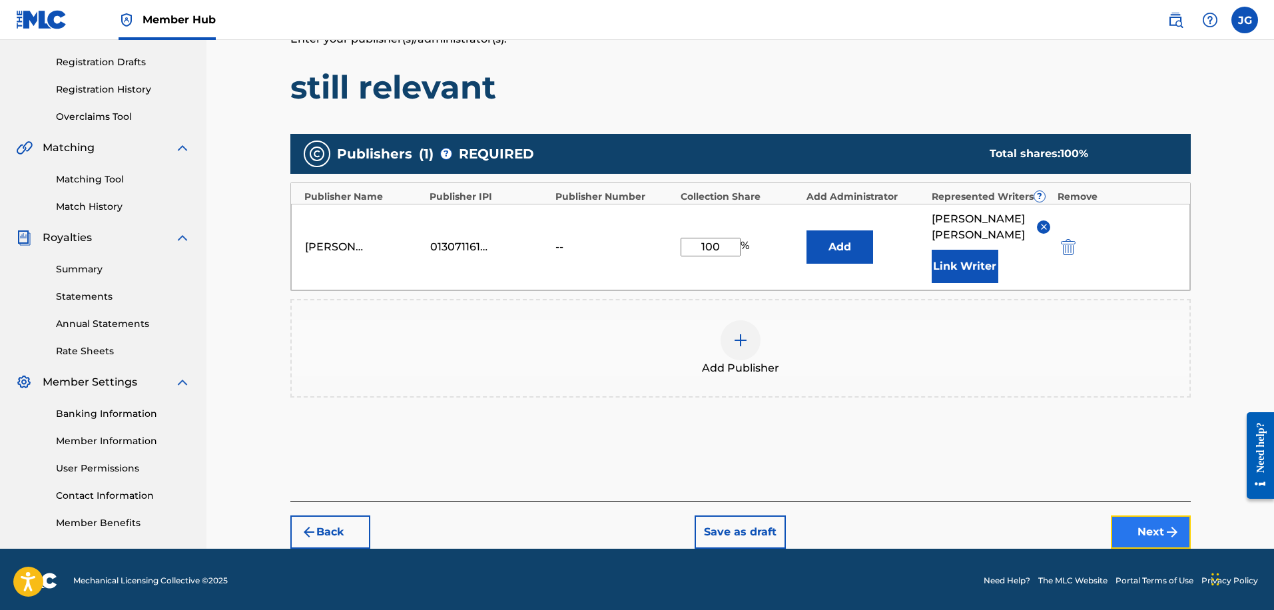
click at [1129, 517] on button "Next" at bounding box center [1151, 532] width 80 height 33
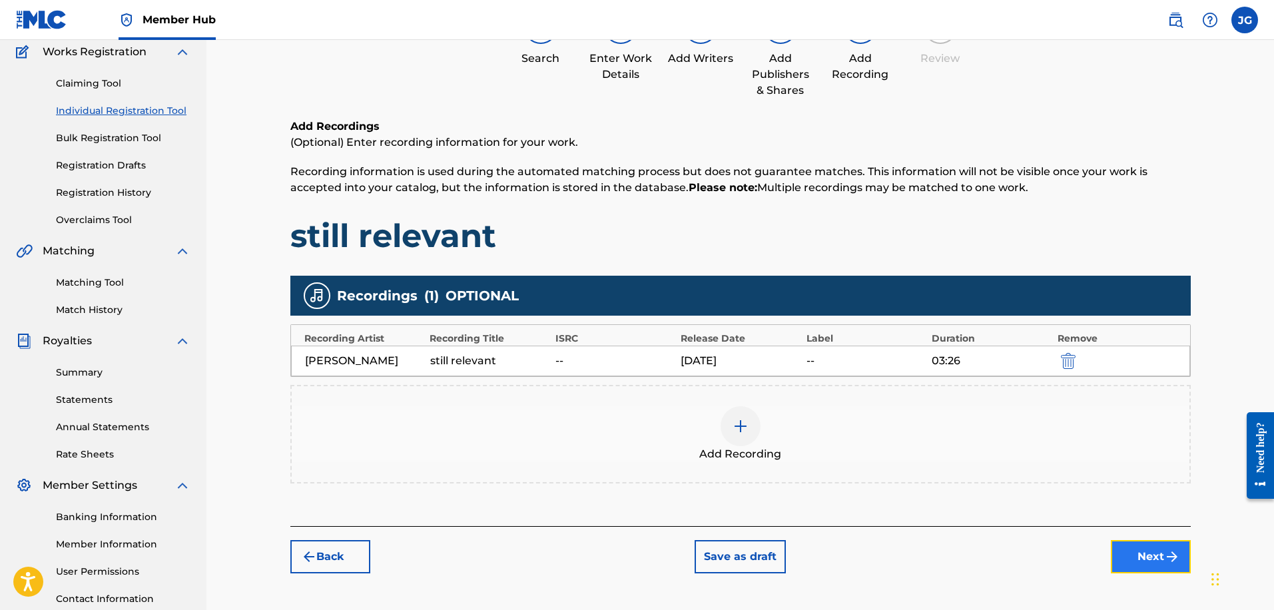
click at [1140, 553] on button "Next" at bounding box center [1151, 556] width 80 height 33
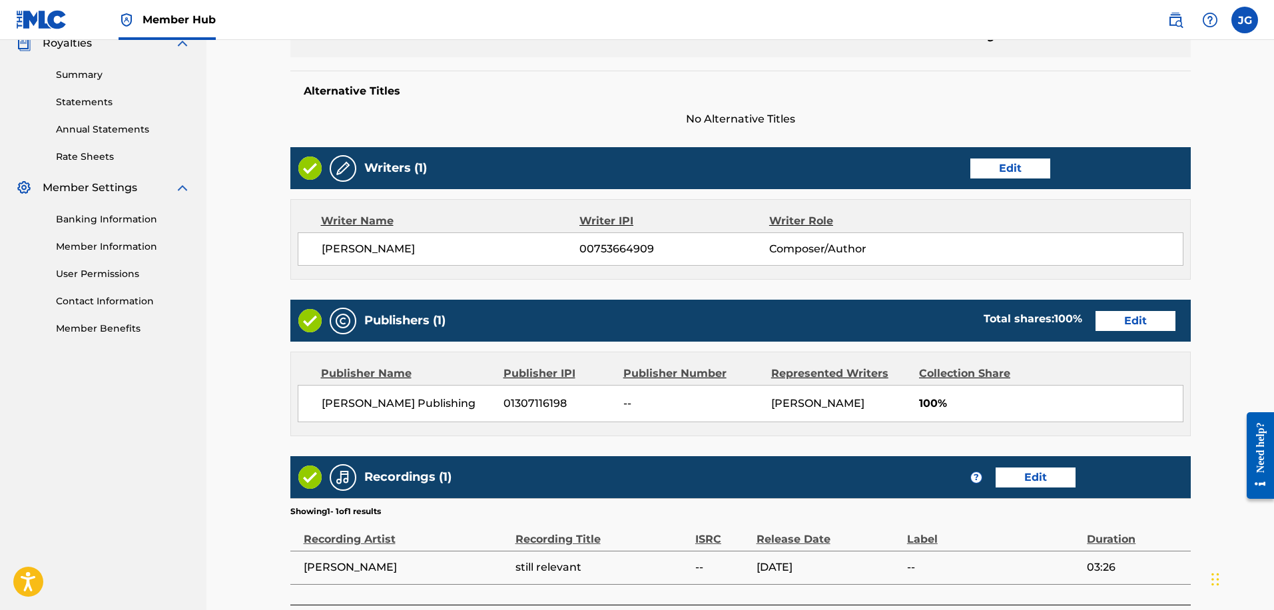
scroll to position [516, 0]
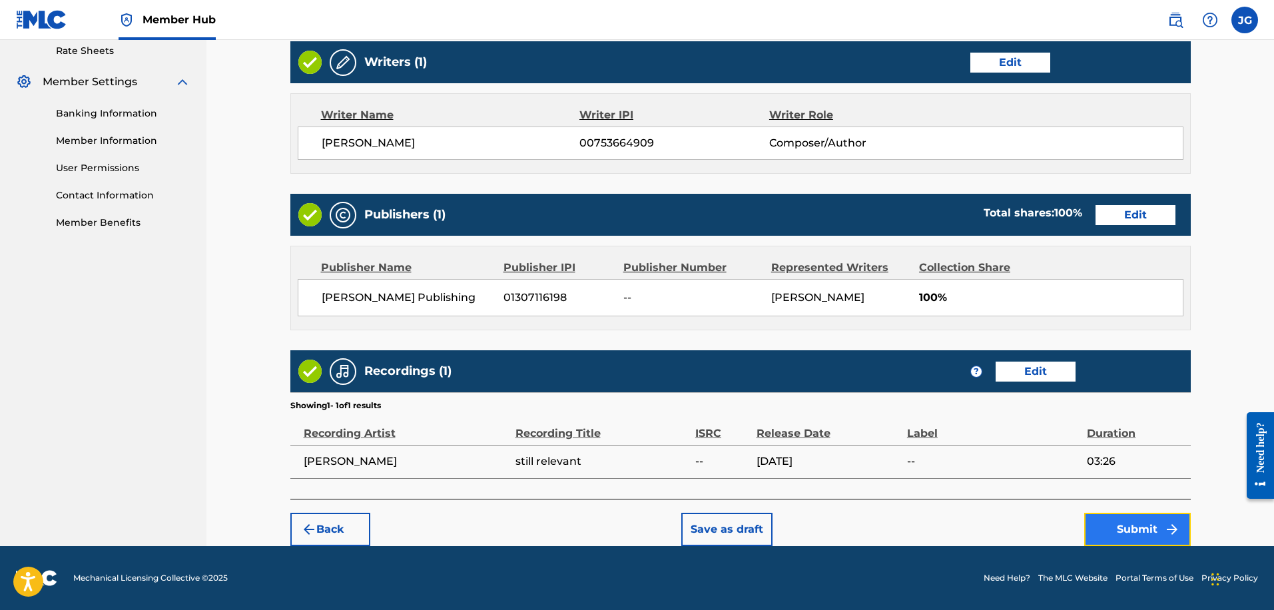
click at [1119, 530] on button "Submit" at bounding box center [1137, 529] width 107 height 33
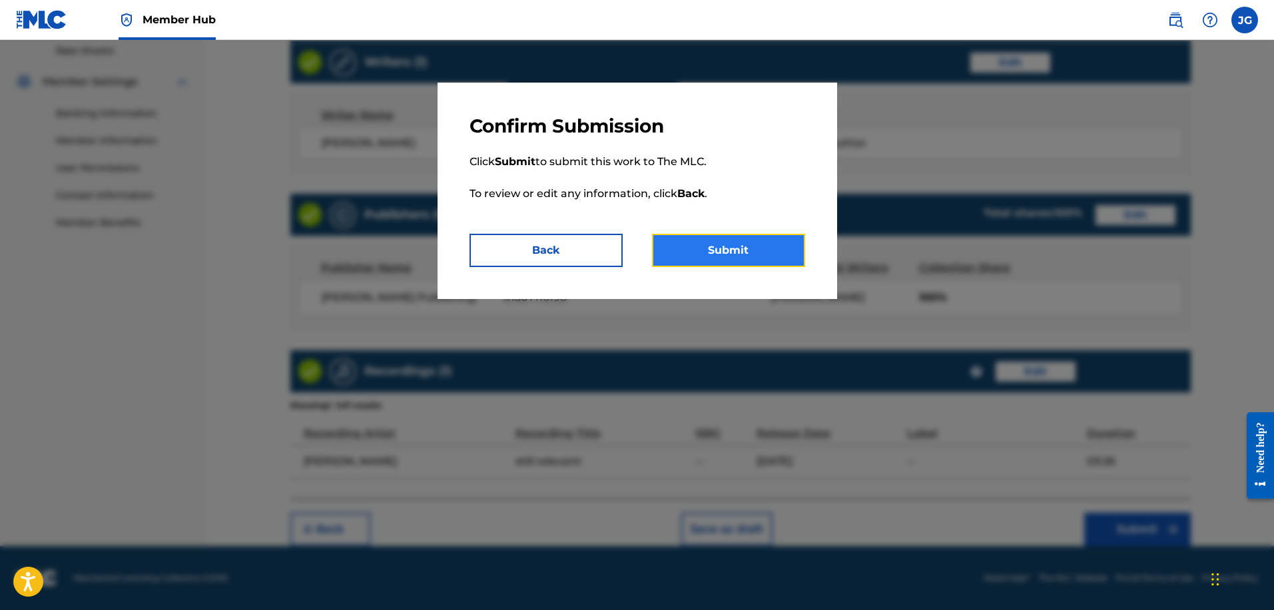
click at [751, 258] on button "Submit" at bounding box center [728, 250] width 153 height 33
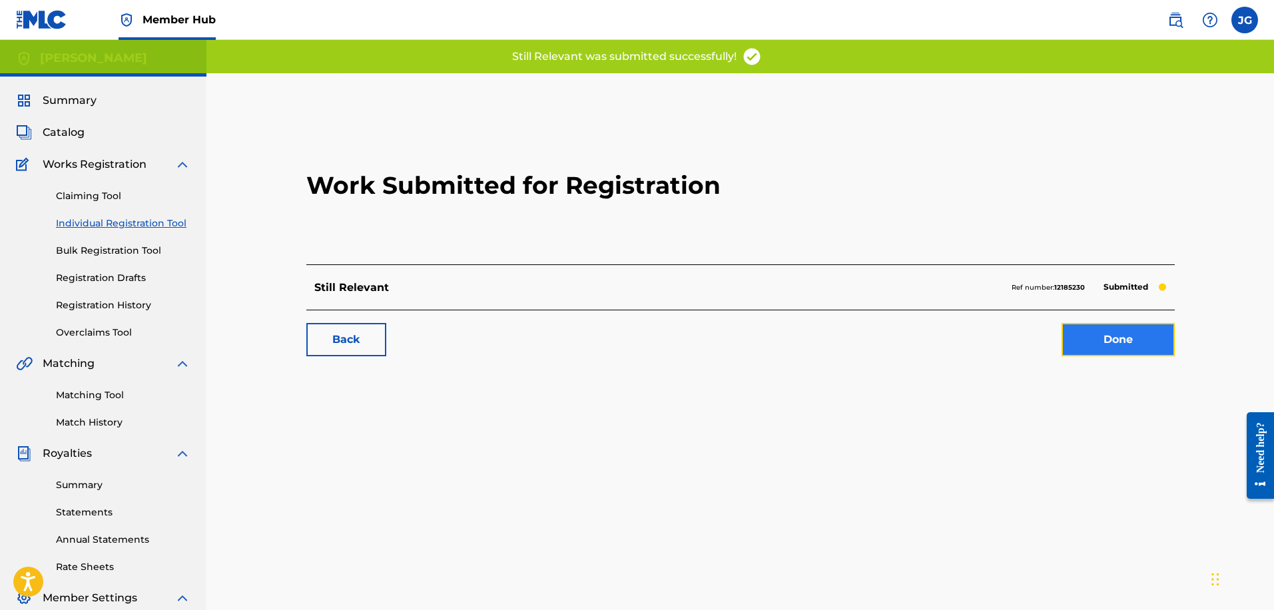
click at [1117, 338] on link "Done" at bounding box center [1118, 339] width 113 height 33
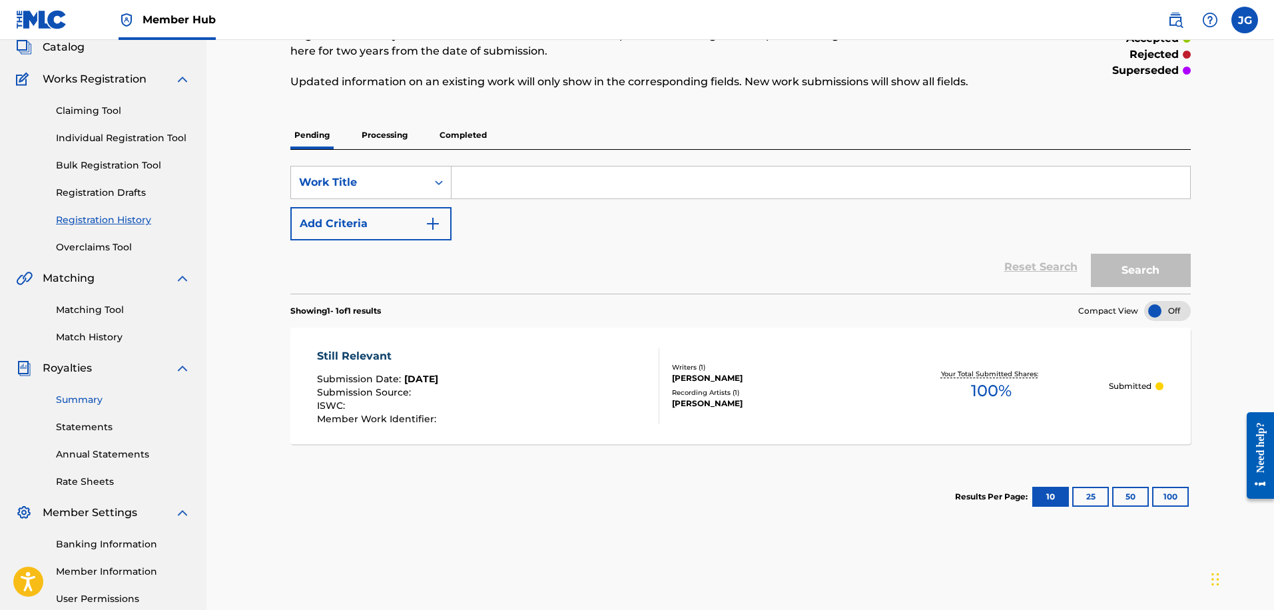
scroll to position [17, 0]
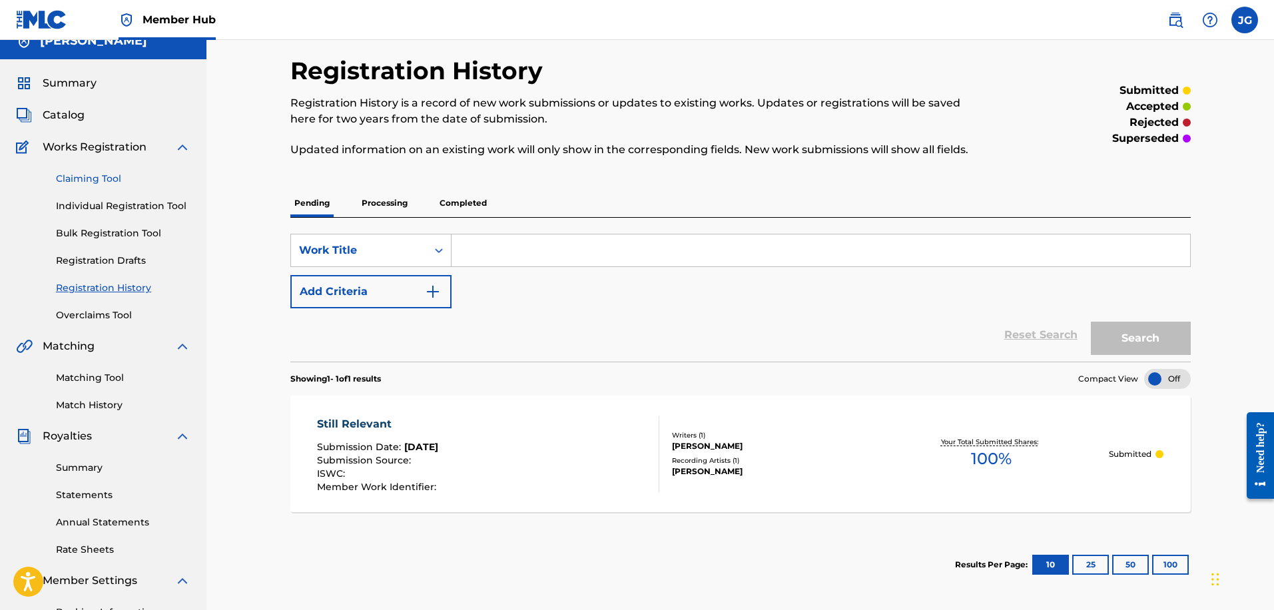
click at [98, 178] on link "Claiming Tool" at bounding box center [123, 179] width 135 height 14
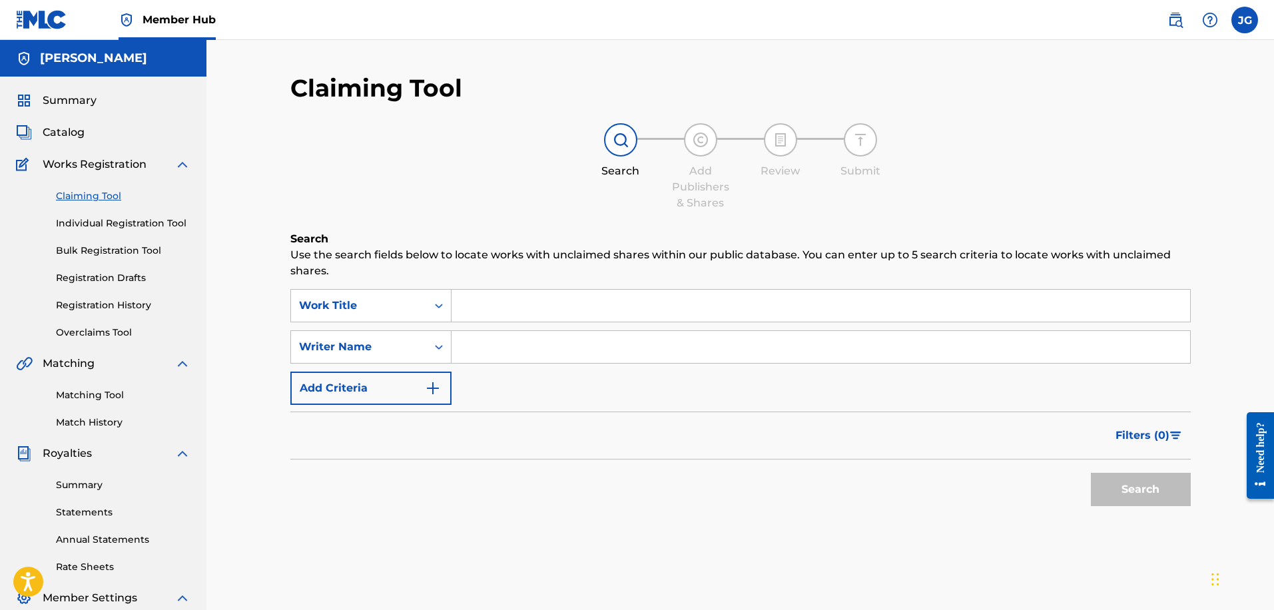
click at [559, 308] on input "Search Form" at bounding box center [821, 306] width 739 height 32
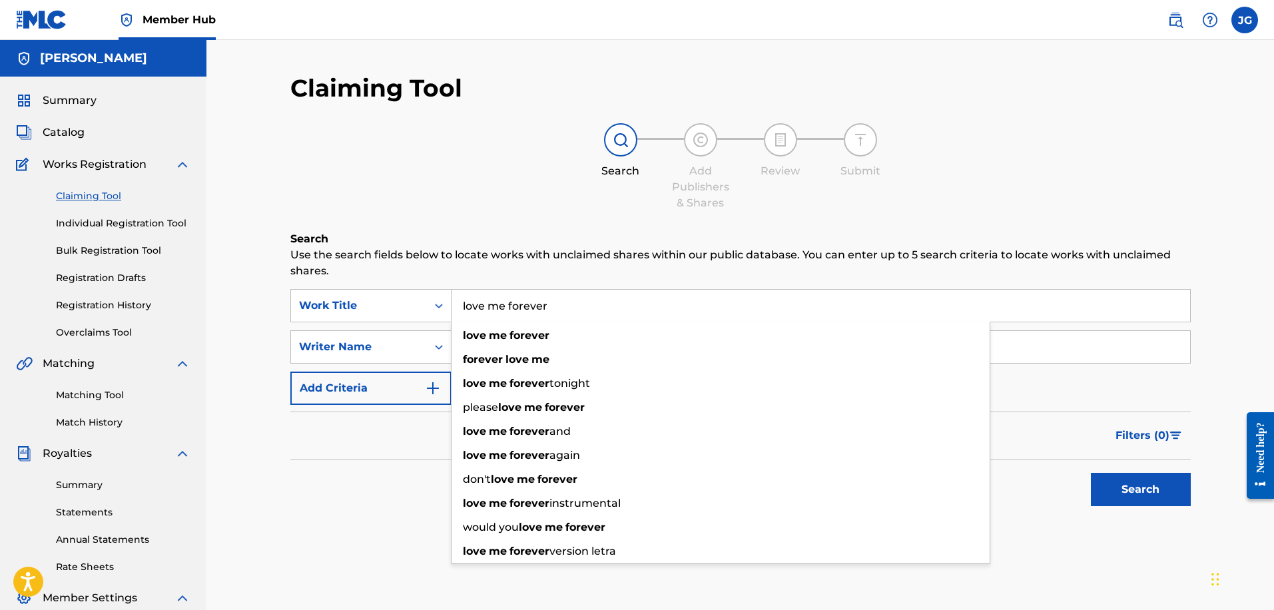
type input "love me forever"
click at [1091, 473] on button "Search" at bounding box center [1141, 489] width 100 height 33
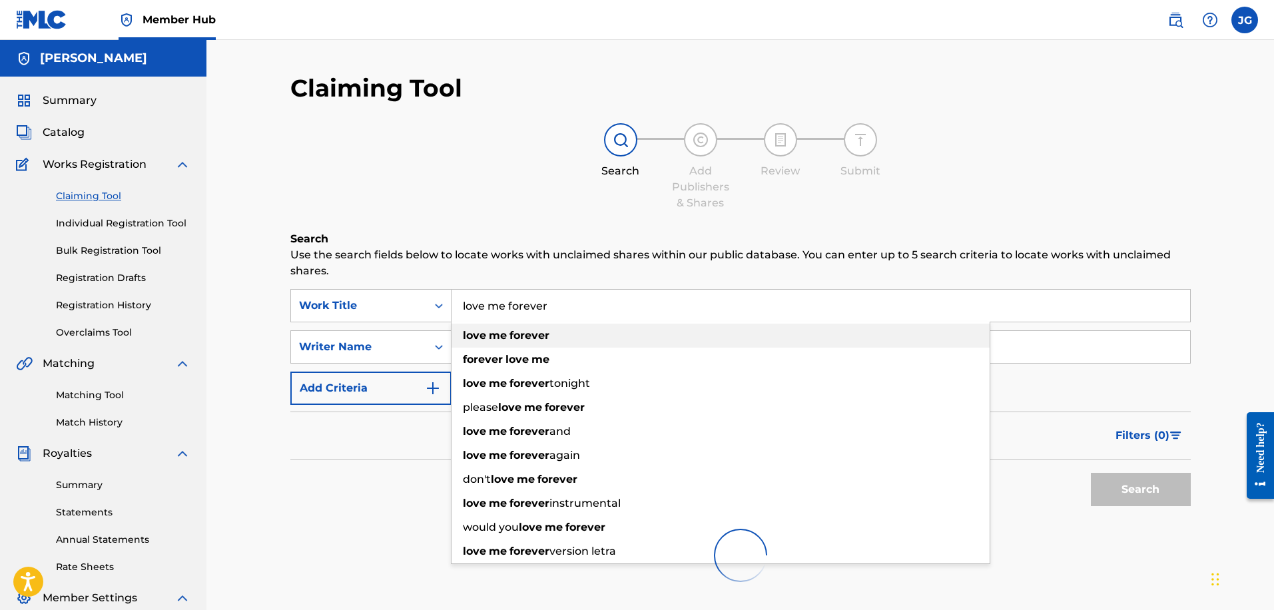
click at [621, 332] on div "love me forever" at bounding box center [721, 336] width 538 height 24
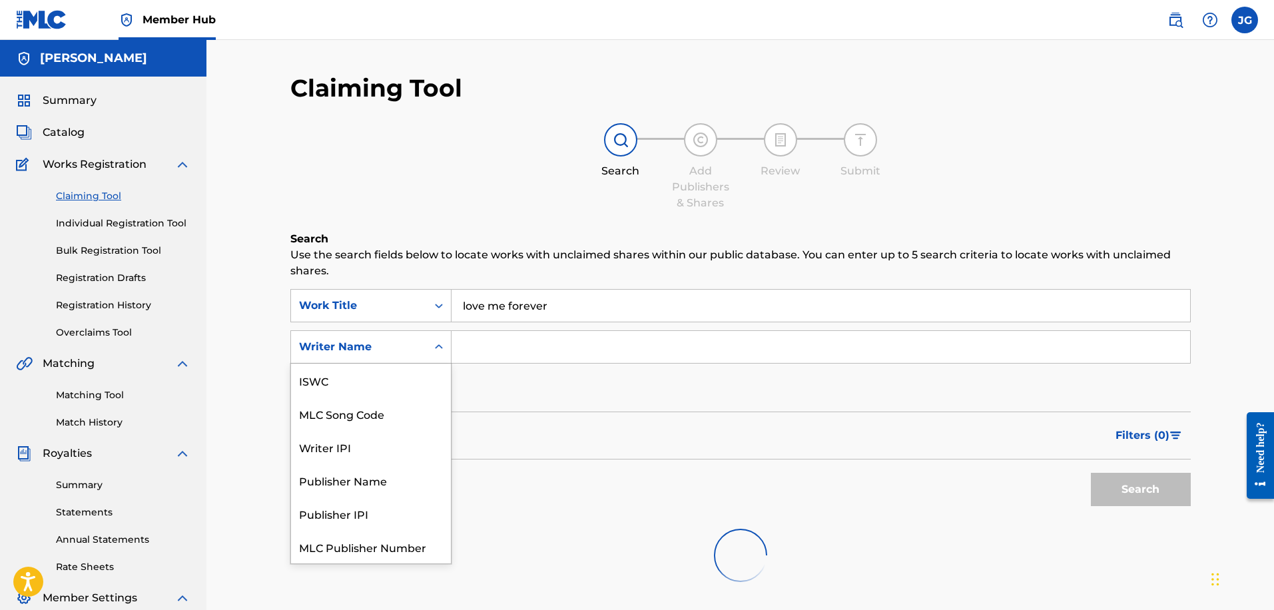
click at [430, 349] on div "Search Form" at bounding box center [439, 347] width 24 height 24
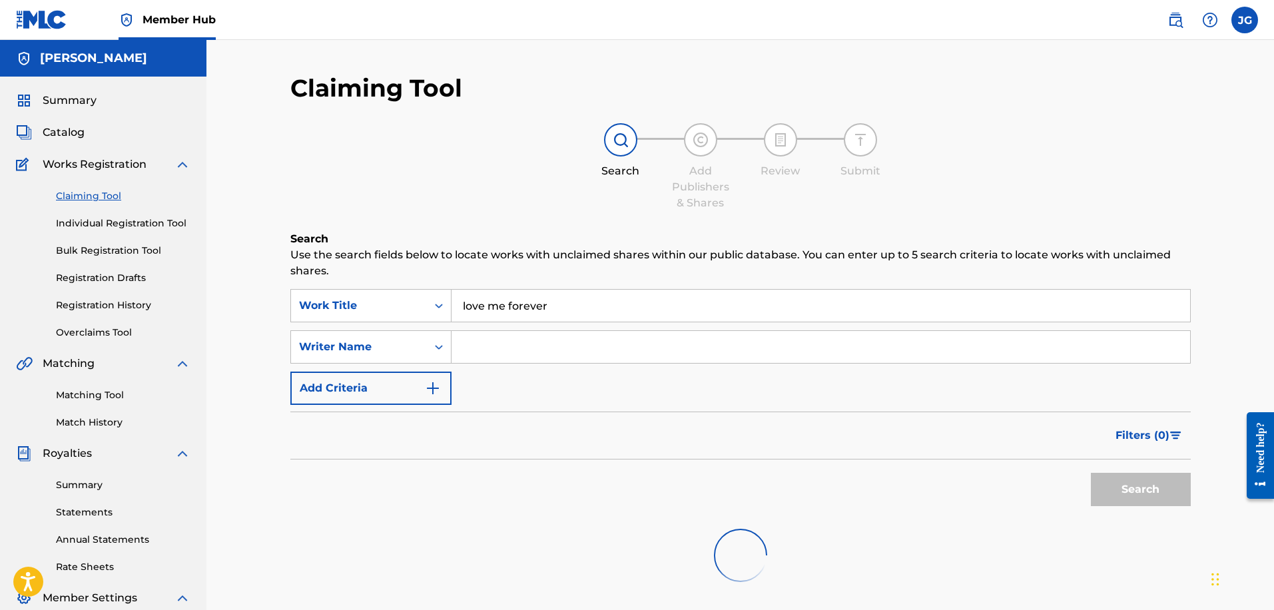
click at [416, 214] on div "Claiming Tool Search Add Publishers & Shares Review Submit Search Use the searc…" at bounding box center [740, 368] width 901 height 591
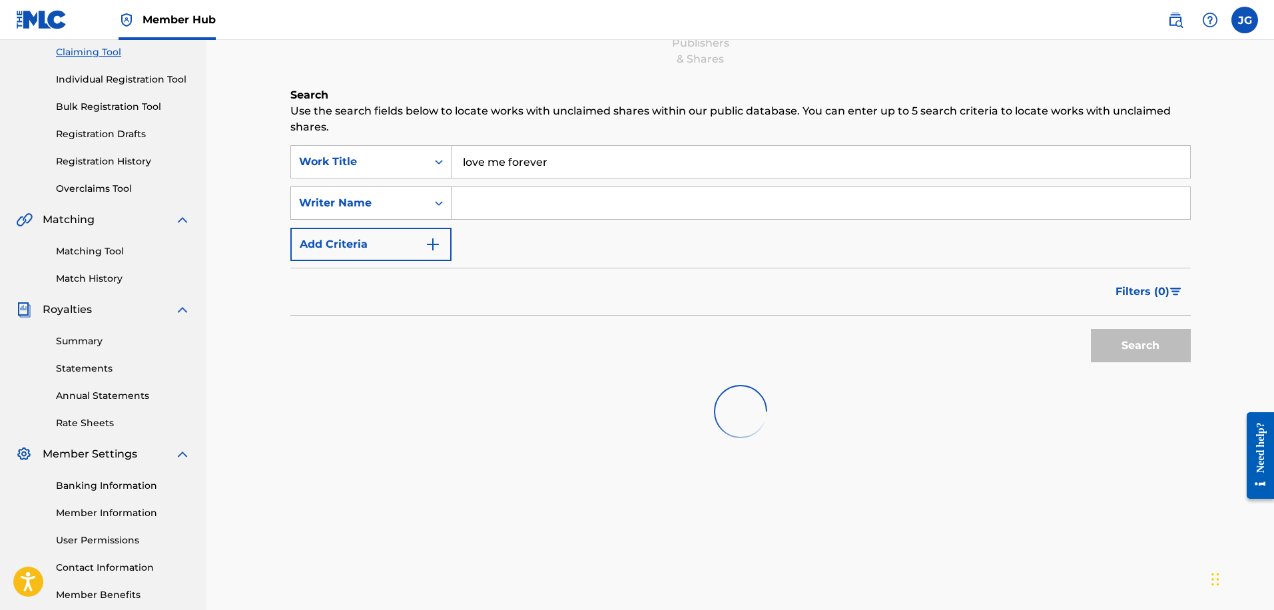
click at [414, 202] on div "Writer Name" at bounding box center [359, 203] width 120 height 16
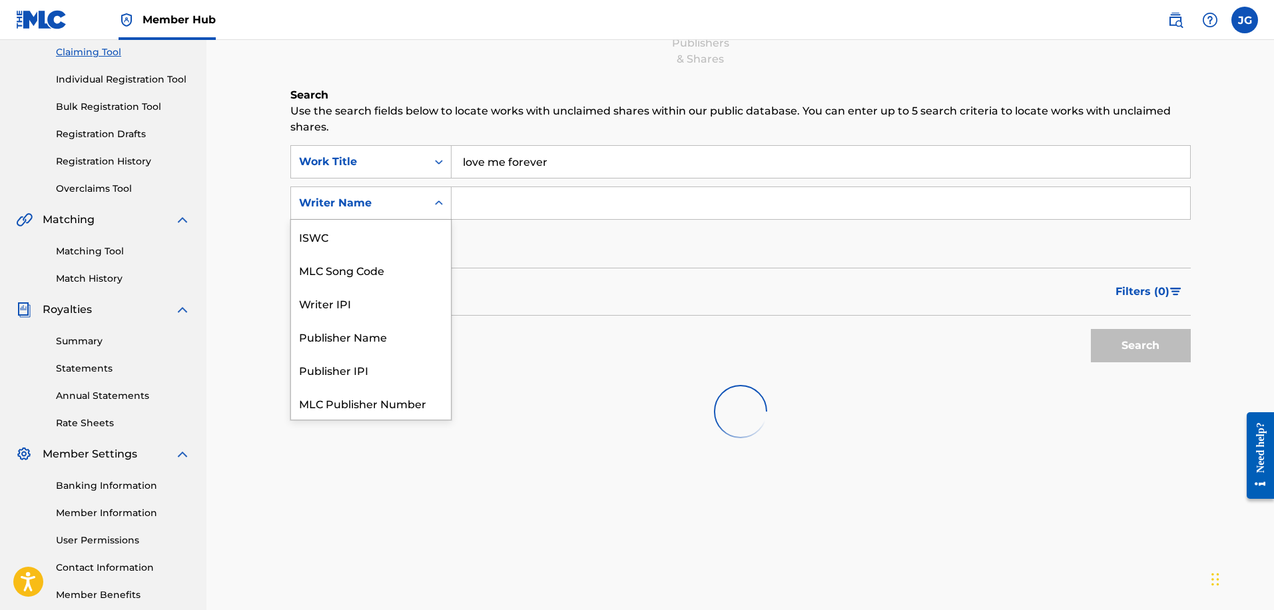
scroll to position [33, 0]
click at [580, 201] on input "Search Form" at bounding box center [821, 203] width 739 height 32
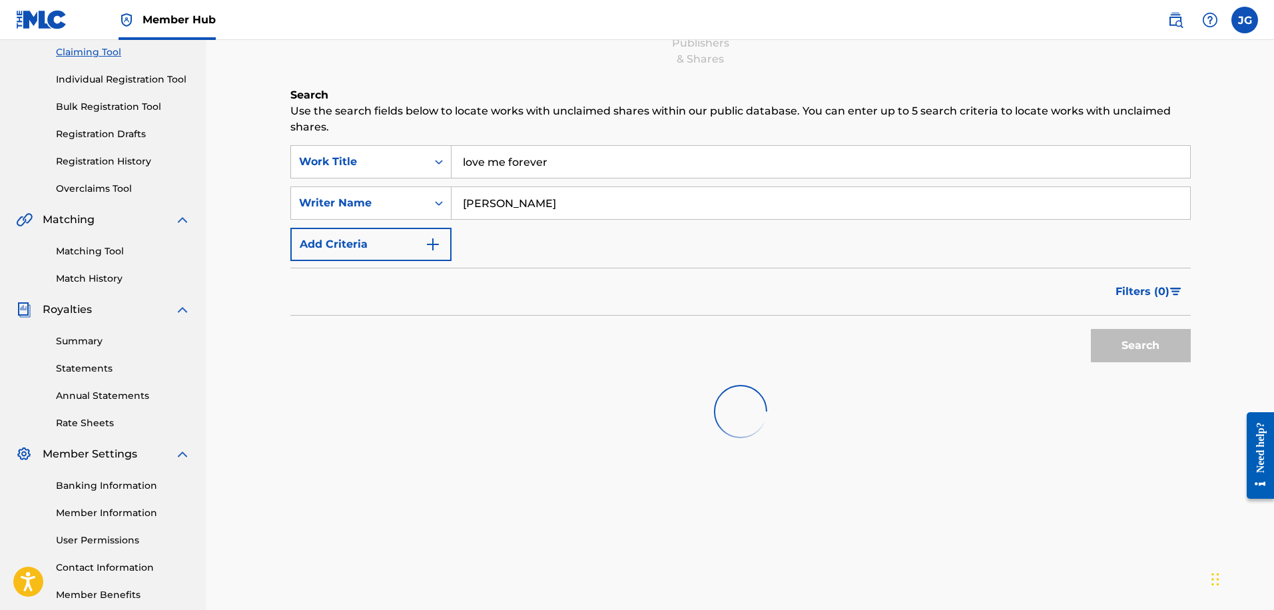
click at [710, 238] on div "SearchWithCriteriadae97291-11de-49b2-8f42-e1122c326c9a Work Title love me forev…" at bounding box center [740, 203] width 901 height 116
click at [601, 161] on input "love me forever" at bounding box center [821, 162] width 739 height 32
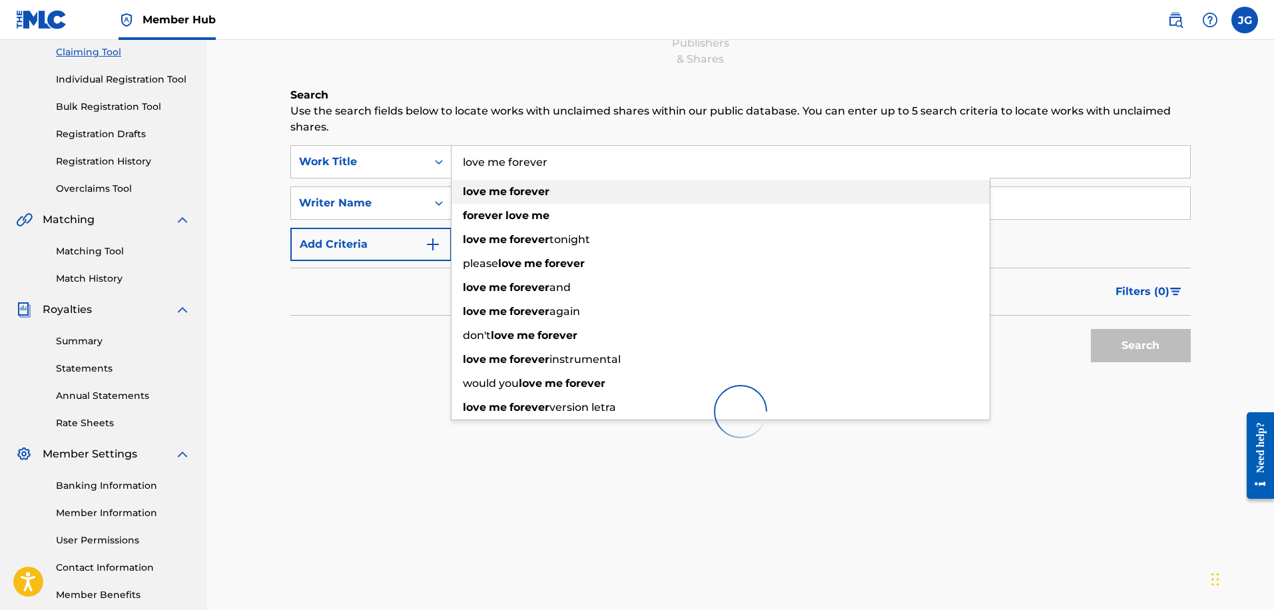
click at [532, 185] on strong "forever" at bounding box center [530, 191] width 40 height 13
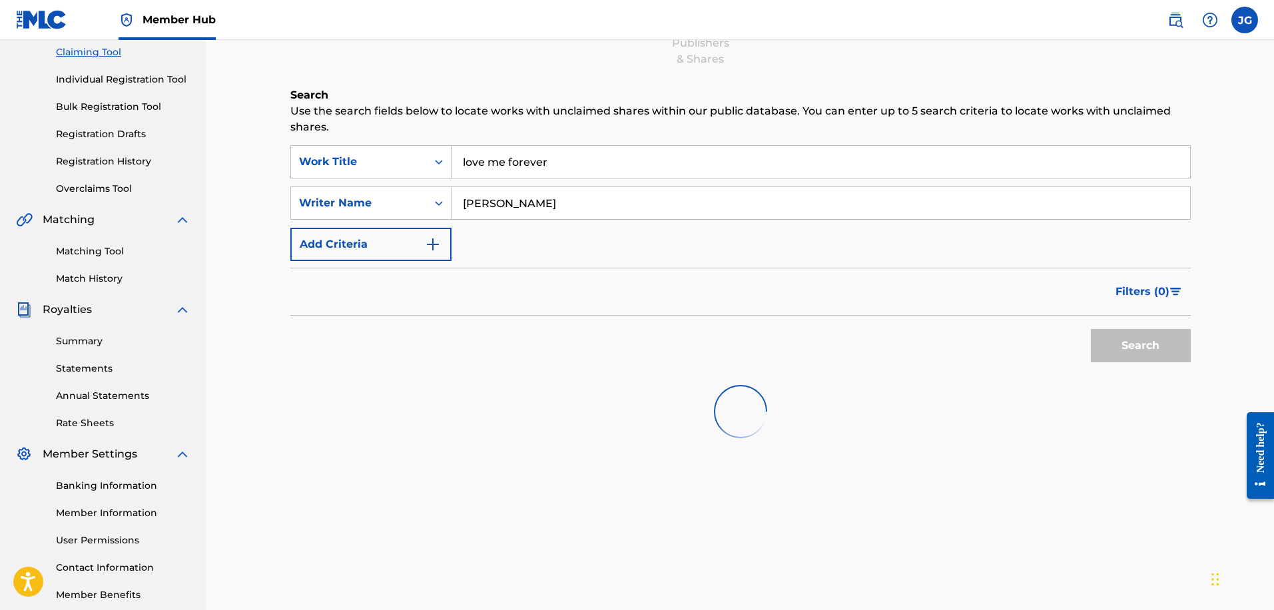
click at [618, 204] on input "[PERSON_NAME]" at bounding box center [821, 203] width 739 height 32
type input "[PERSON_NAME]"
click at [1131, 349] on div "Search" at bounding box center [1137, 342] width 107 height 53
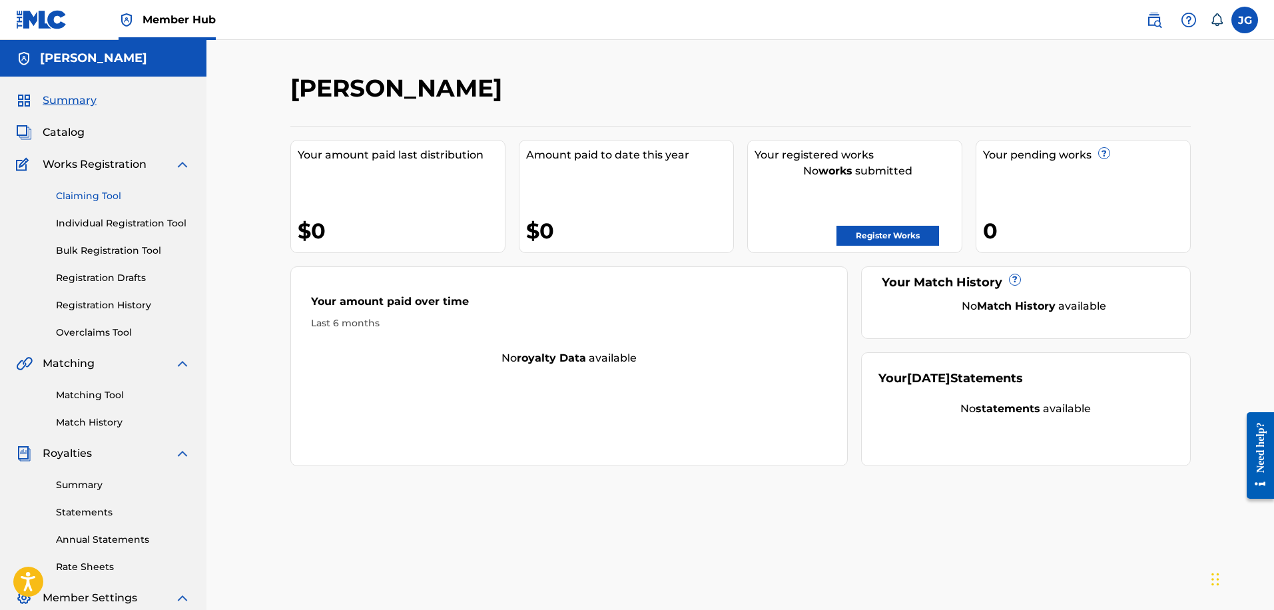
click at [108, 191] on link "Claiming Tool" at bounding box center [123, 196] width 135 height 14
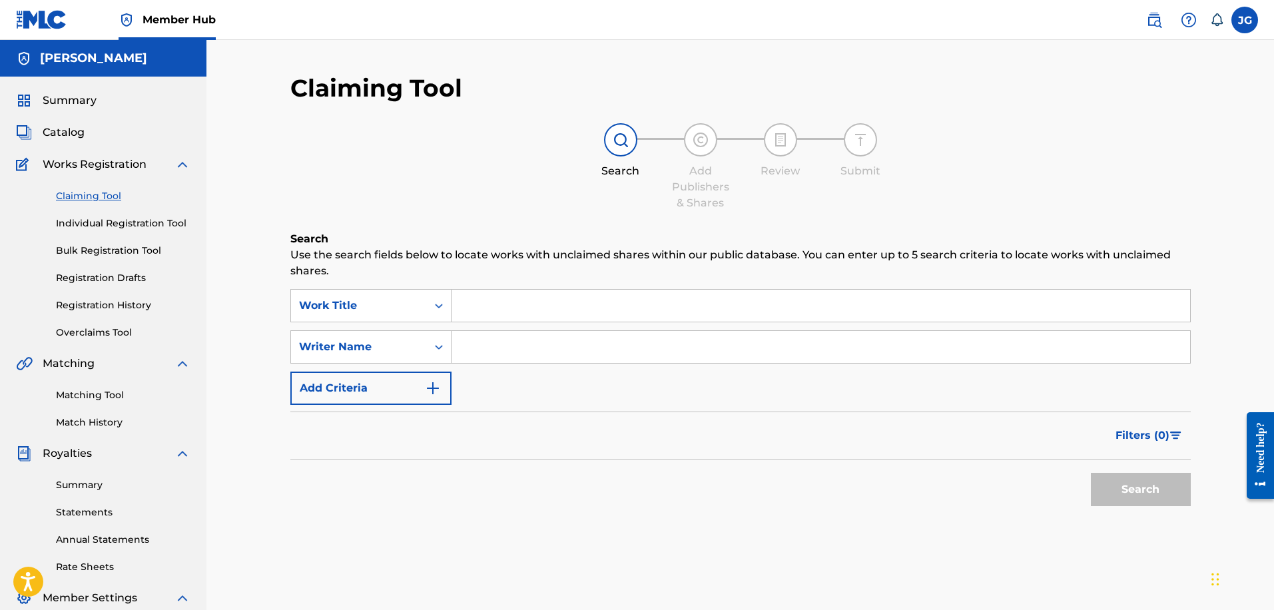
click at [481, 304] on input "Search Form" at bounding box center [821, 306] width 739 height 32
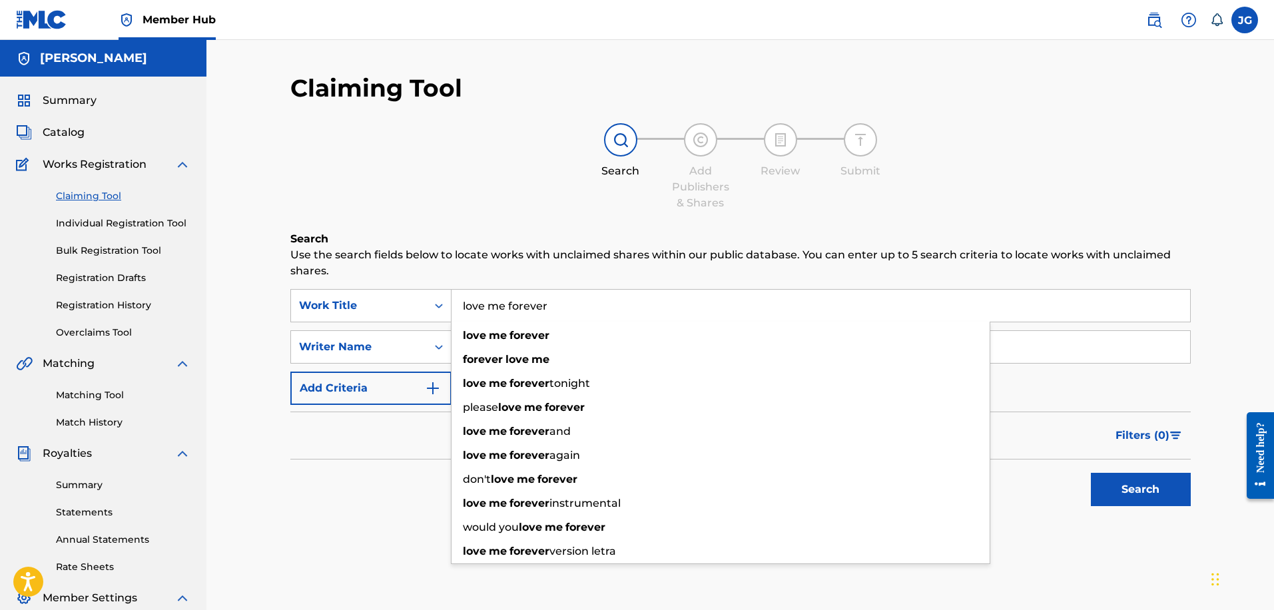
type input "love me forever"
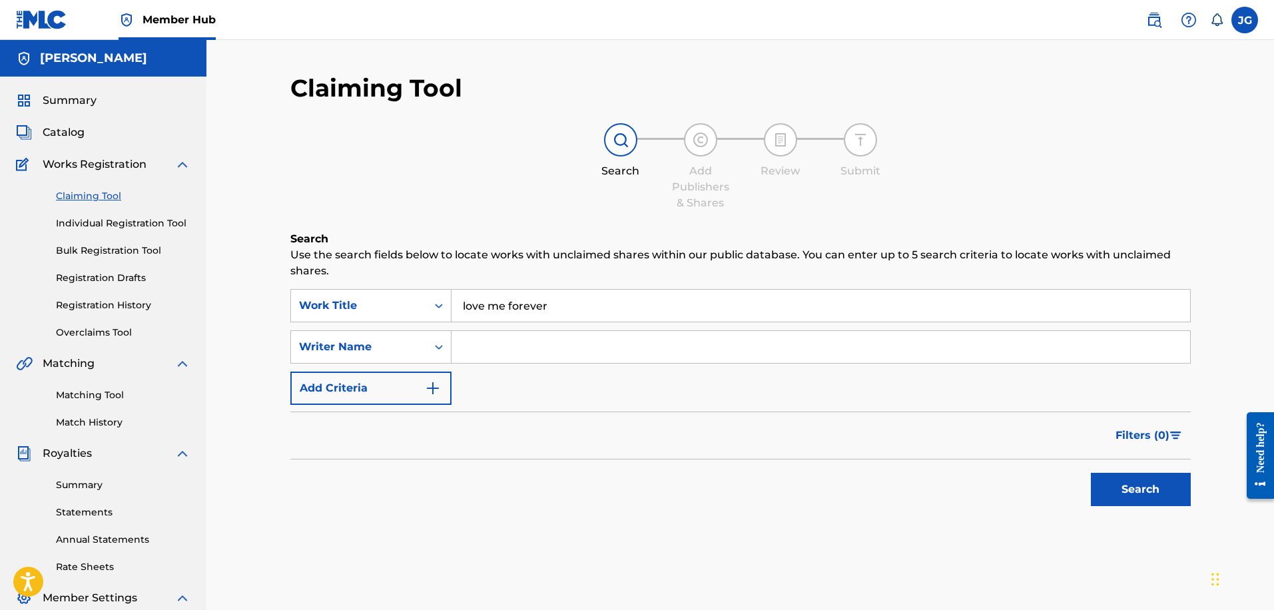
click at [643, 365] on div "SearchWithCriteriaa47ea9bf-6bc5-4339-a81a-d321b27a0106 Work Title love me forev…" at bounding box center [740, 347] width 901 height 116
click at [647, 354] on input "Search Form" at bounding box center [821, 347] width 739 height 32
type input "[PERSON_NAME]"
click at [920, 398] on div "SearchWithCriteriaa47ea9bf-6bc5-4339-a81a-d321b27a0106 Work Title love me forev…" at bounding box center [740, 347] width 901 height 116
click at [1131, 494] on button "Search" at bounding box center [1141, 489] width 100 height 33
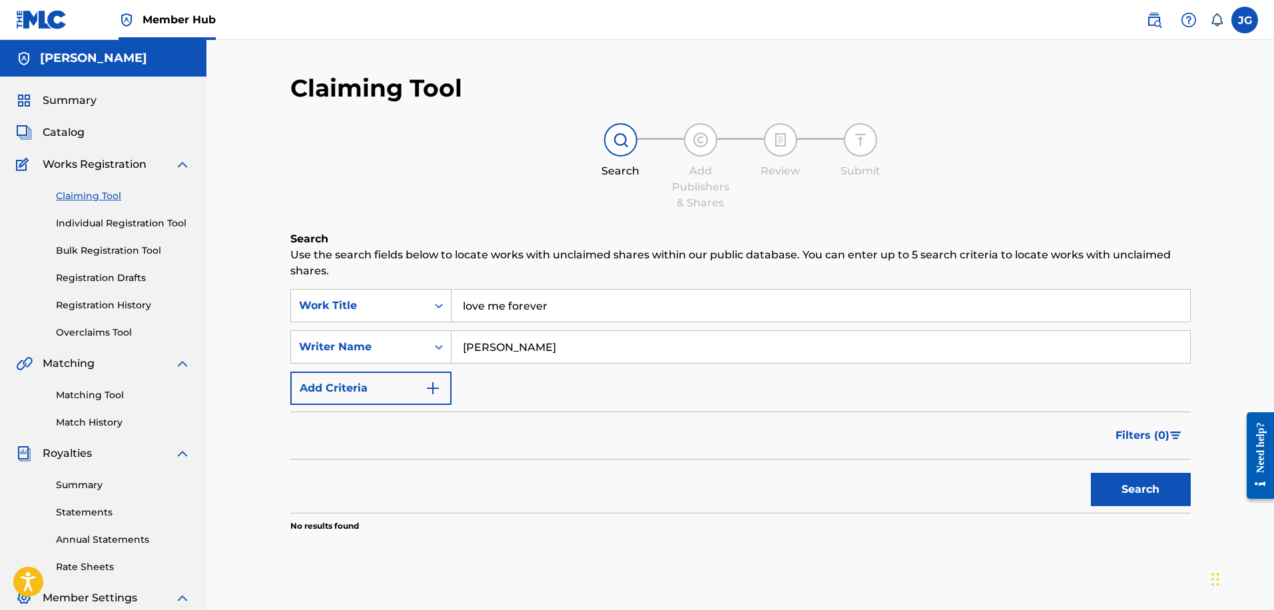
scroll to position [61, 0]
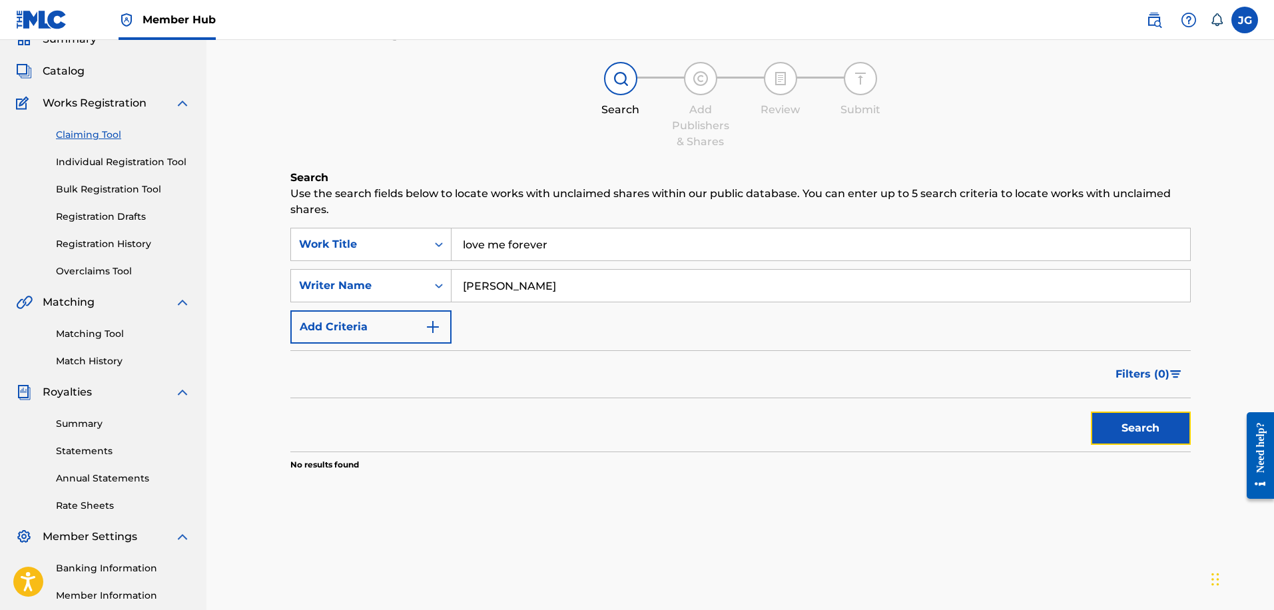
click at [1166, 434] on button "Search" at bounding box center [1141, 428] width 100 height 33
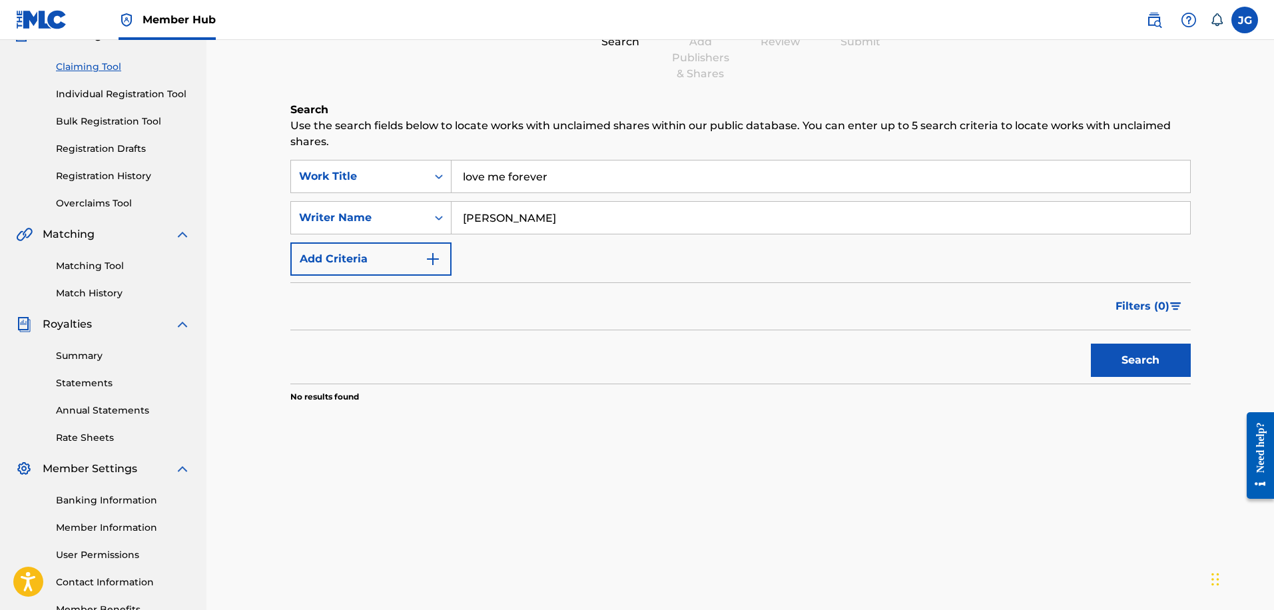
scroll to position [121, 0]
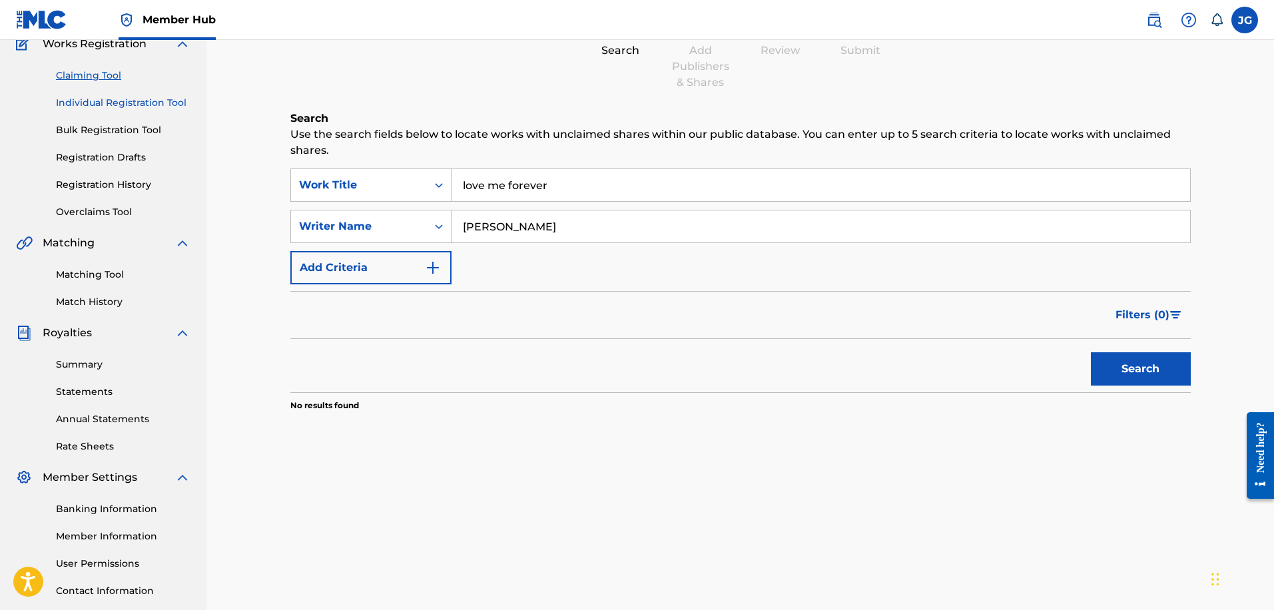
click at [124, 101] on link "Individual Registration Tool" at bounding box center [123, 103] width 135 height 14
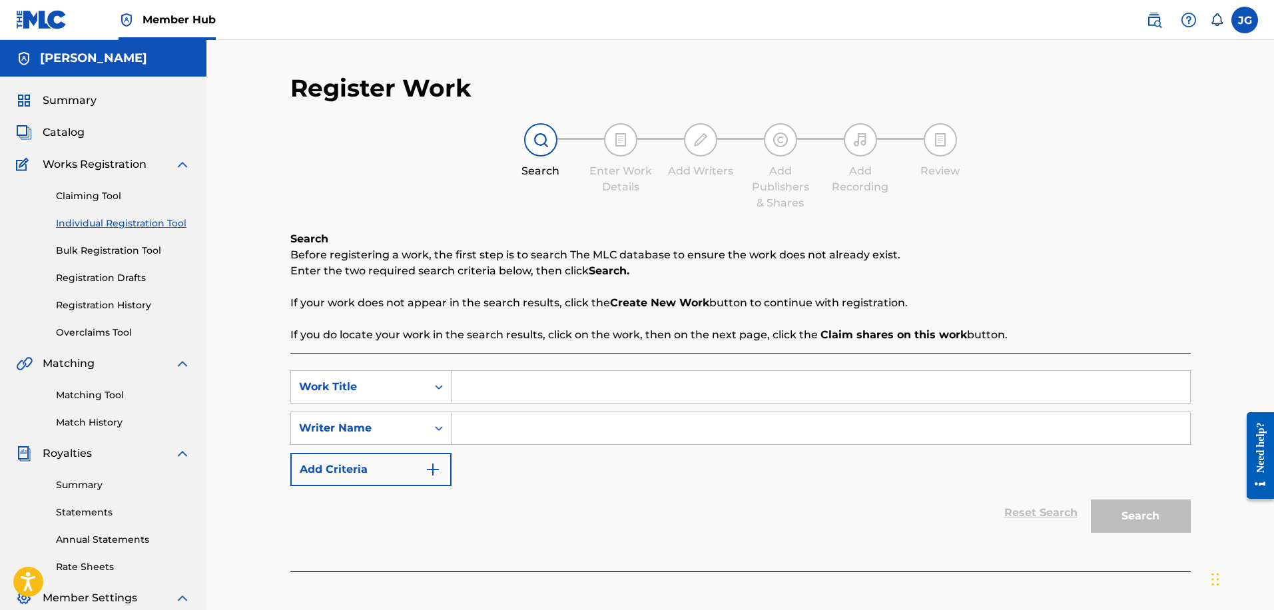
click at [504, 385] on input "Search Form" at bounding box center [821, 387] width 739 height 32
type input "love me forever"
click at [530, 431] on input "Search Form" at bounding box center [821, 428] width 739 height 32
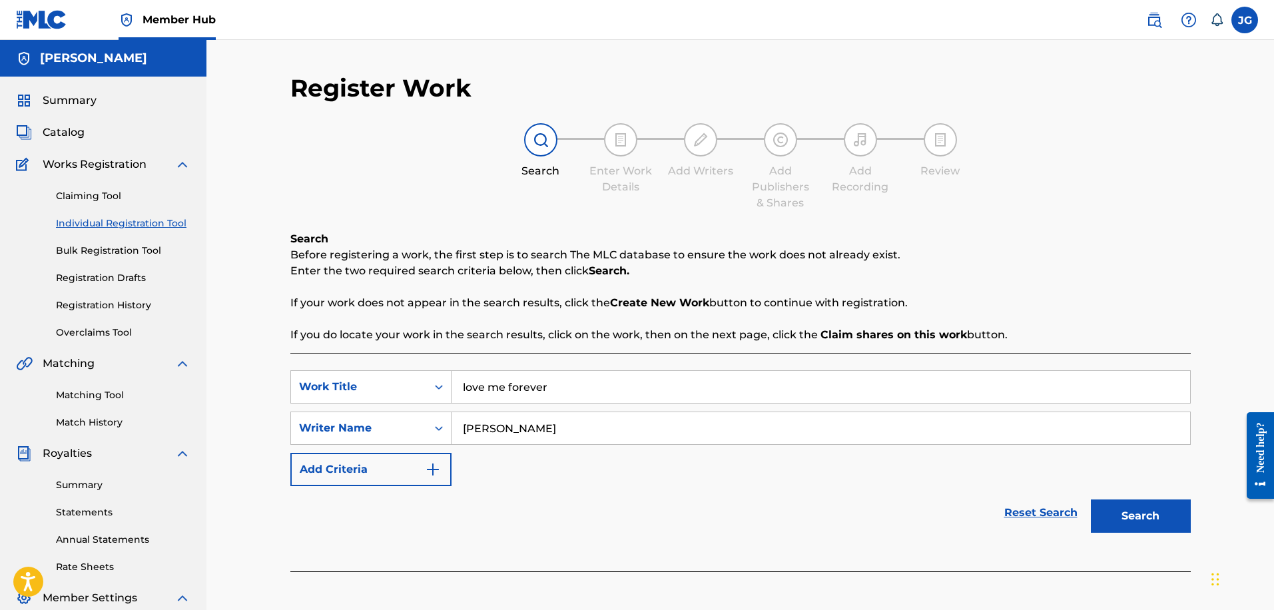
type input "[PERSON_NAME]"
click at [1091, 500] on button "Search" at bounding box center [1141, 516] width 100 height 33
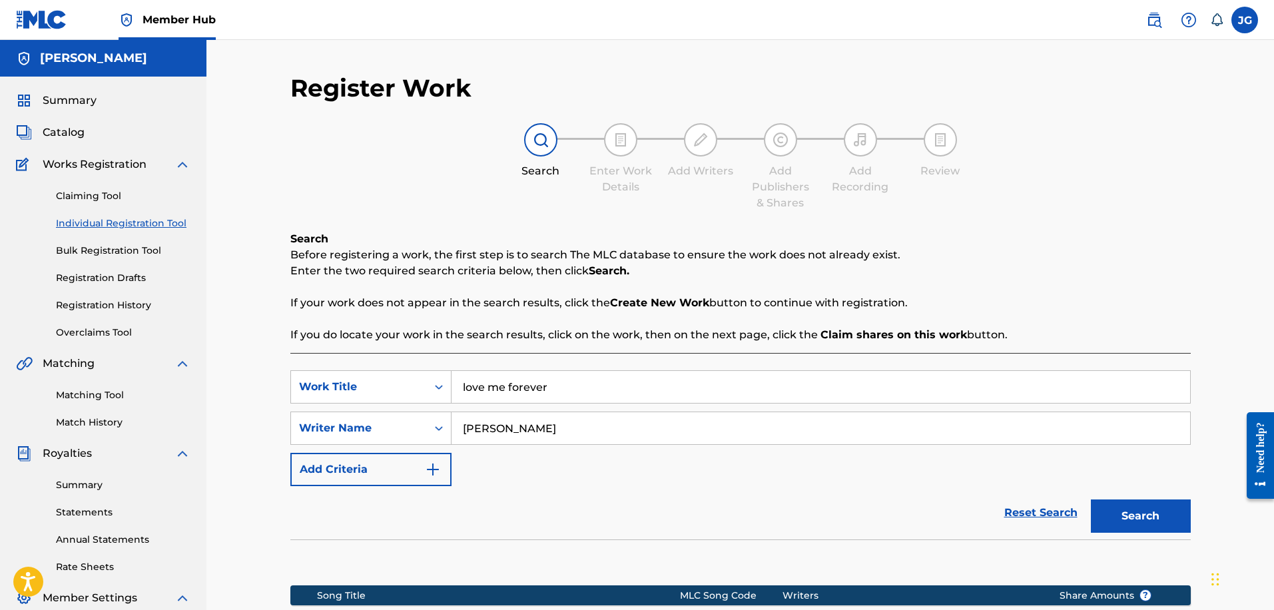
scroll to position [216, 0]
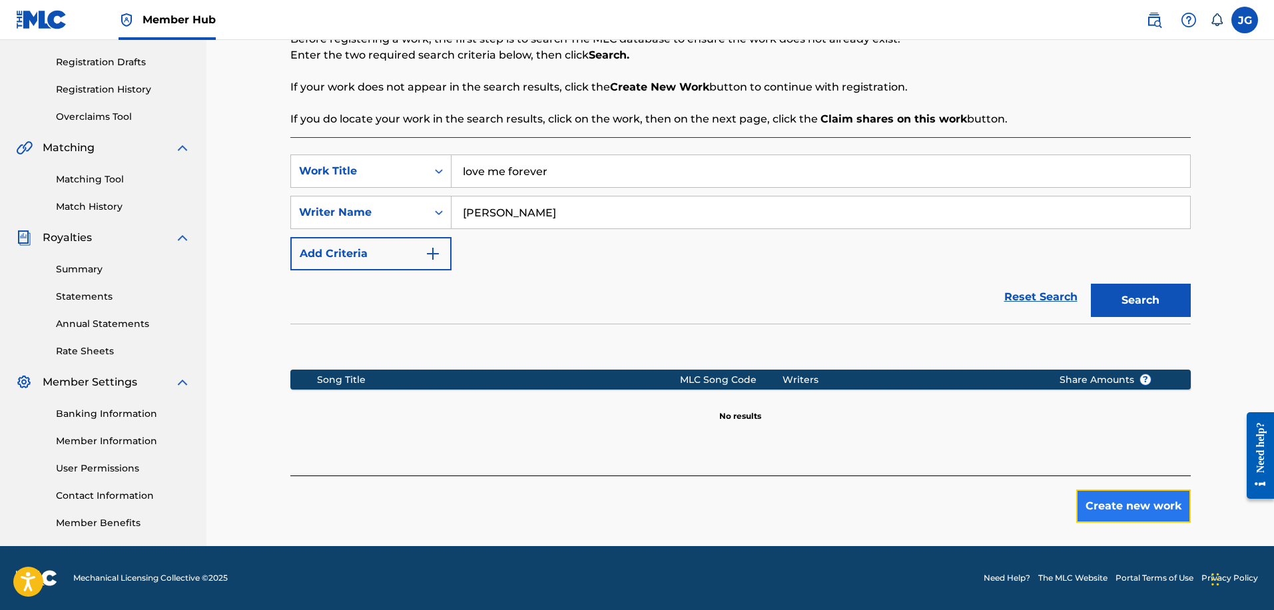
click at [1102, 512] on button "Create new work" at bounding box center [1133, 506] width 115 height 33
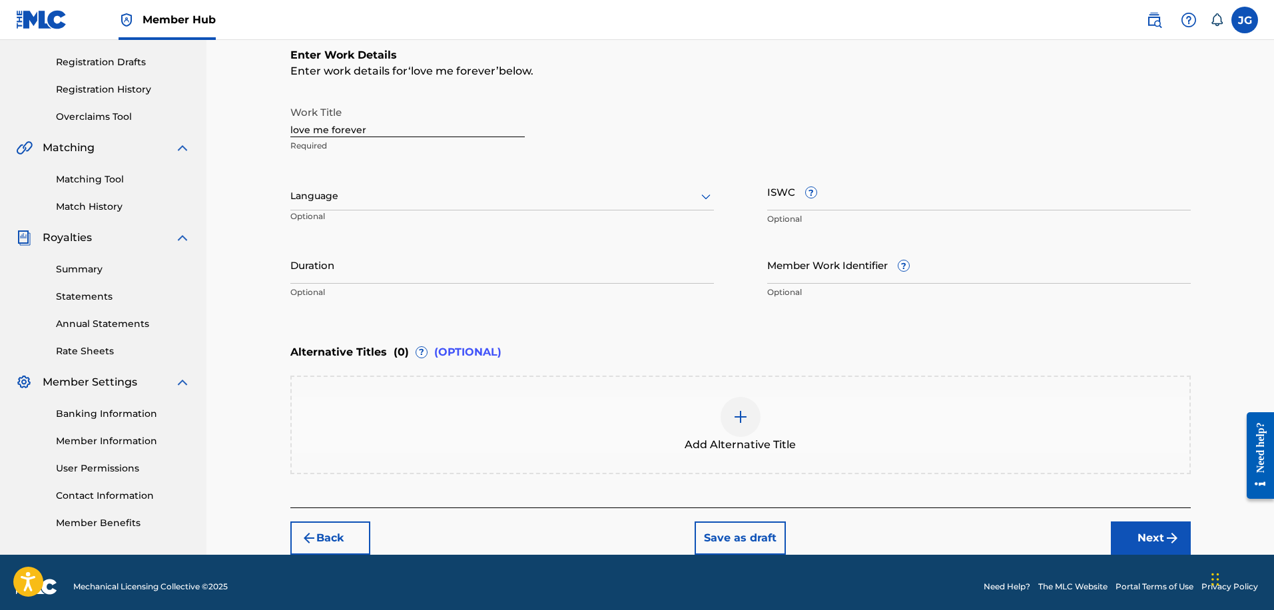
click at [386, 127] on input "love me forever" at bounding box center [407, 118] width 234 height 38
click at [294, 129] on input "love me forever" at bounding box center [407, 118] width 234 height 38
click at [324, 126] on input "Love me forever" at bounding box center [407, 118] width 234 height 38
click at [337, 125] on input "Love Me forever" at bounding box center [407, 118] width 234 height 38
type input "Love Me Forever"
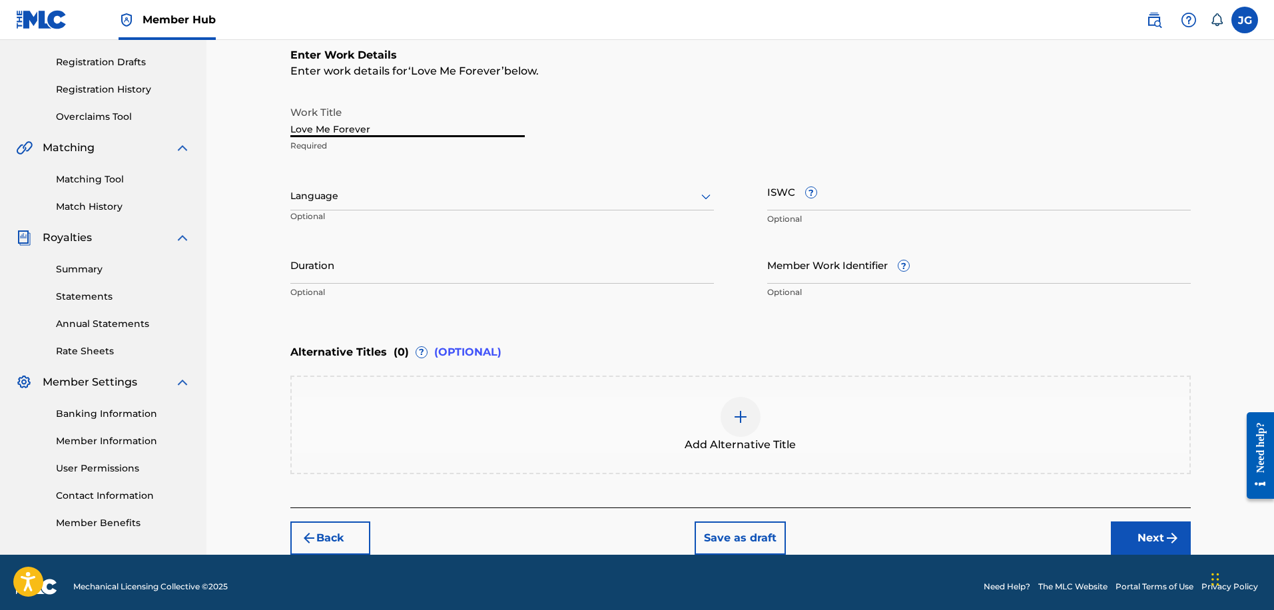
click at [520, 199] on div at bounding box center [502, 196] width 424 height 17
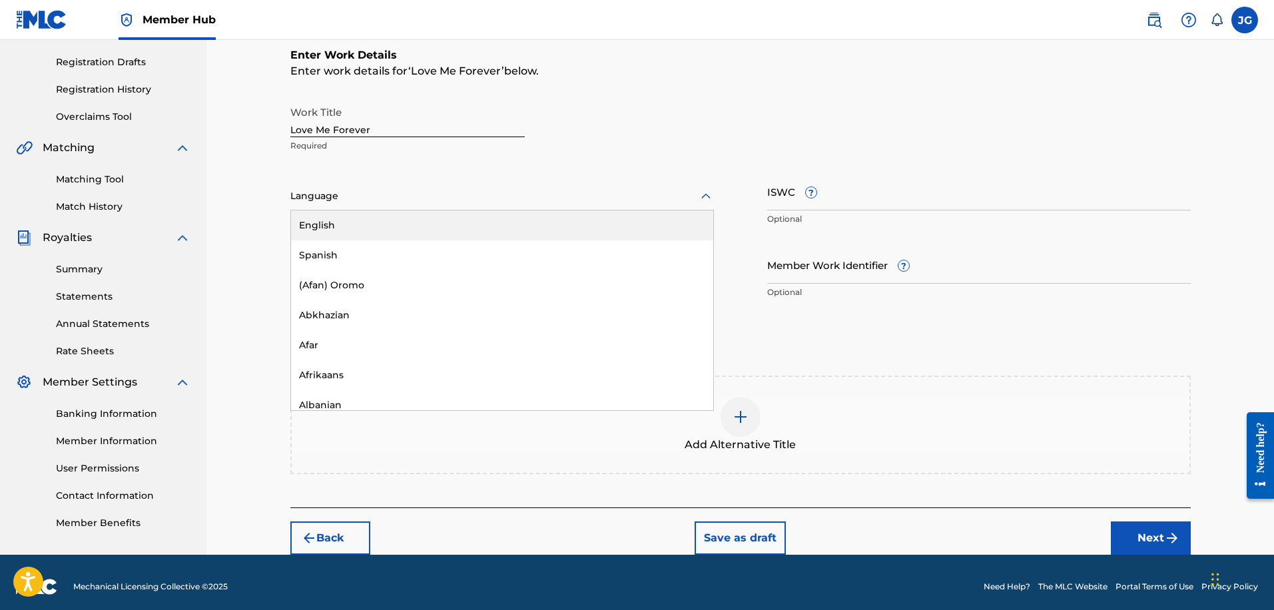
click at [447, 226] on div "English" at bounding box center [502, 225] width 422 height 30
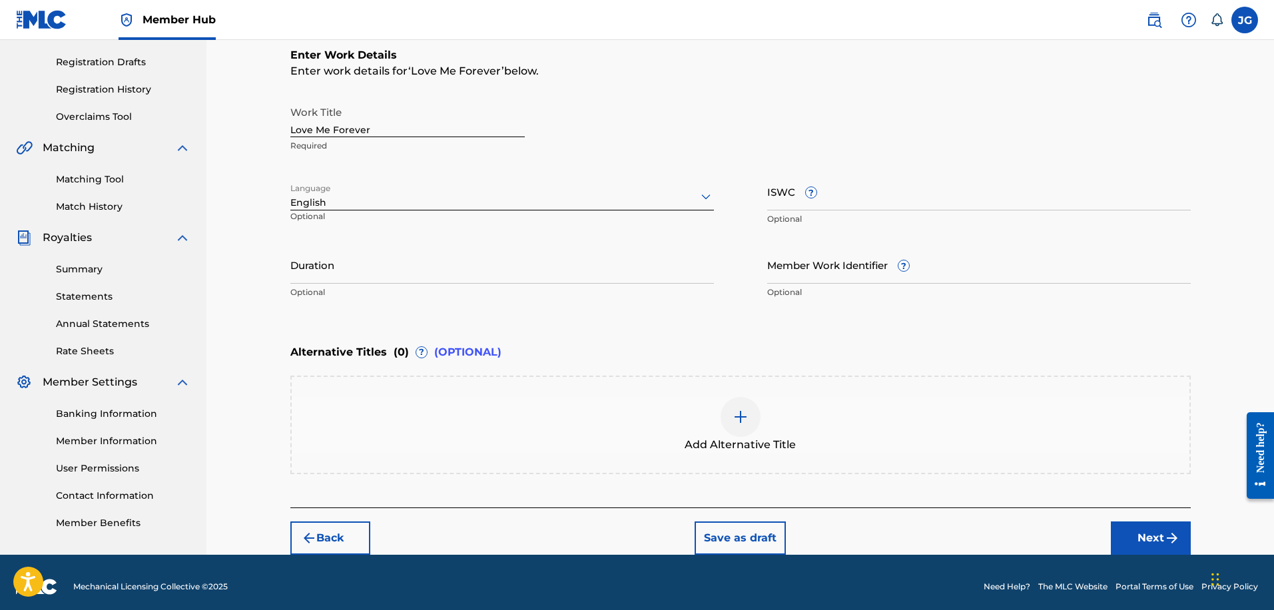
scroll to position [224, 0]
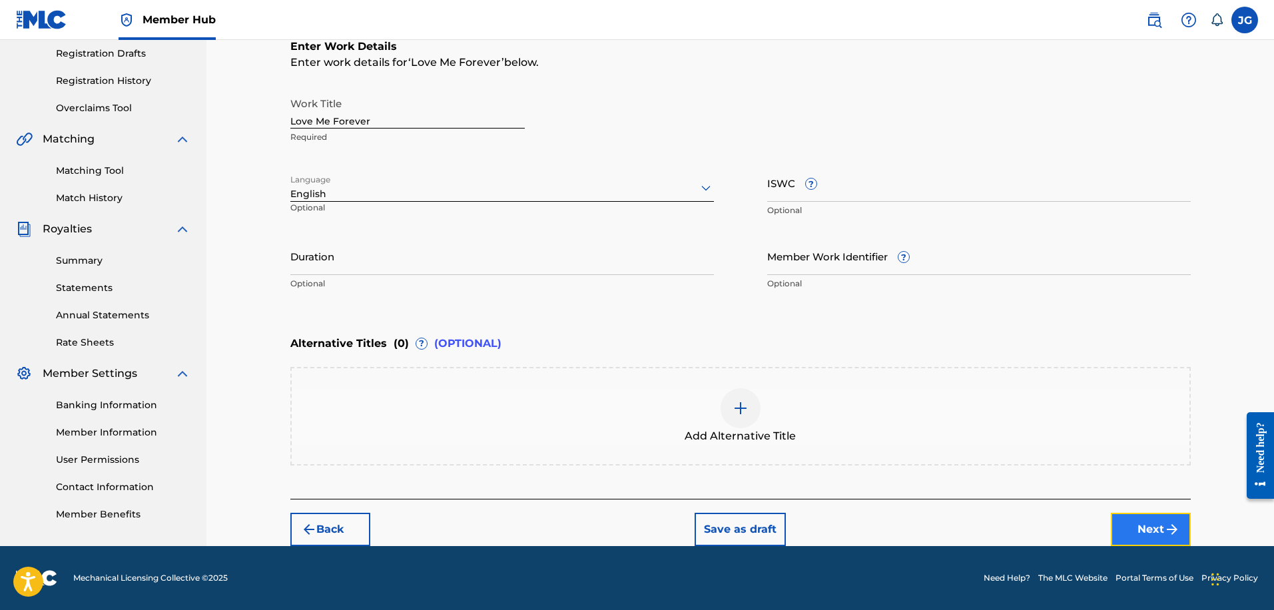
click at [1140, 519] on button "Next" at bounding box center [1151, 529] width 80 height 33
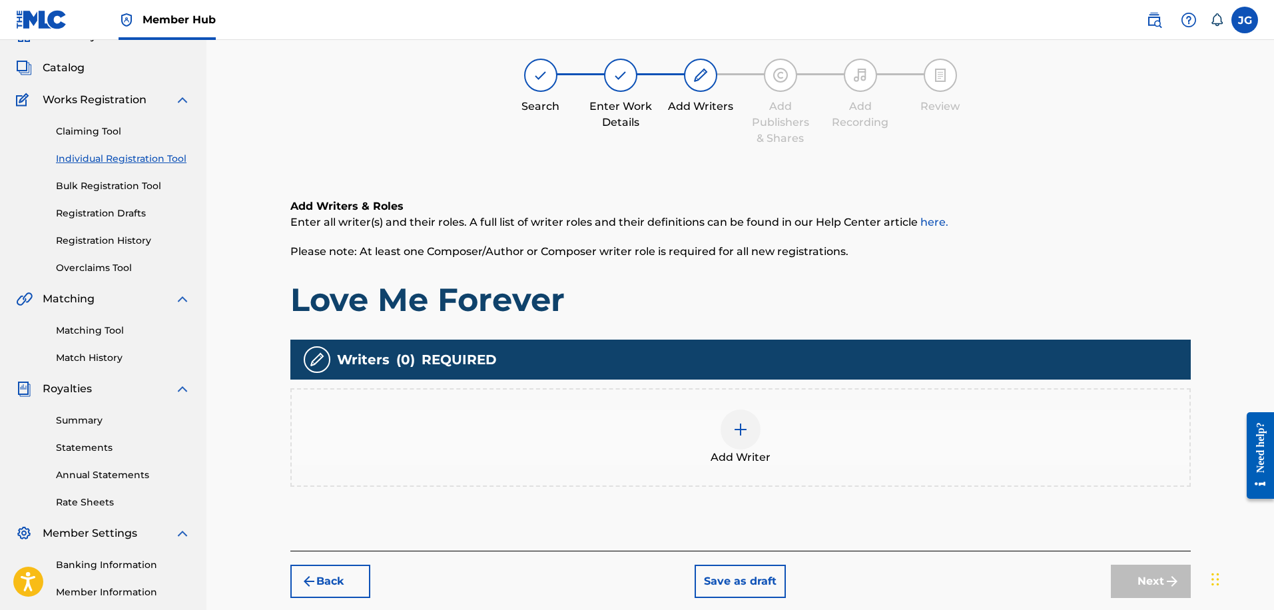
scroll to position [60, 0]
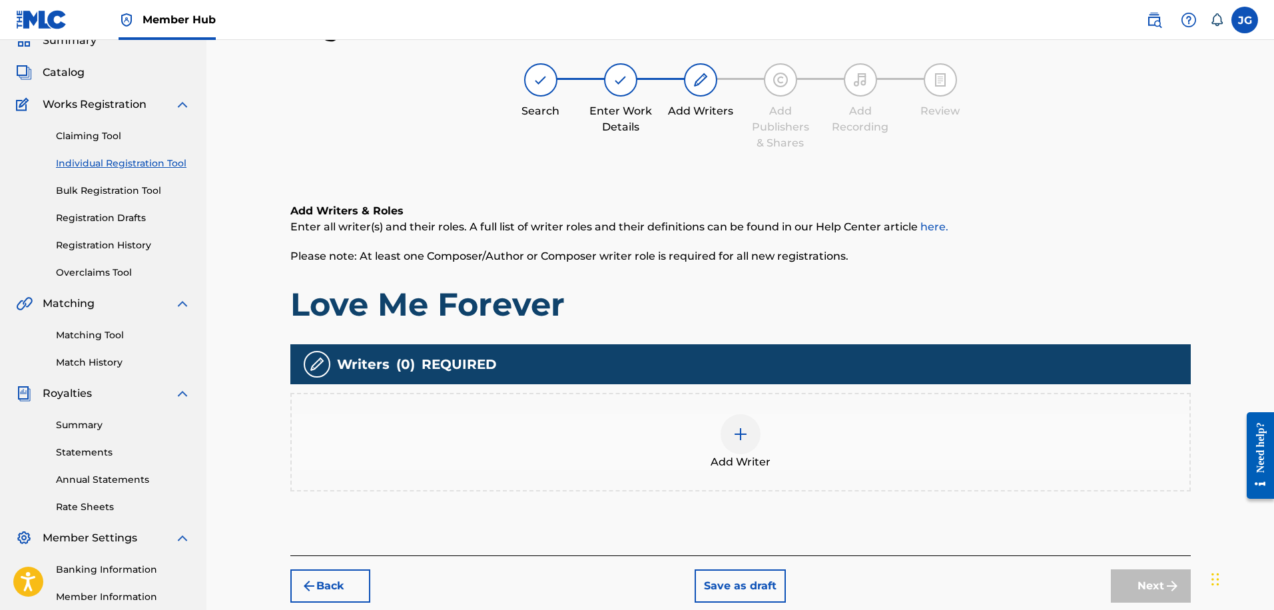
click at [782, 453] on div "Add Writer" at bounding box center [741, 442] width 898 height 56
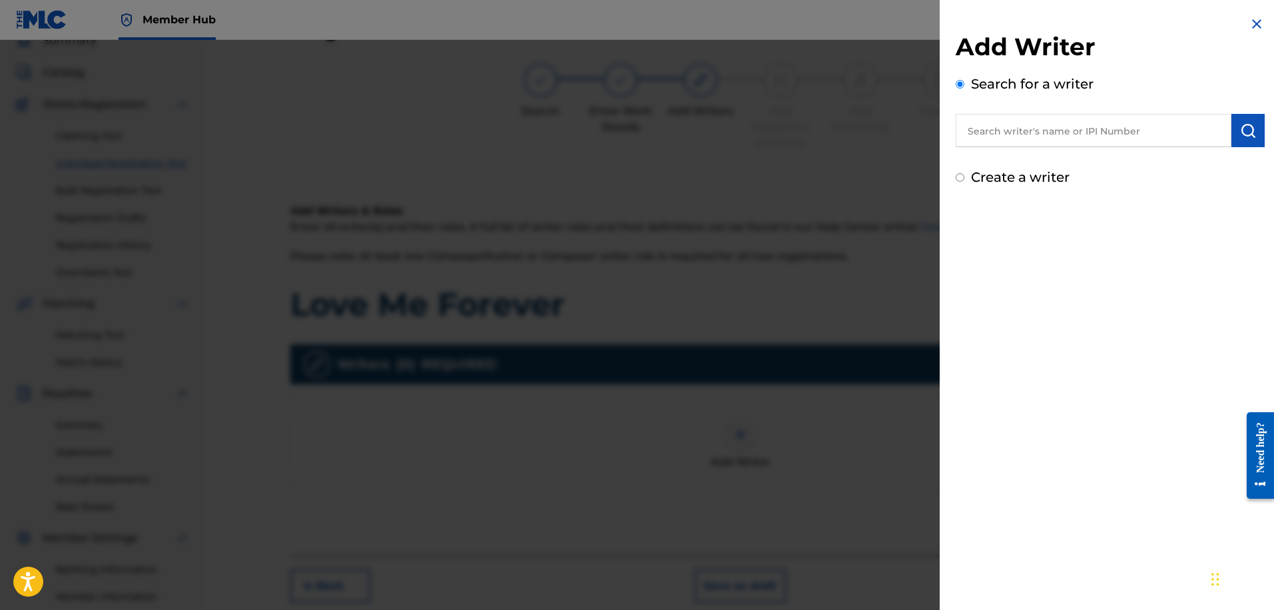
click at [1062, 130] on input "text" at bounding box center [1094, 130] width 276 height 33
type input "[PERSON_NAME]"
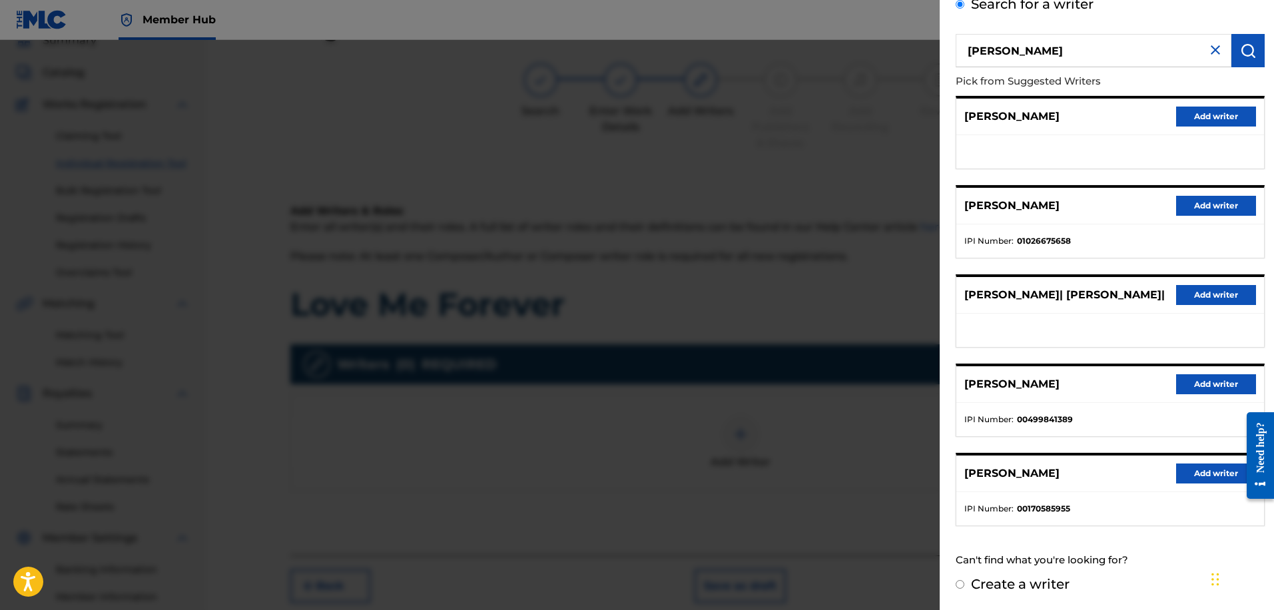
scroll to position [0, 0]
